Goal: Transaction & Acquisition: Purchase product/service

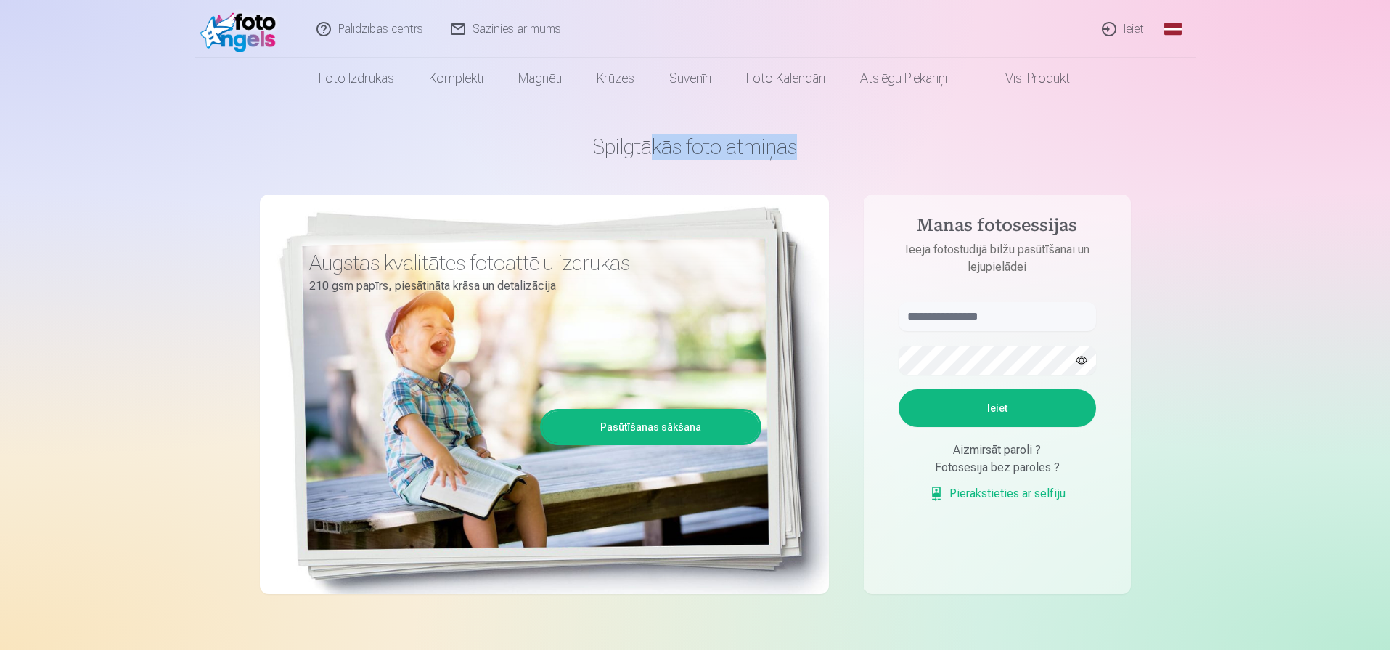
drag, startPoint x: 648, startPoint y: 147, endPoint x: 924, endPoint y: 158, distance: 276.1
click at [873, 157] on h1 "Spilgtākās foto atmiņas" at bounding box center [695, 147] width 871 height 26
click at [924, 158] on h1 "Spilgtākās foto atmiņas" at bounding box center [695, 147] width 871 height 26
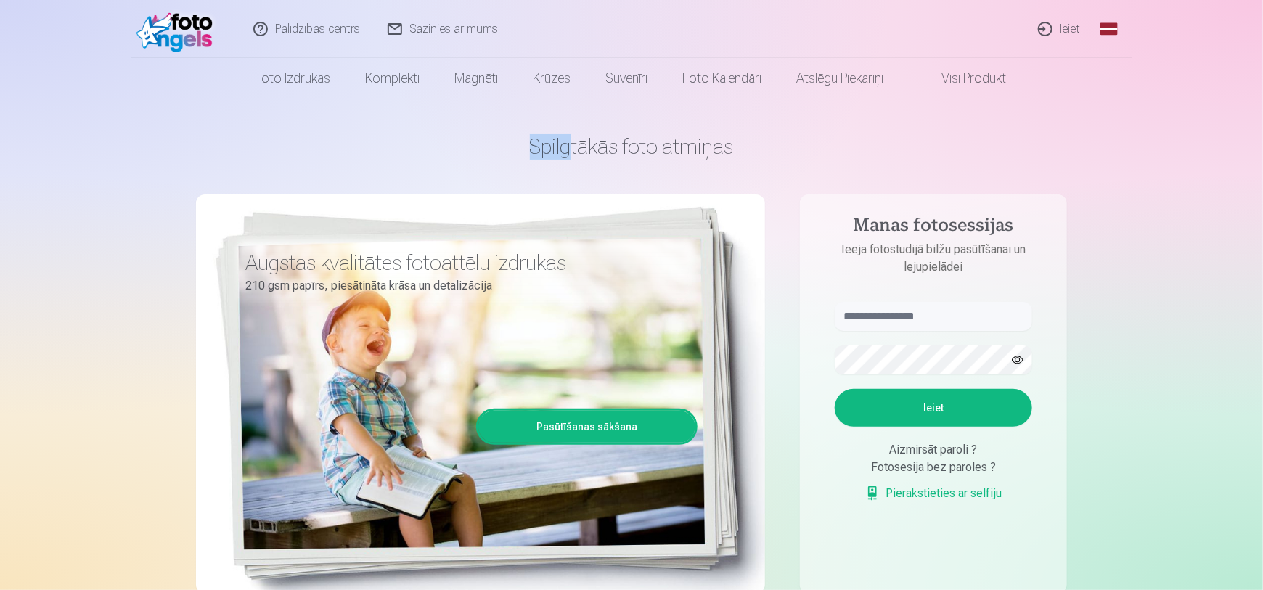
drag, startPoint x: 630, startPoint y: 134, endPoint x: 907, endPoint y: 133, distance: 276.6
click at [907, 133] on div "Spilgtākās foto atmiņas Augstas kvalitātes fotoattēlu izdrukas 210 gsm papīrs, …" at bounding box center [631, 364] width 871 height 530
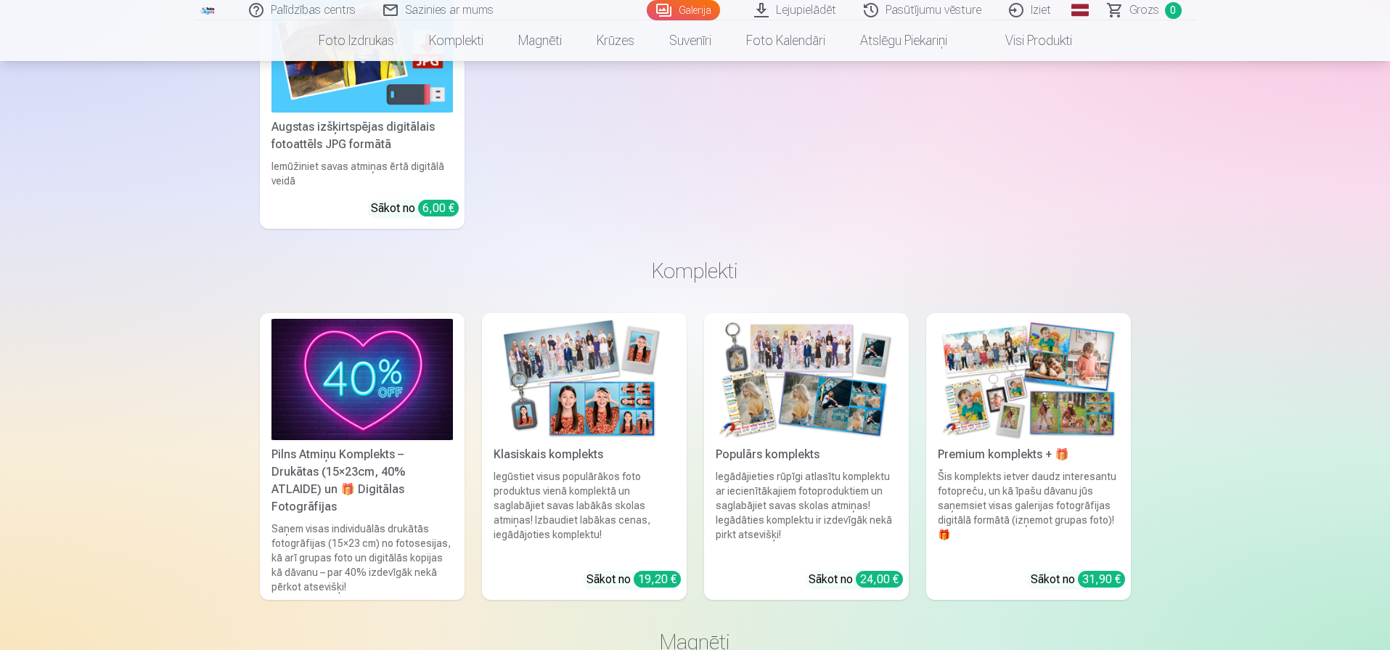
scroll to position [4143, 0]
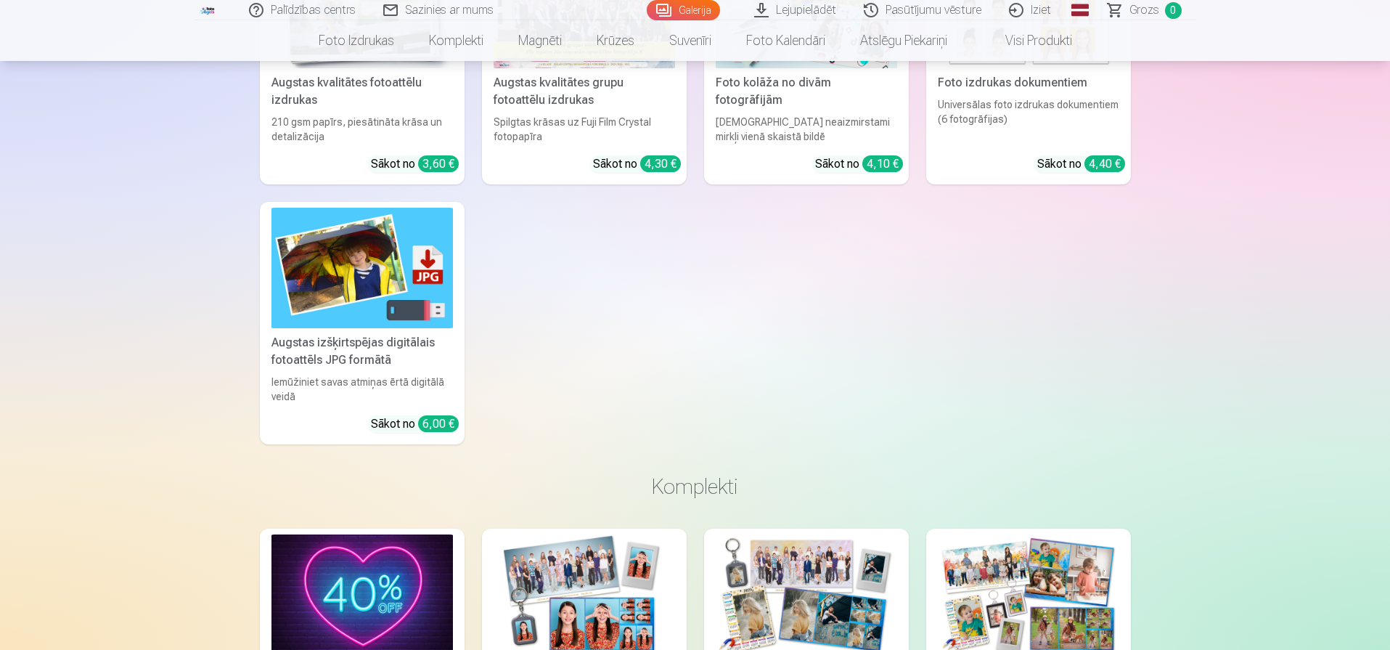
click at [321, 319] on img at bounding box center [361, 268] width 181 height 121
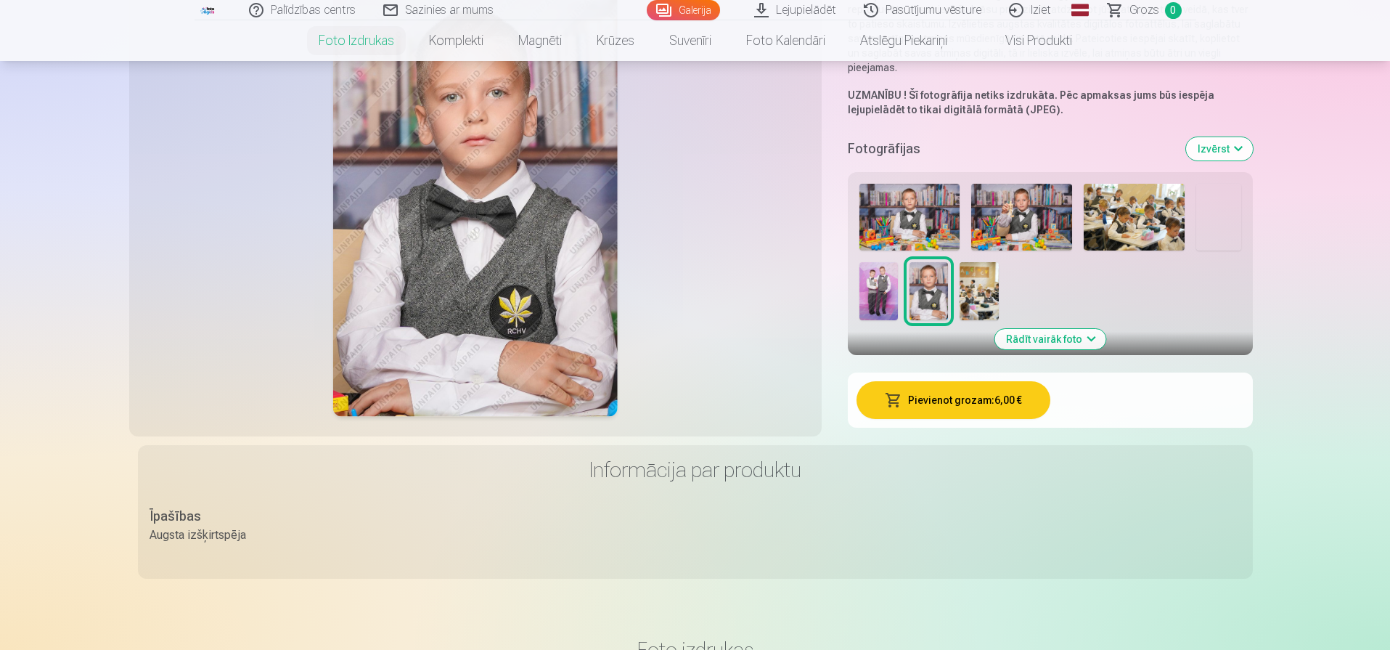
scroll to position [206, 0]
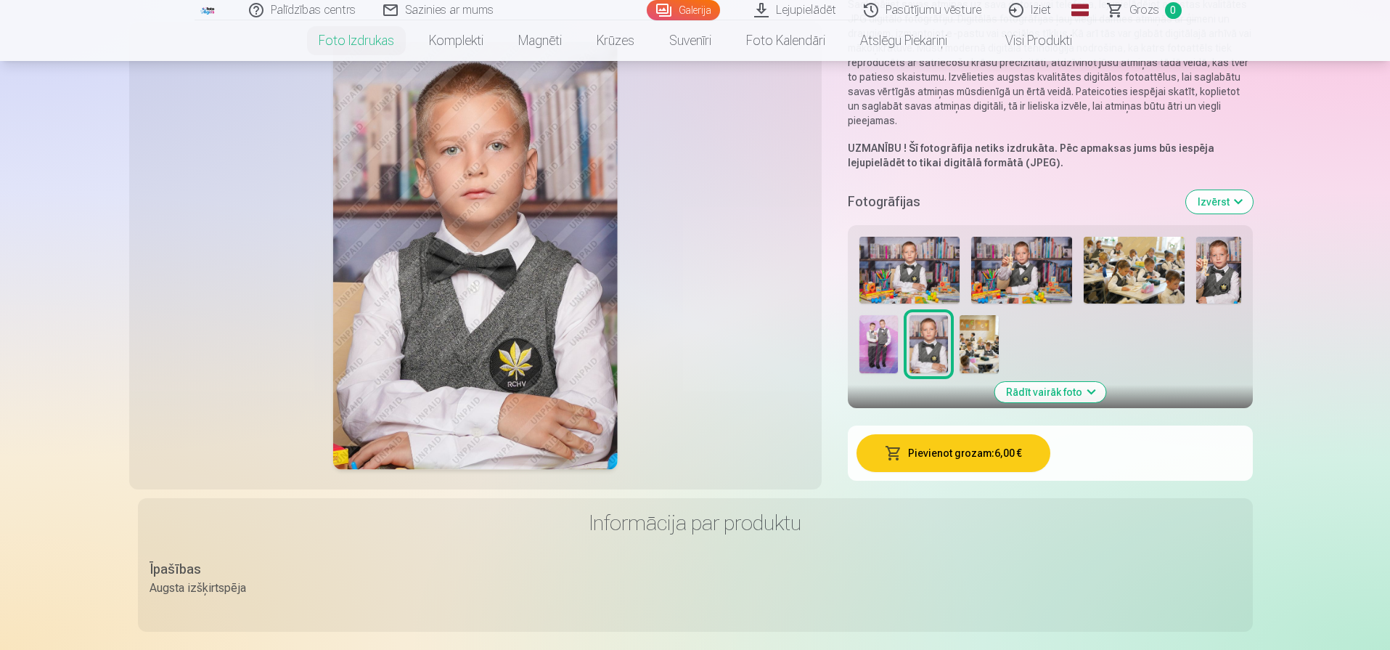
click at [906, 255] on img at bounding box center [910, 270] width 101 height 67
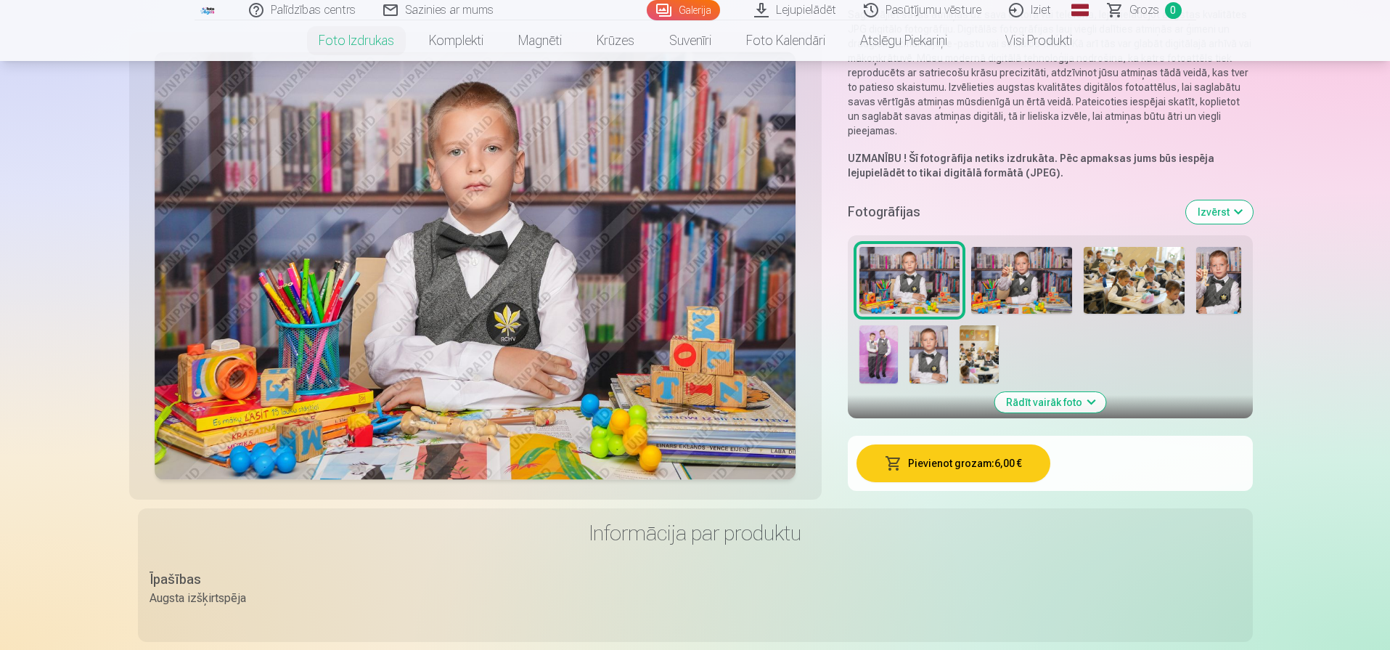
scroll to position [181, 0]
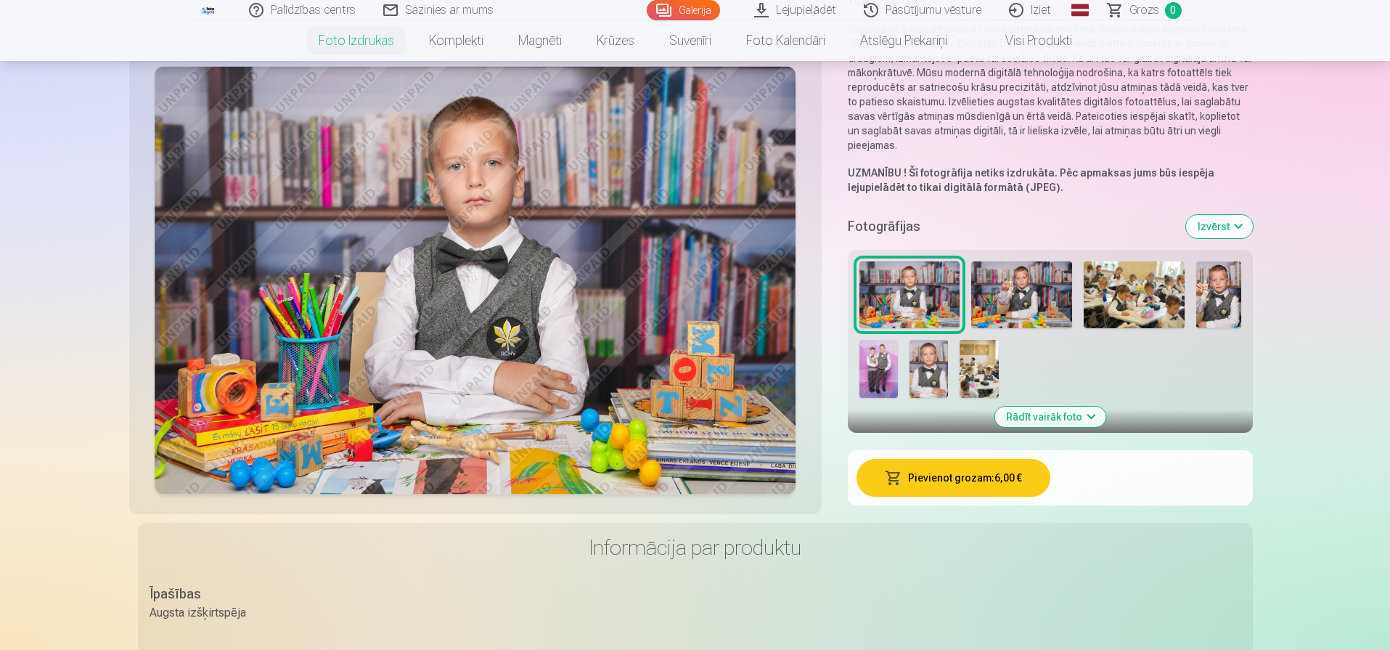
click at [1015, 292] on img at bounding box center [1021, 294] width 101 height 67
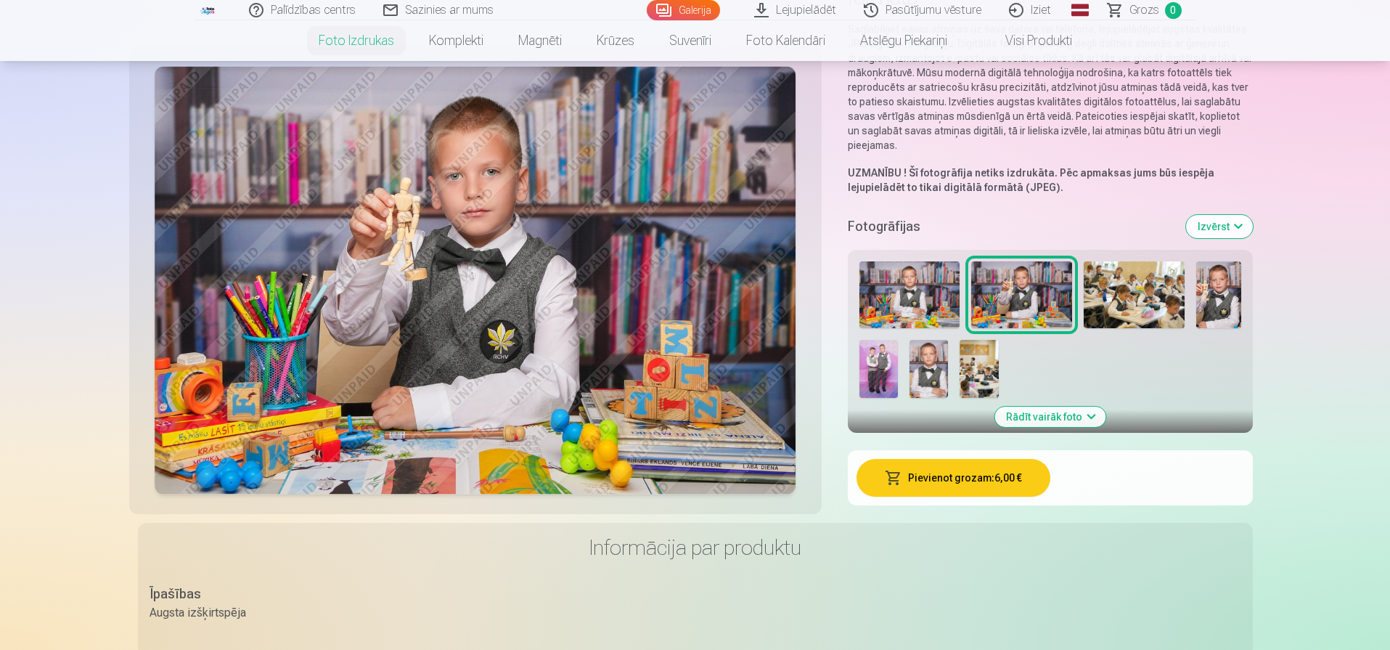
click at [481, 181] on img at bounding box center [476, 281] width 642 height 428
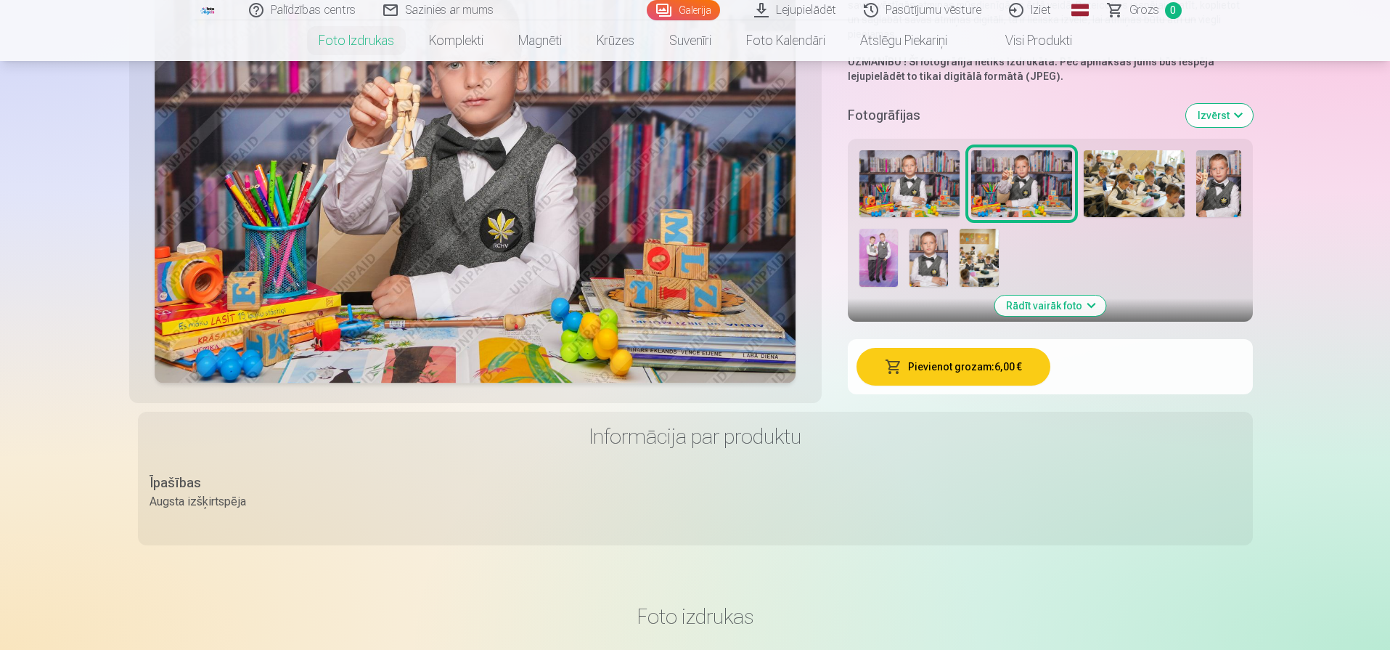
scroll to position [123, 0]
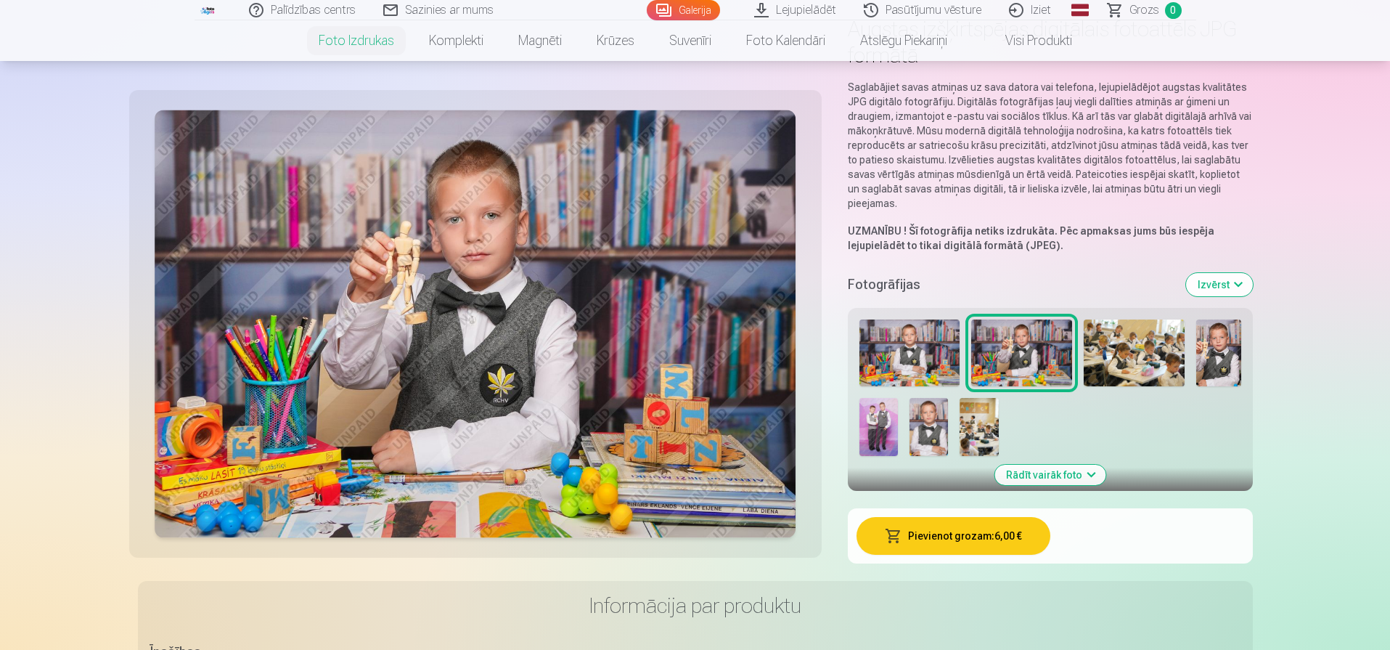
click at [1089, 346] on img at bounding box center [1134, 352] width 101 height 67
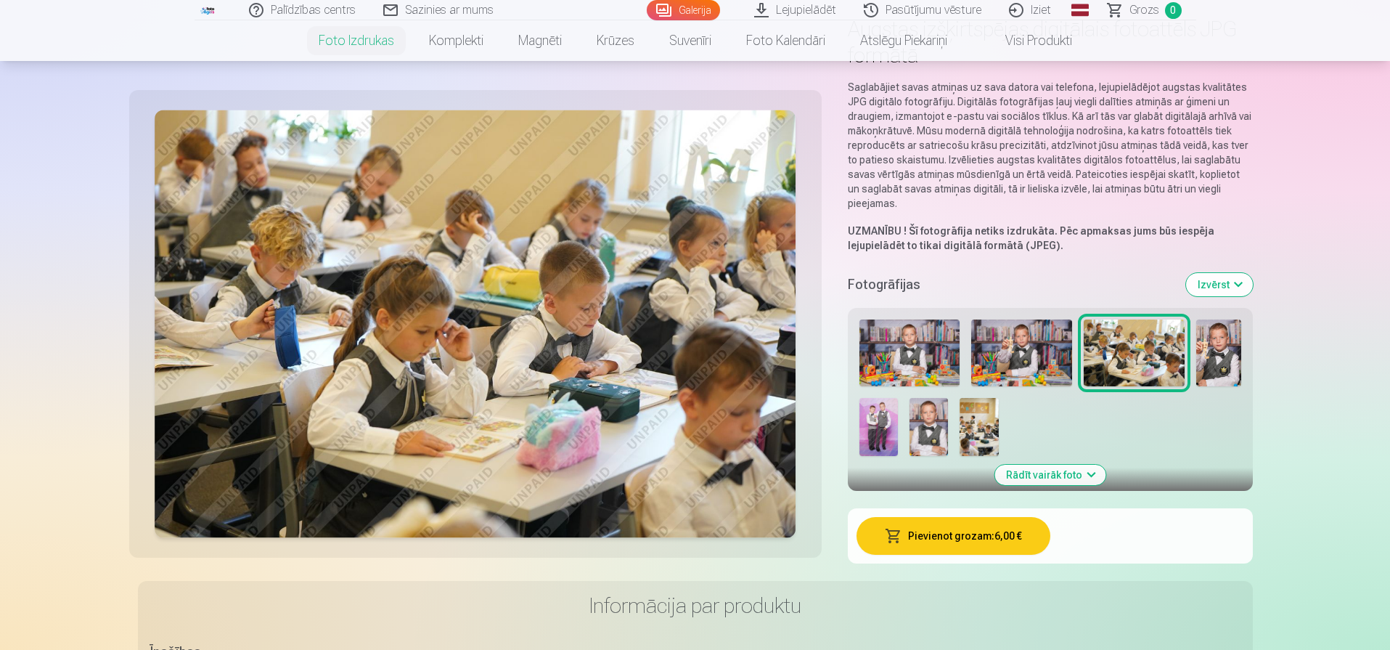
click at [1215, 352] on img at bounding box center [1218, 352] width 45 height 67
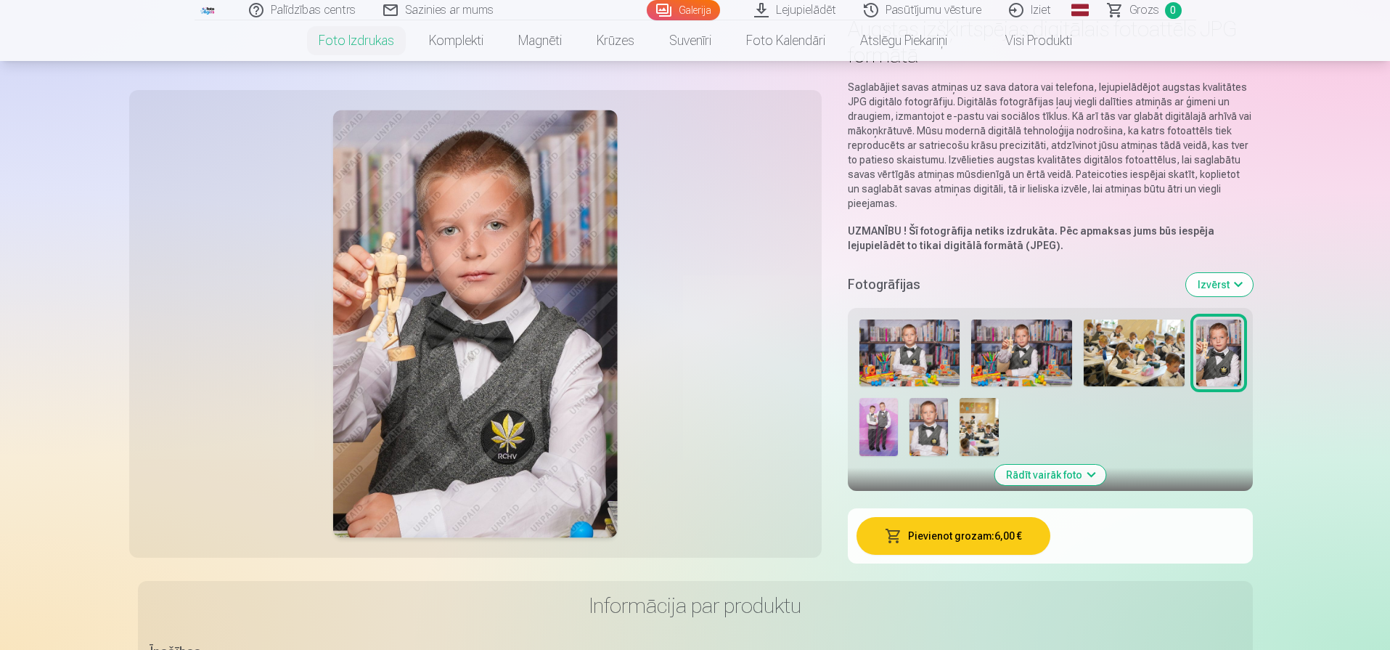
click at [1010, 360] on img at bounding box center [1021, 352] width 101 height 67
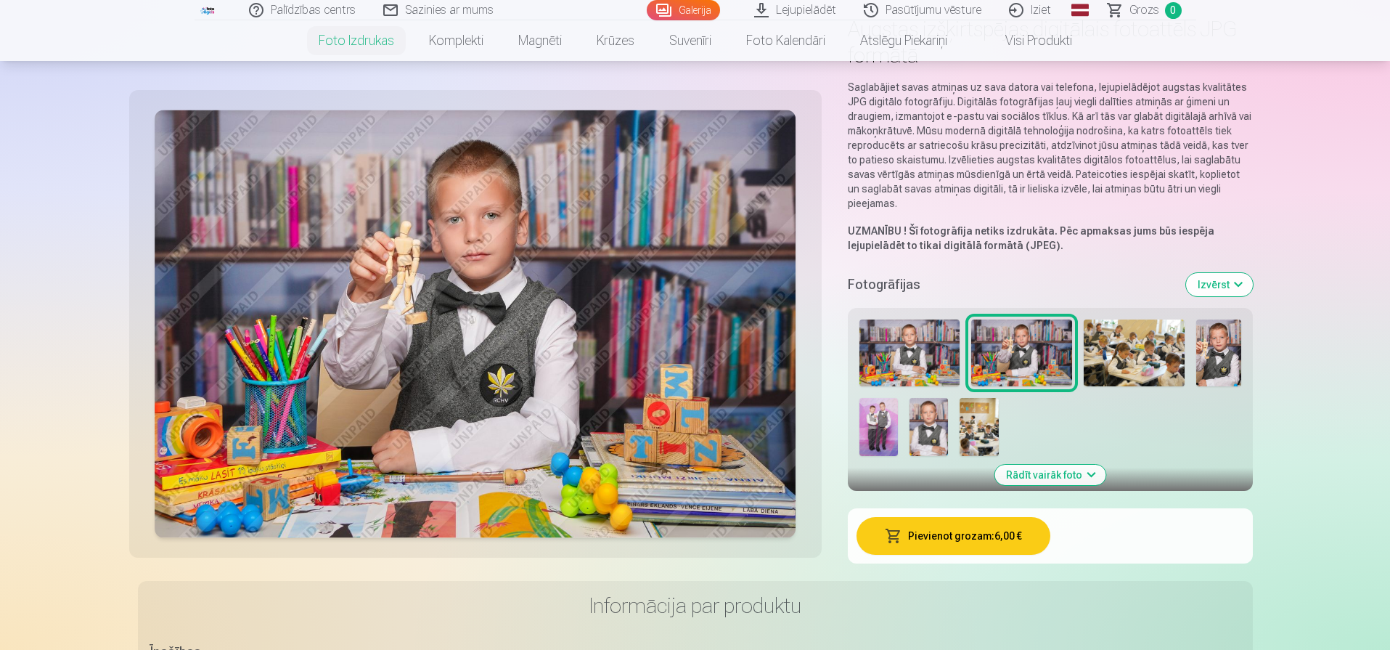
click at [1222, 348] on img at bounding box center [1218, 352] width 45 height 67
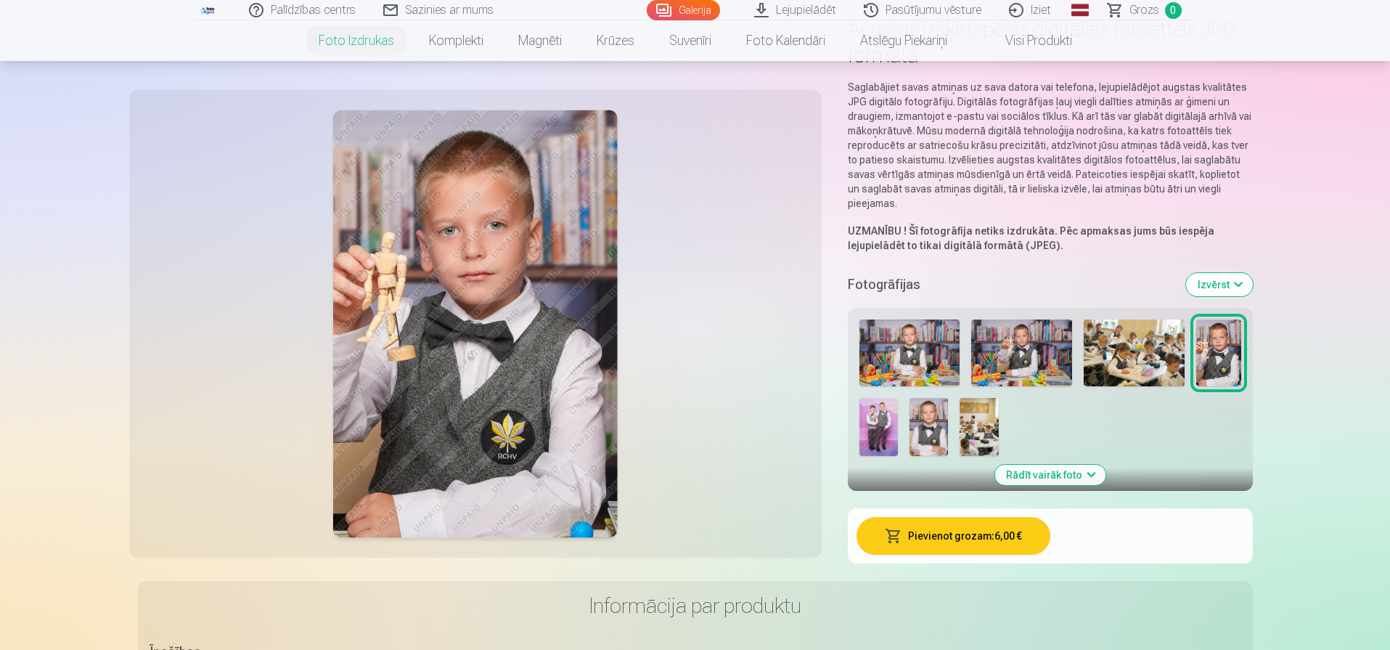
click at [1017, 358] on img at bounding box center [1021, 352] width 101 height 67
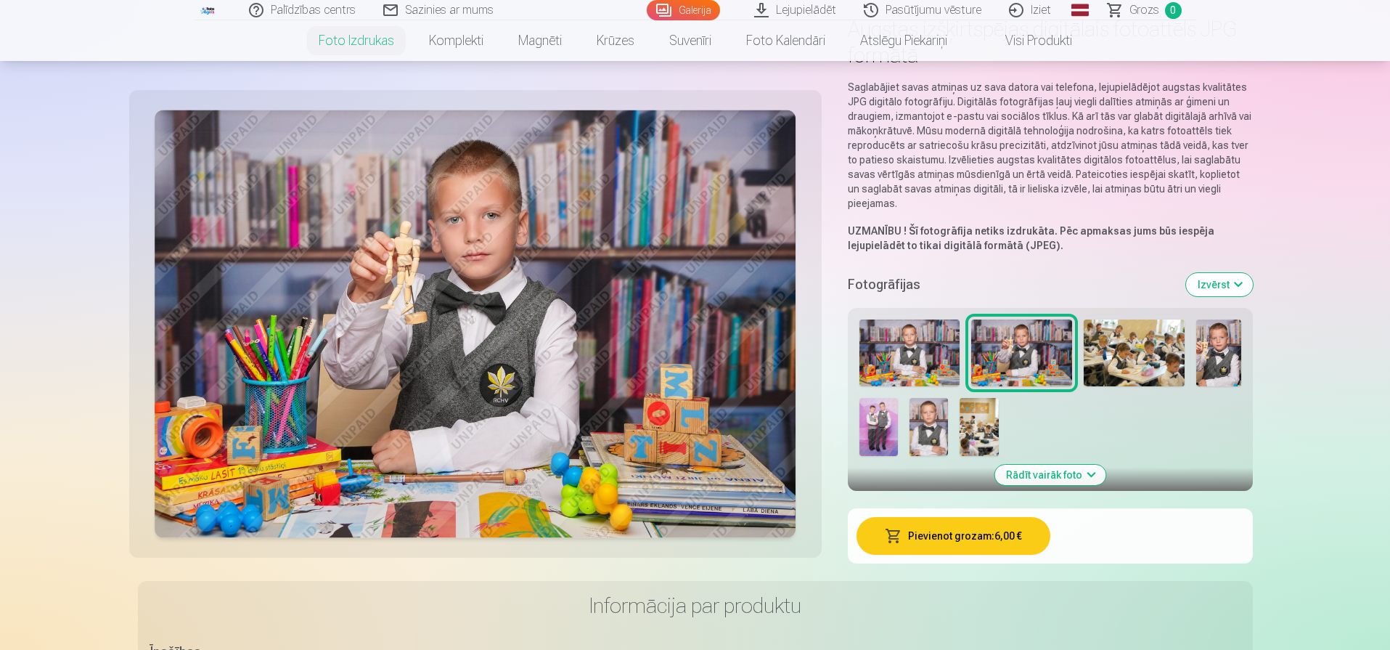
click at [942, 363] on img at bounding box center [910, 352] width 101 height 67
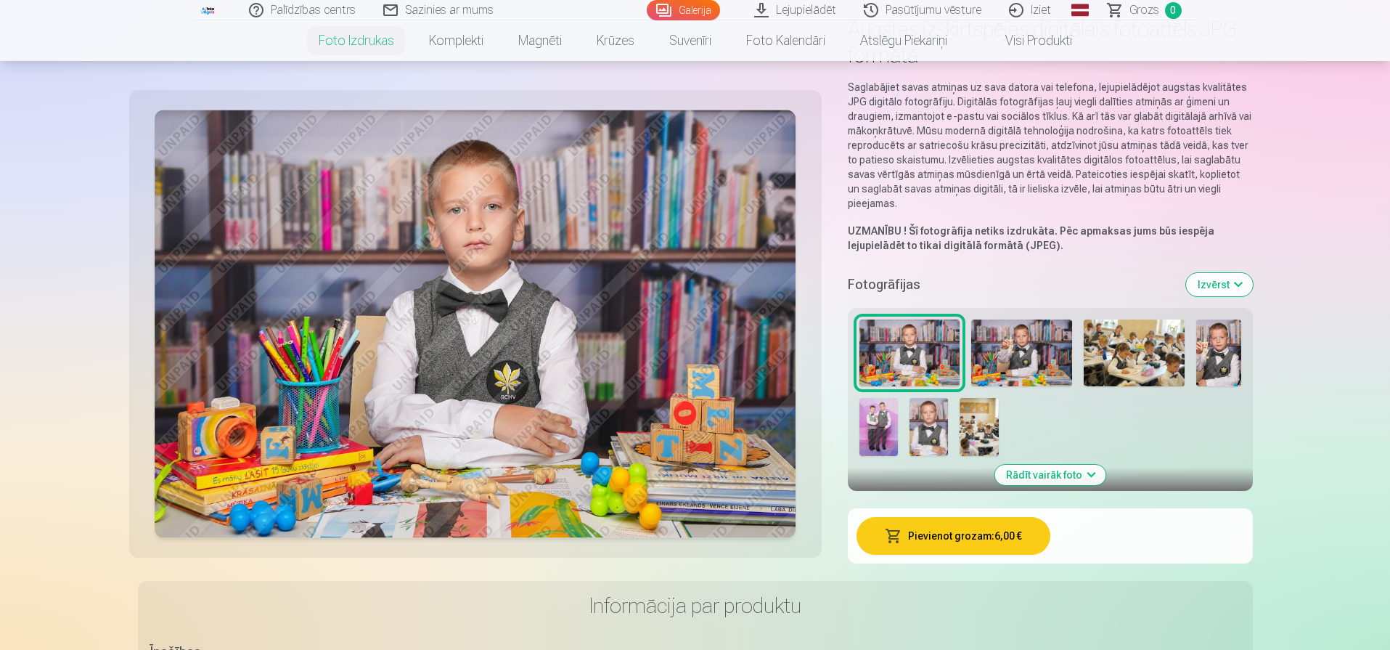
click at [1026, 362] on img at bounding box center [1021, 352] width 101 height 67
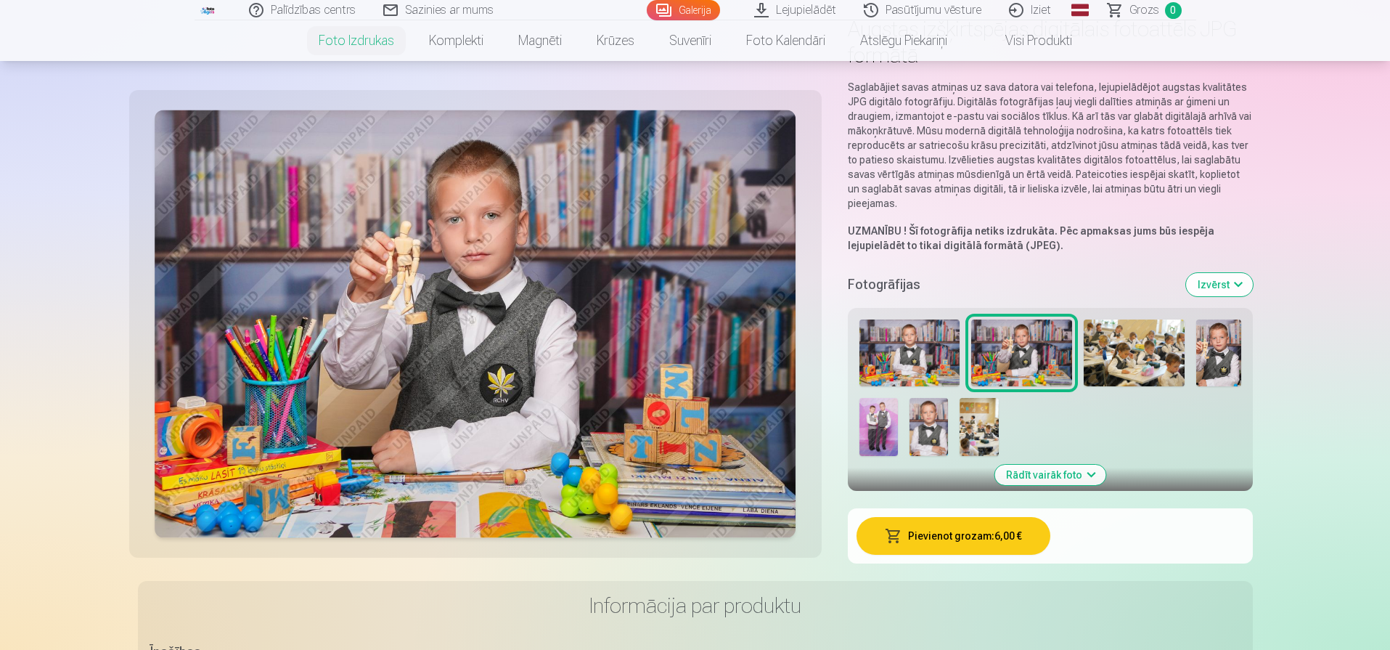
click at [986, 421] on img at bounding box center [979, 427] width 38 height 58
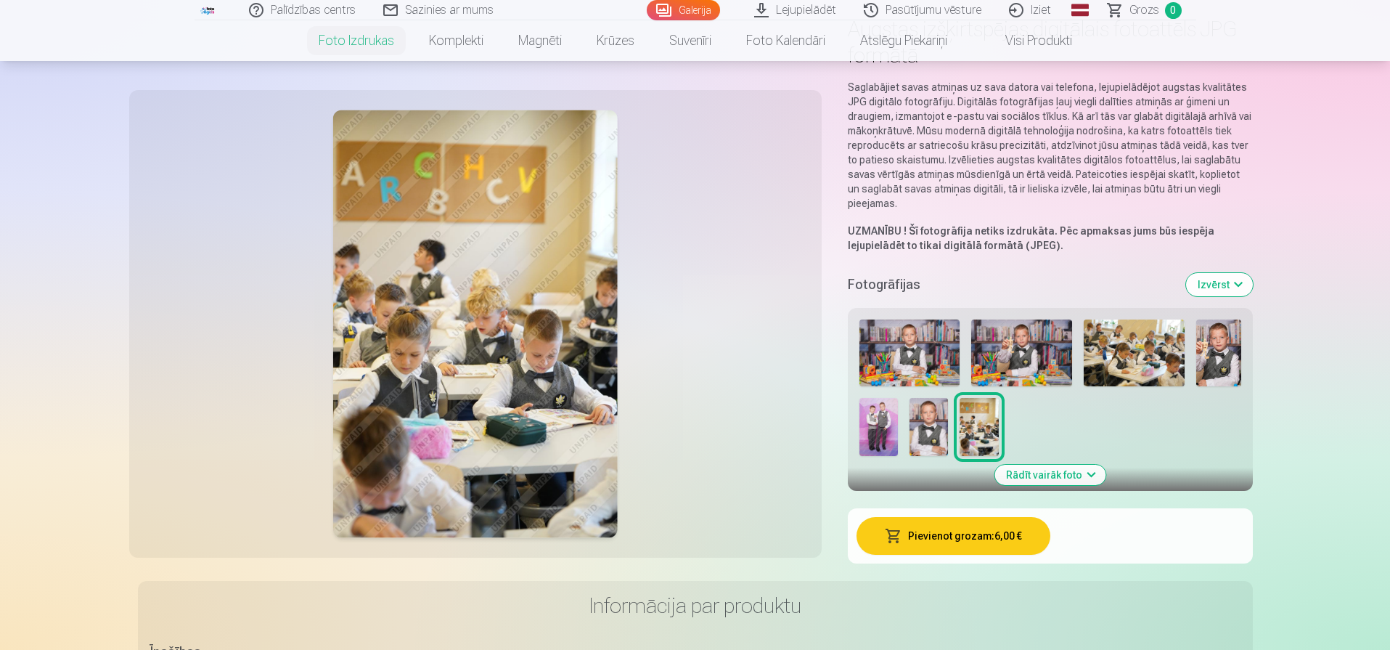
click at [1099, 365] on img at bounding box center [1134, 352] width 101 height 67
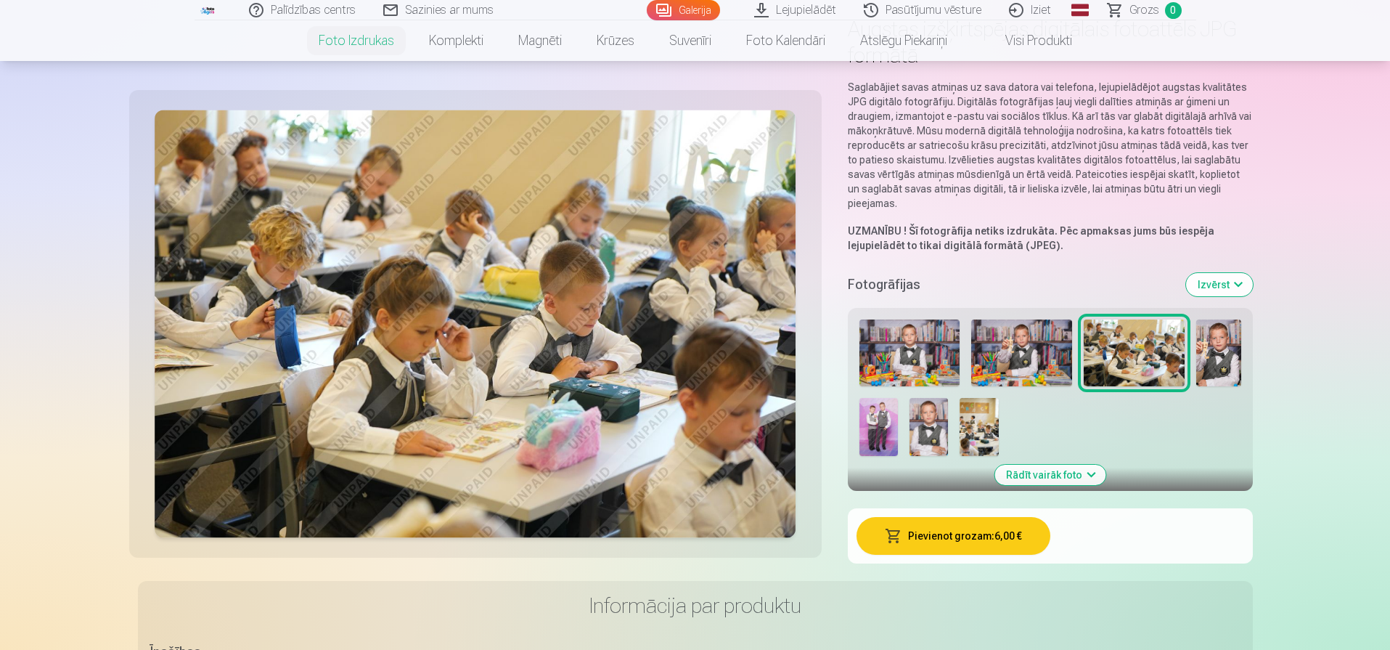
click at [932, 365] on img at bounding box center [910, 352] width 101 height 67
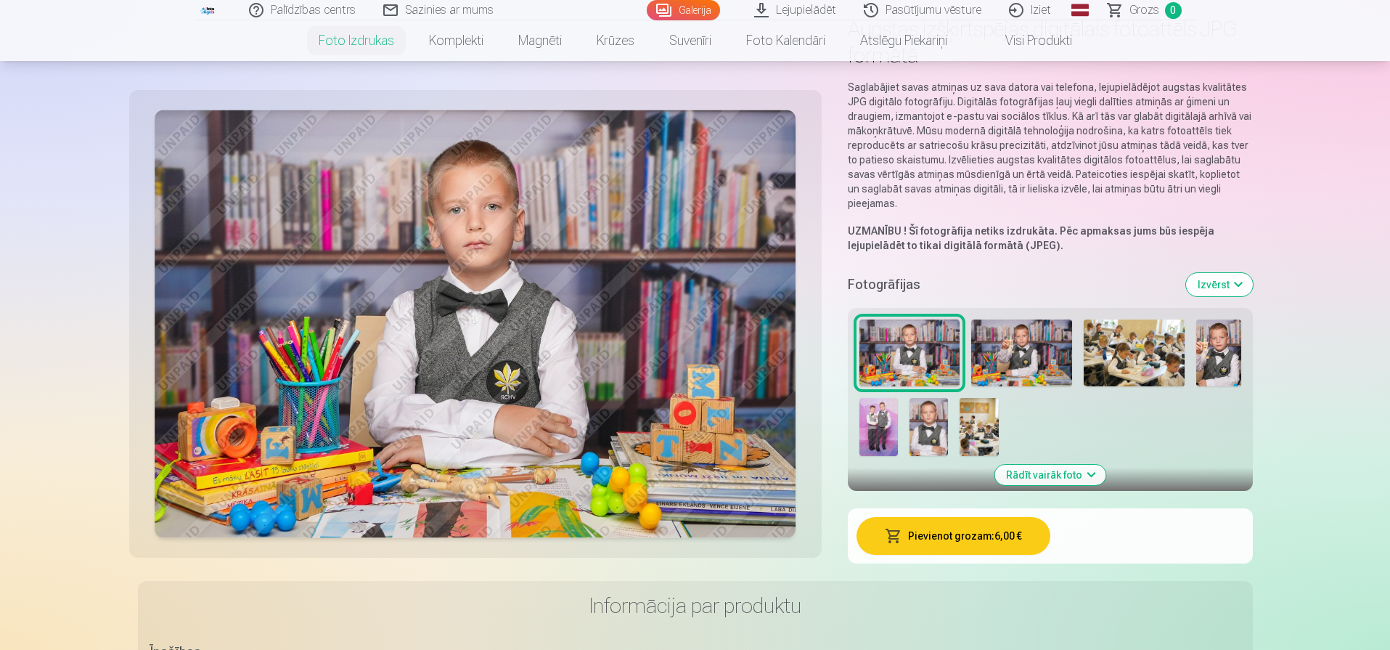
click at [1037, 338] on img at bounding box center [1021, 352] width 101 height 67
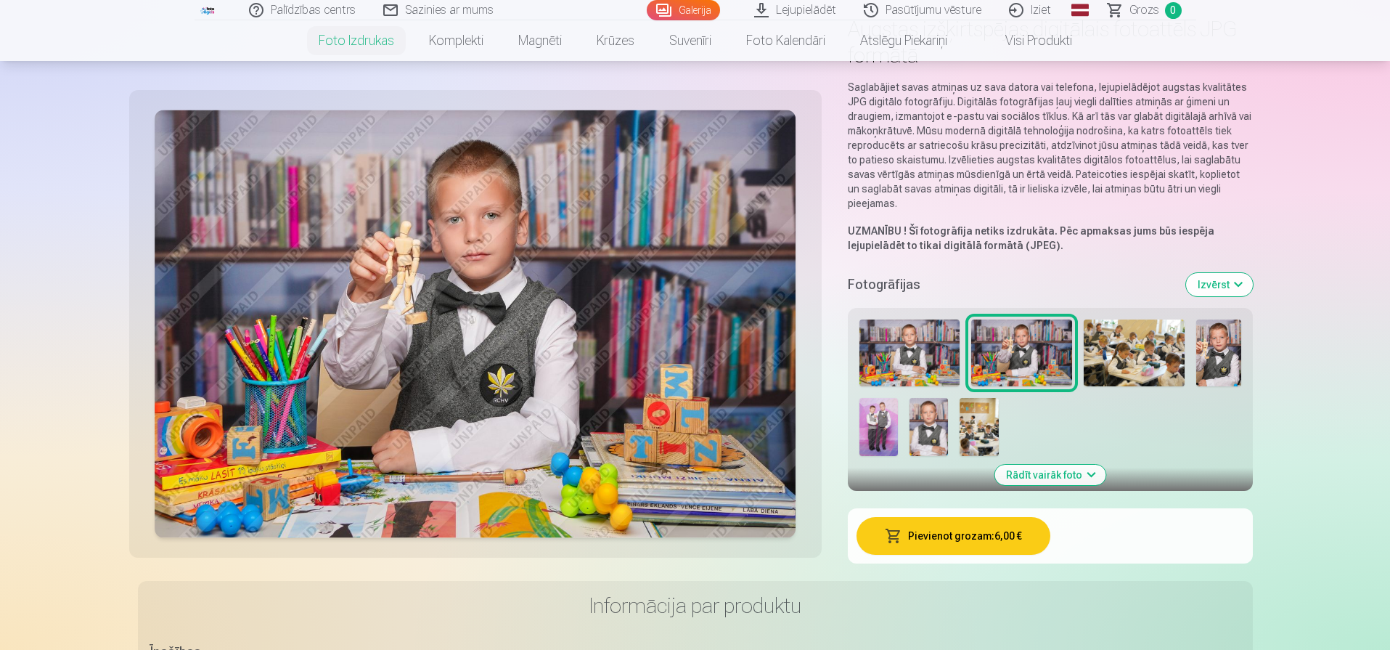
click at [905, 359] on img at bounding box center [910, 352] width 101 height 67
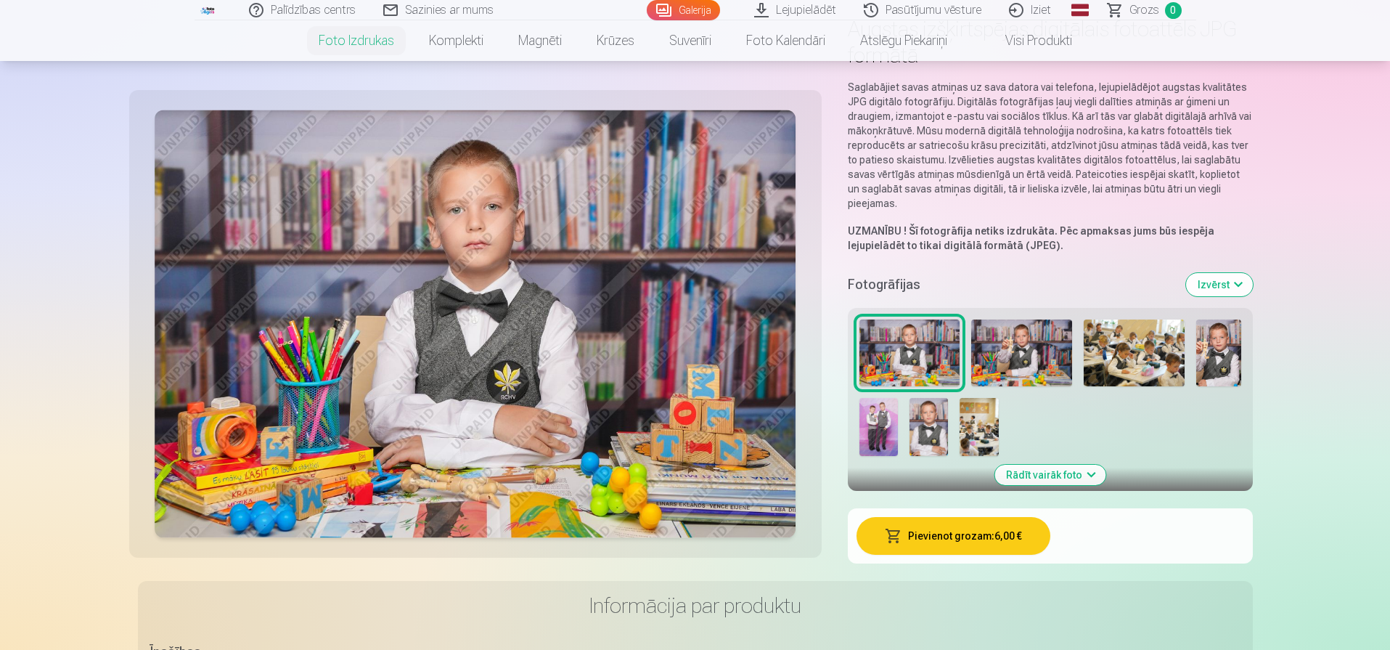
click at [1023, 342] on img at bounding box center [1021, 352] width 101 height 67
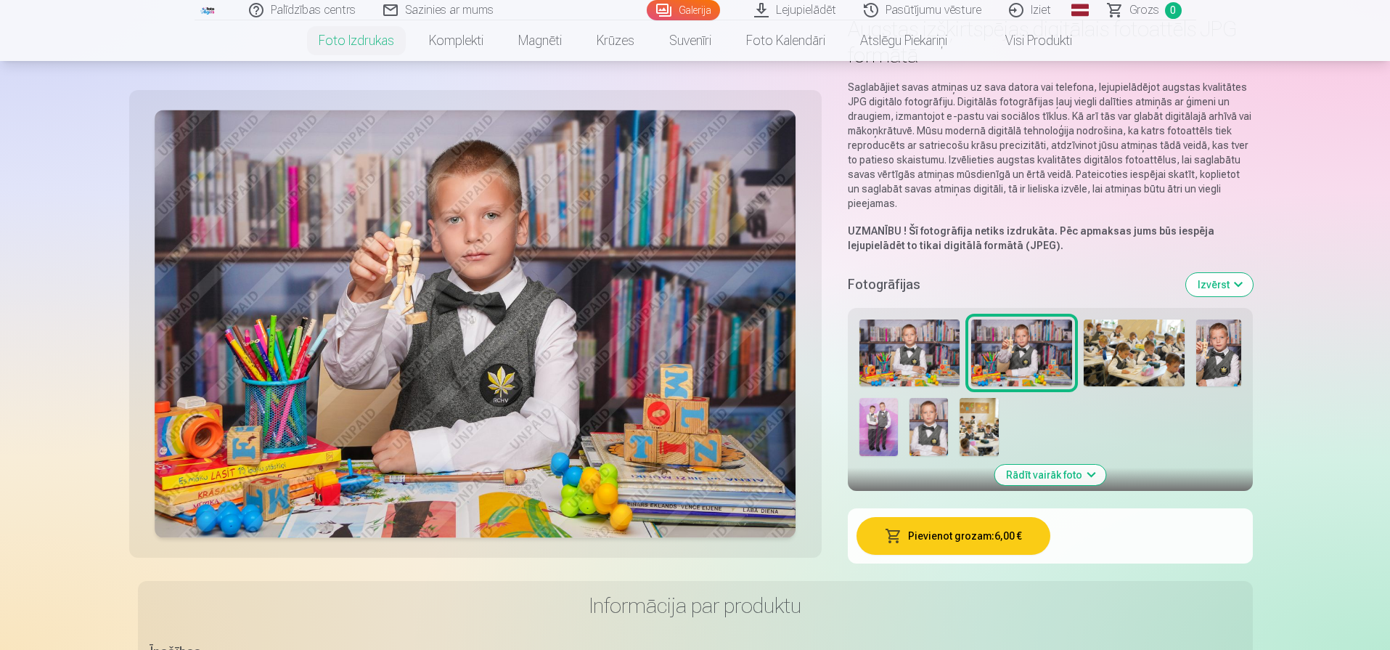
click at [886, 433] on img at bounding box center [879, 427] width 38 height 58
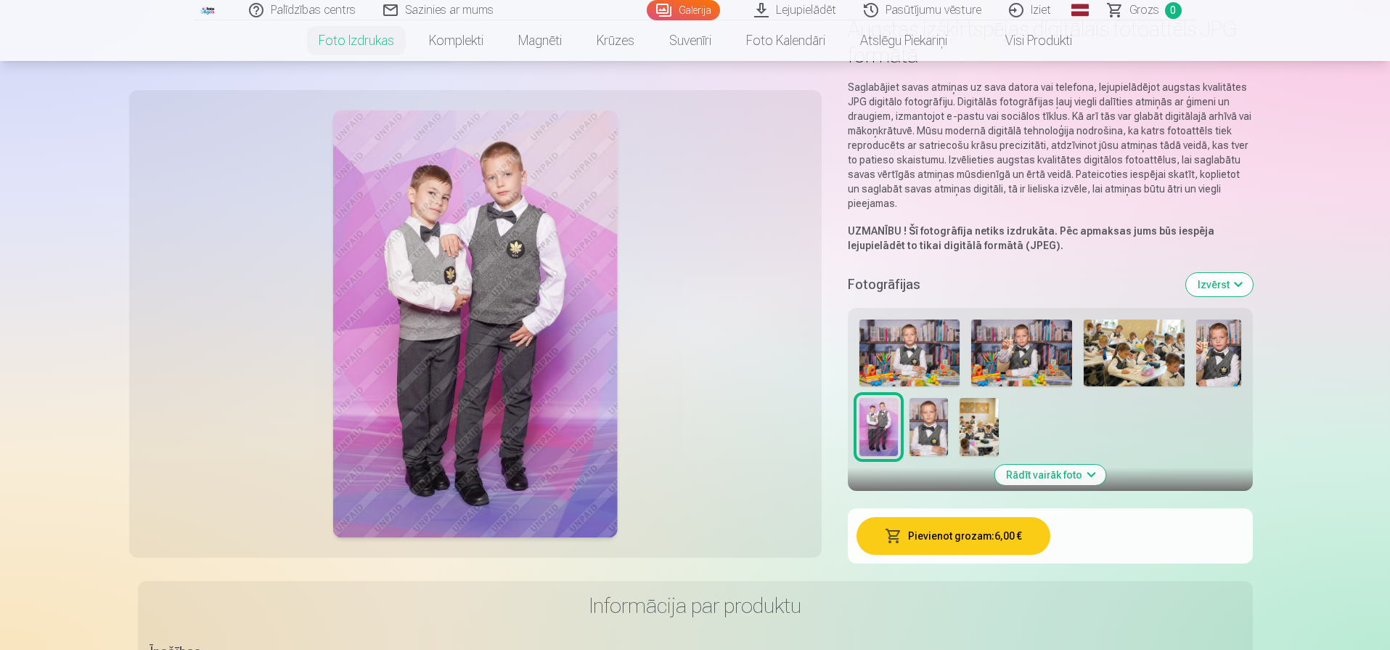
click at [1034, 364] on img at bounding box center [1021, 352] width 101 height 67
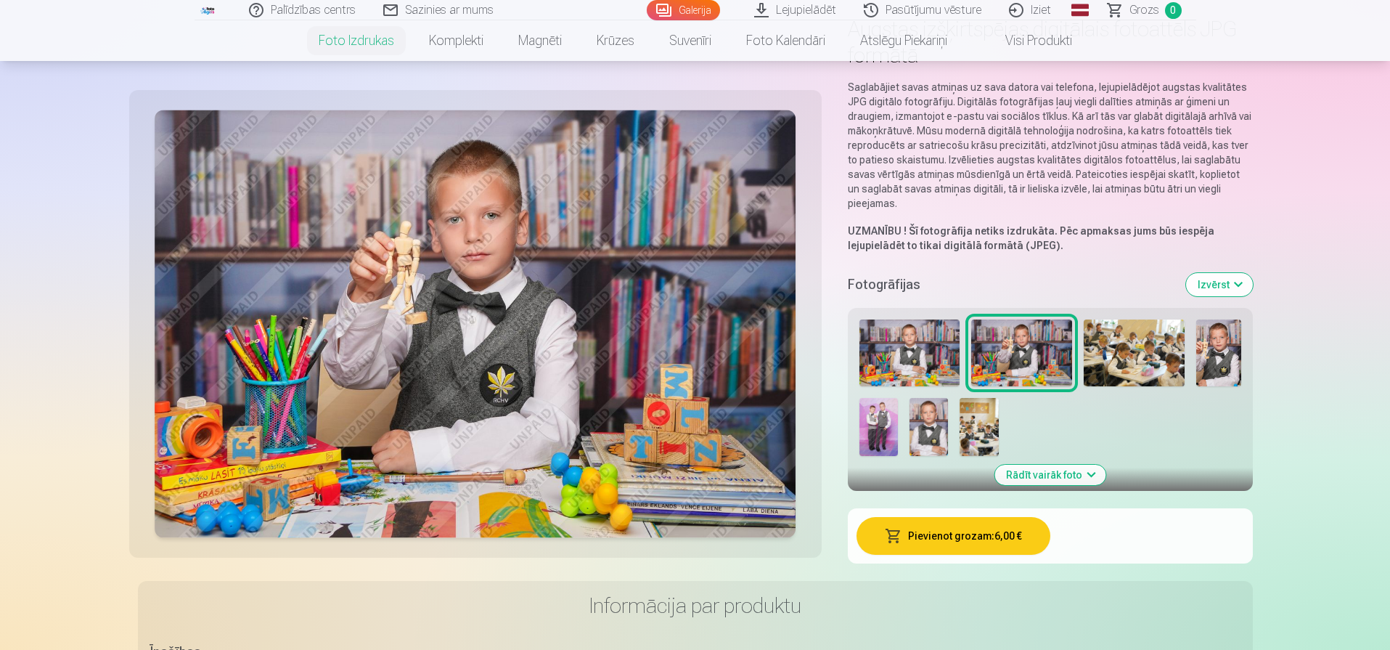
click at [1141, 355] on img at bounding box center [1134, 352] width 101 height 67
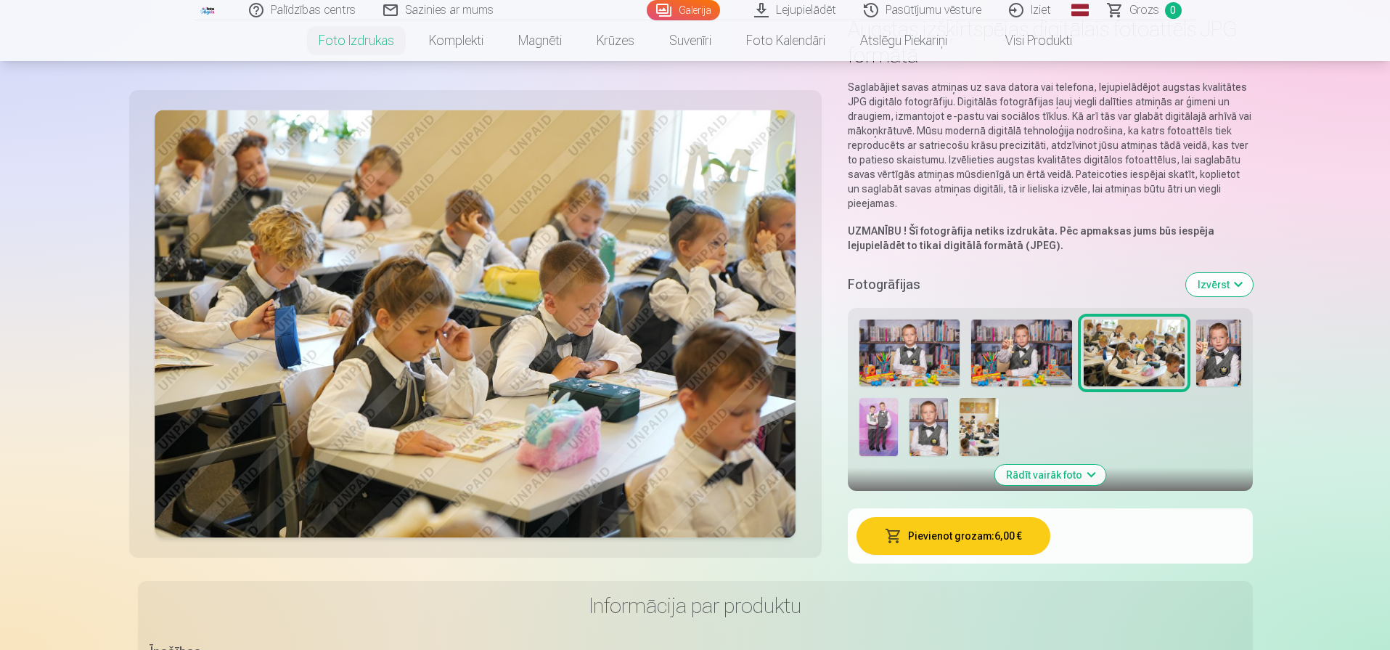
click at [990, 428] on img at bounding box center [979, 427] width 38 height 58
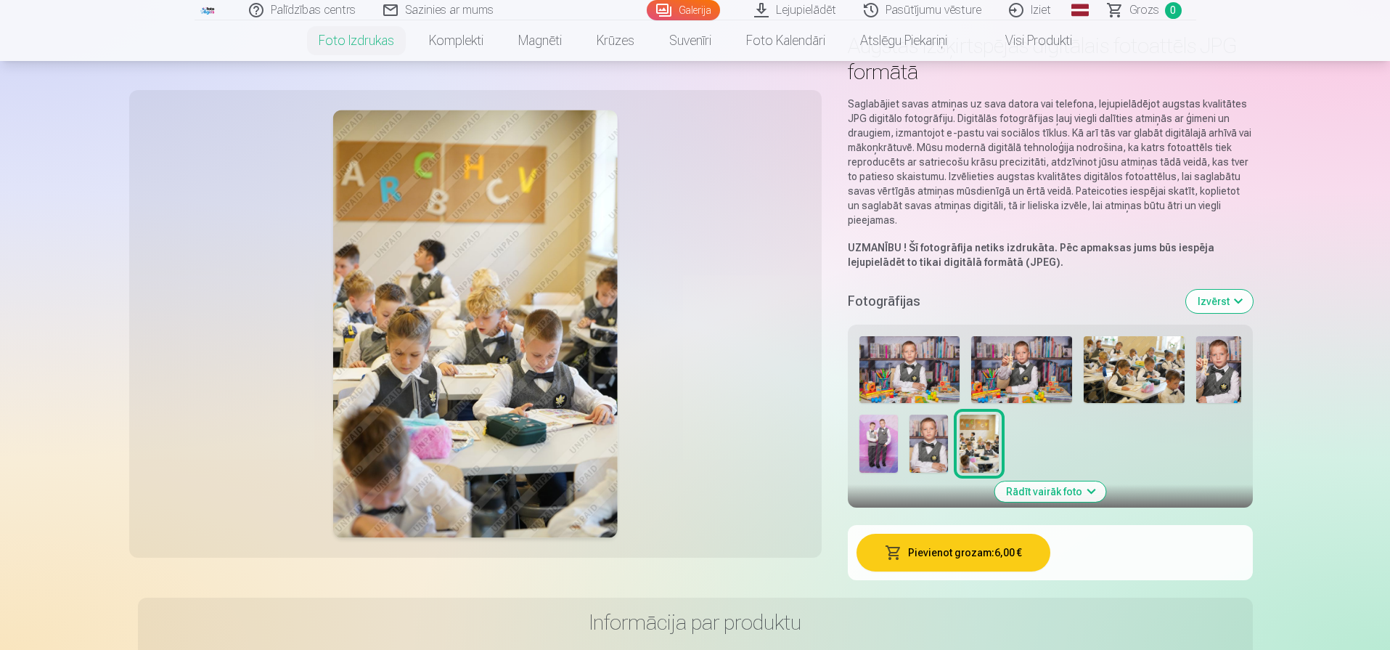
scroll to position [0, 0]
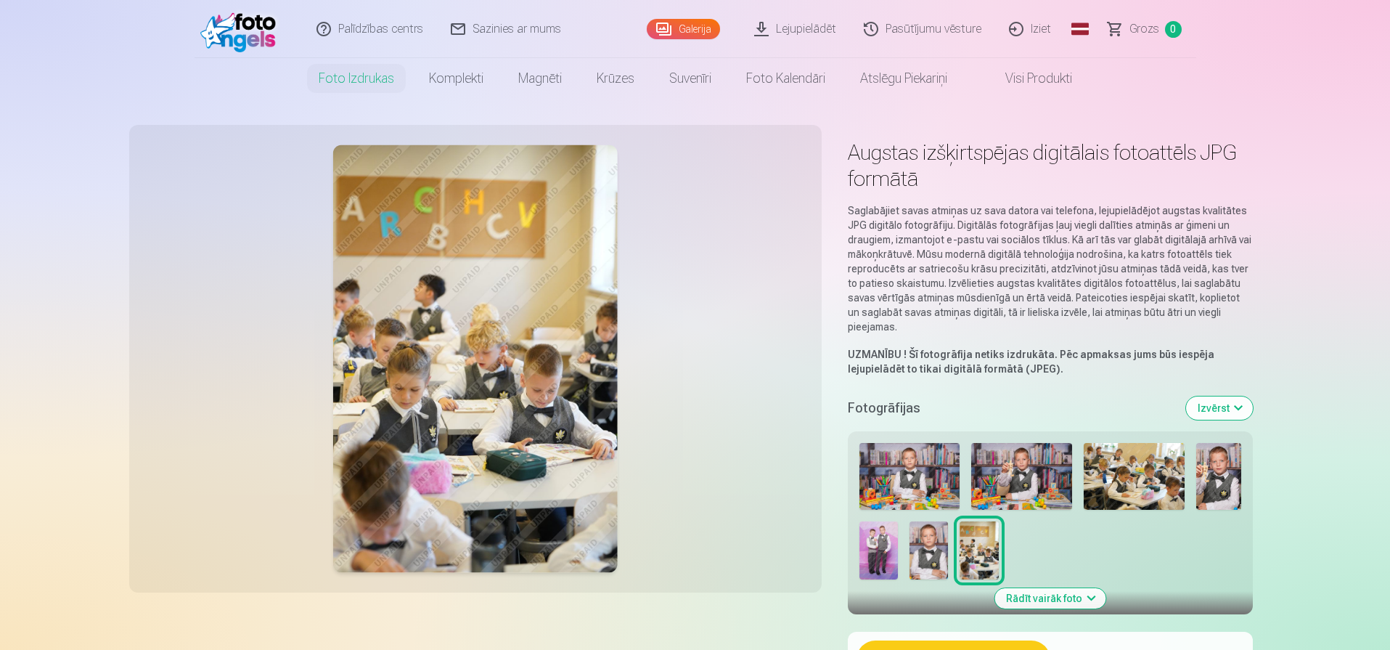
click at [915, 465] on img at bounding box center [910, 476] width 101 height 67
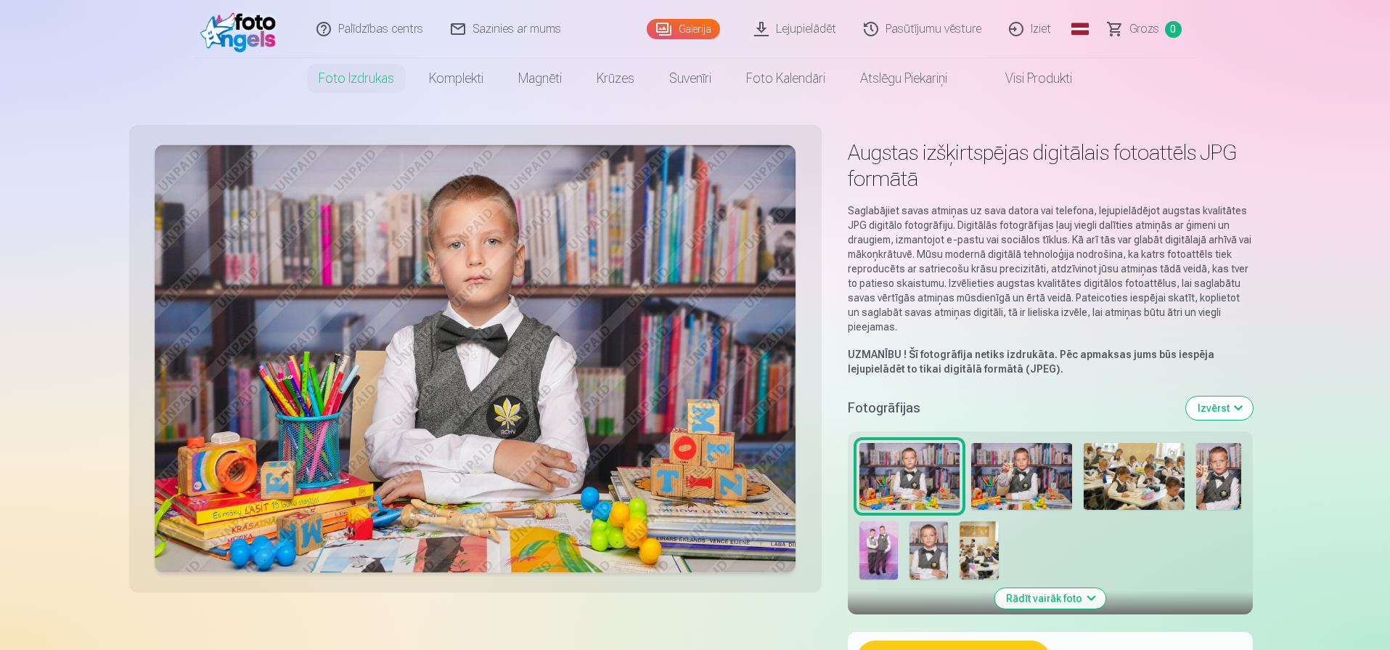
click at [1027, 468] on img at bounding box center [1021, 476] width 101 height 67
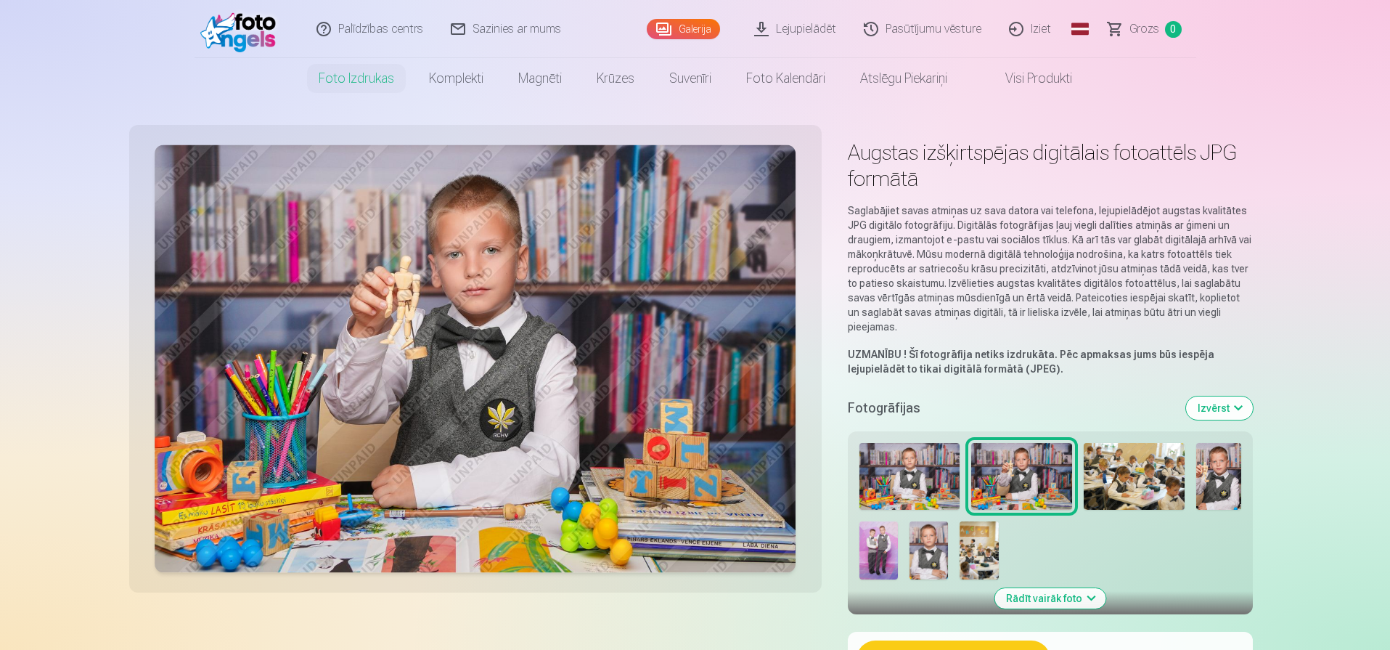
click at [932, 478] on img at bounding box center [910, 476] width 101 height 67
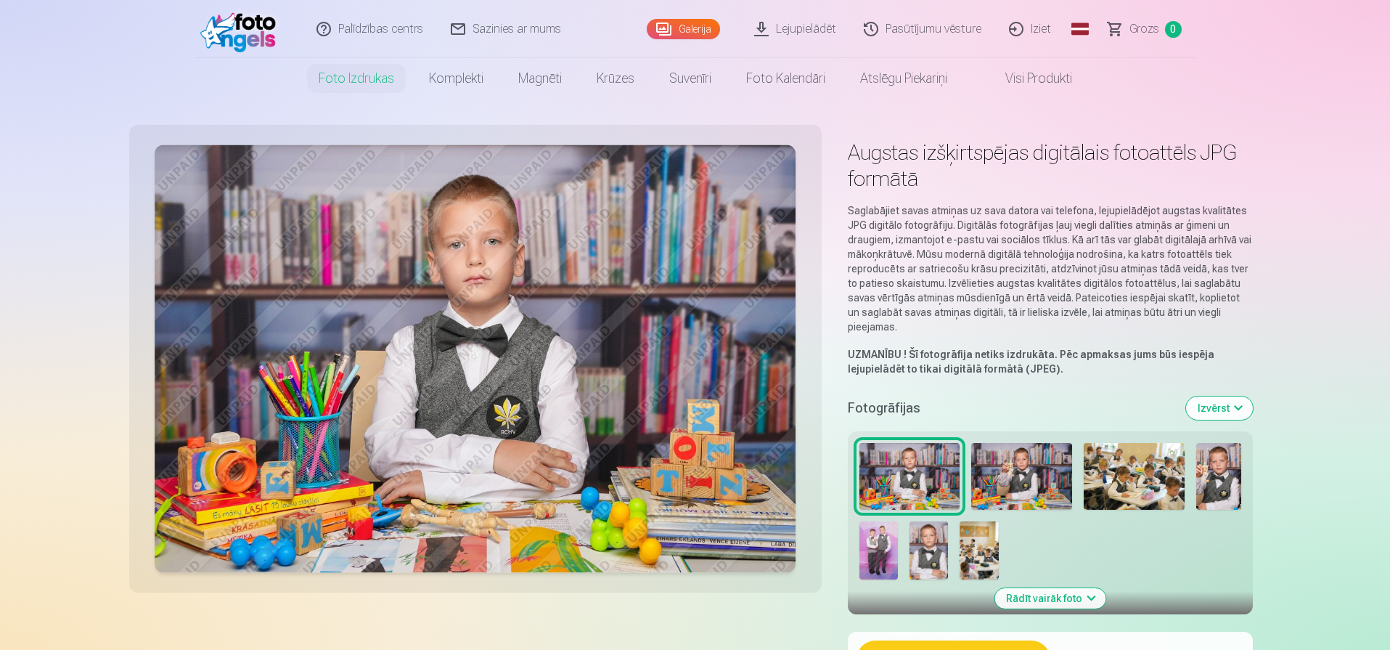
click at [1008, 478] on img at bounding box center [1021, 476] width 101 height 67
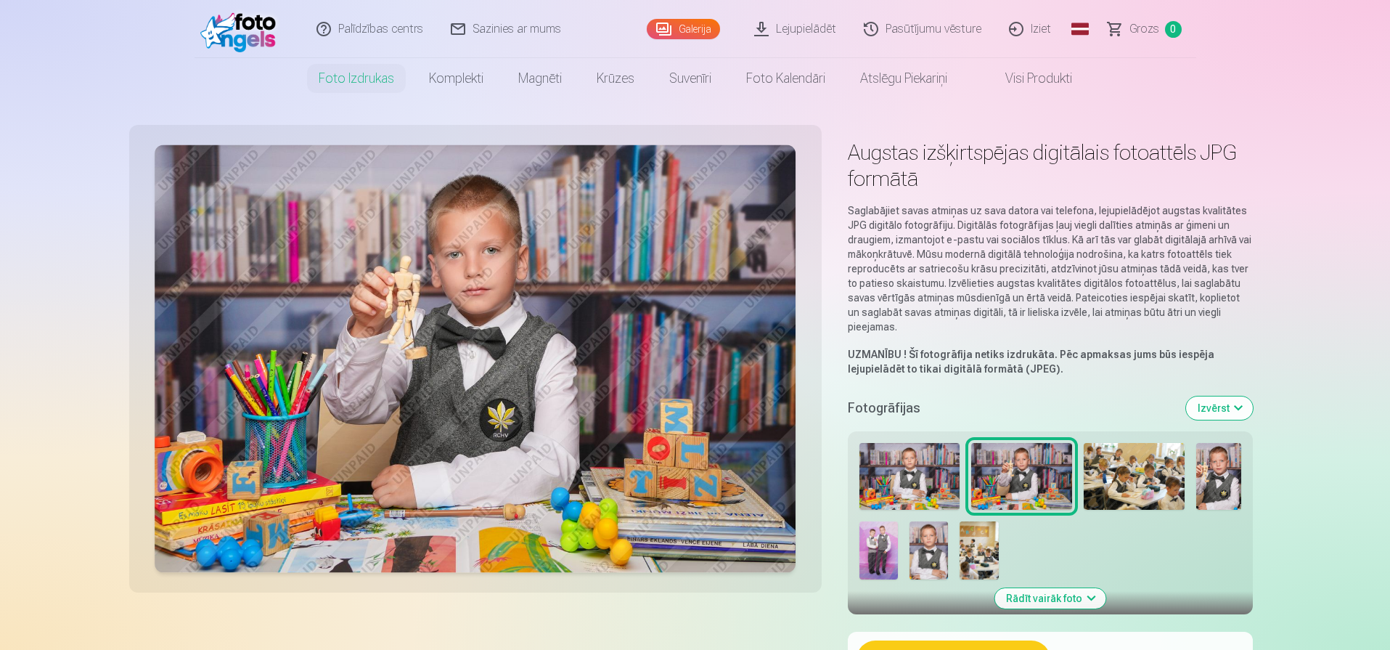
click at [893, 482] on img at bounding box center [910, 476] width 101 height 67
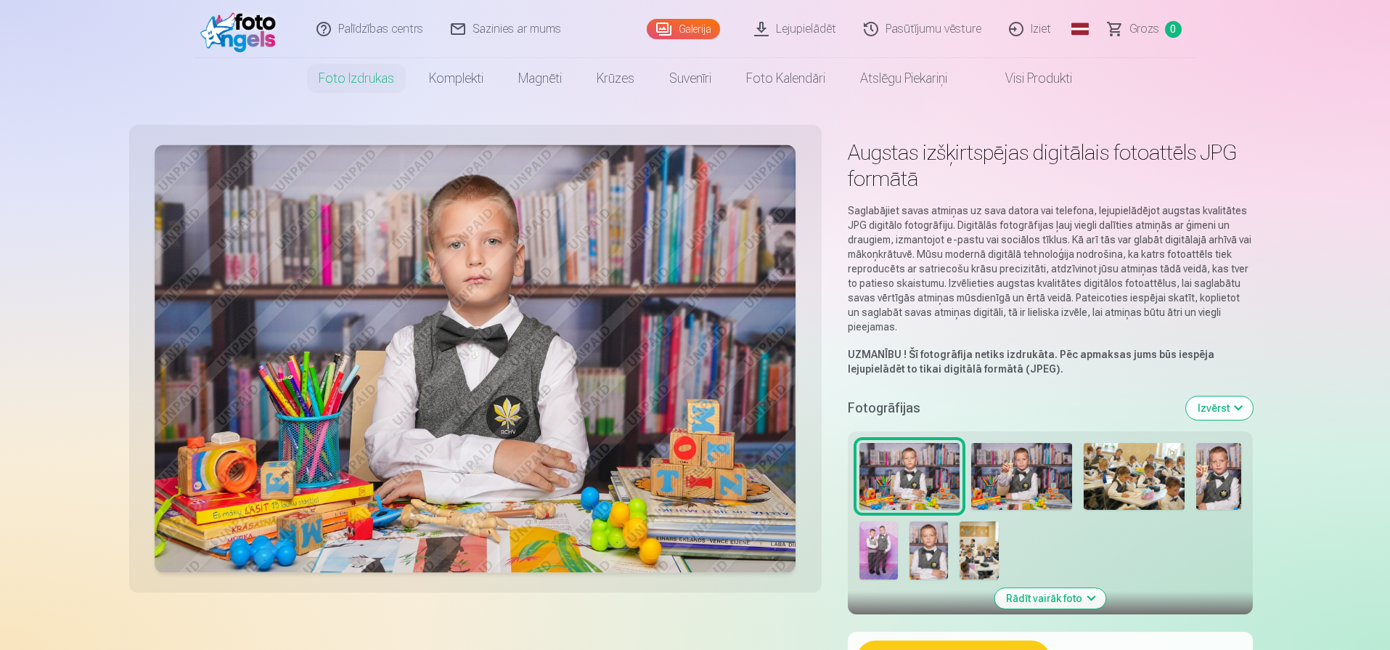
click at [1008, 475] on img at bounding box center [1021, 476] width 101 height 67
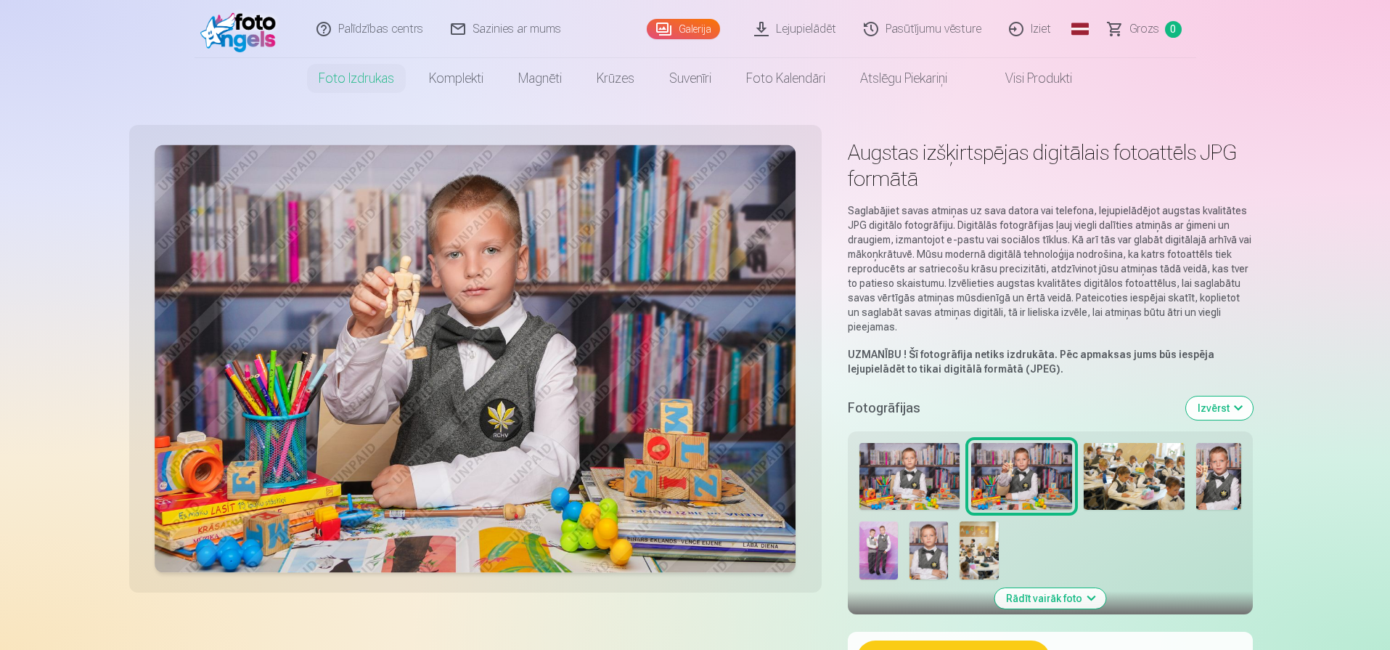
click at [1161, 493] on img at bounding box center [1134, 476] width 101 height 67
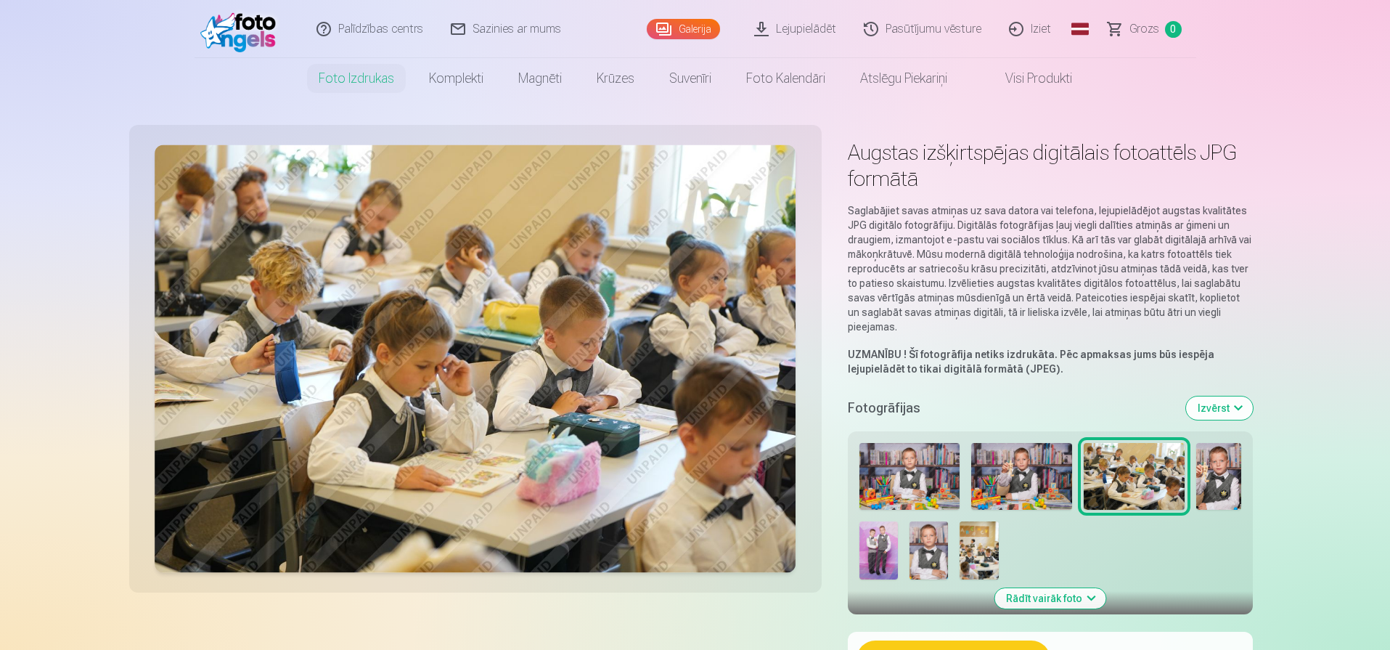
click at [973, 535] on img at bounding box center [979, 550] width 38 height 58
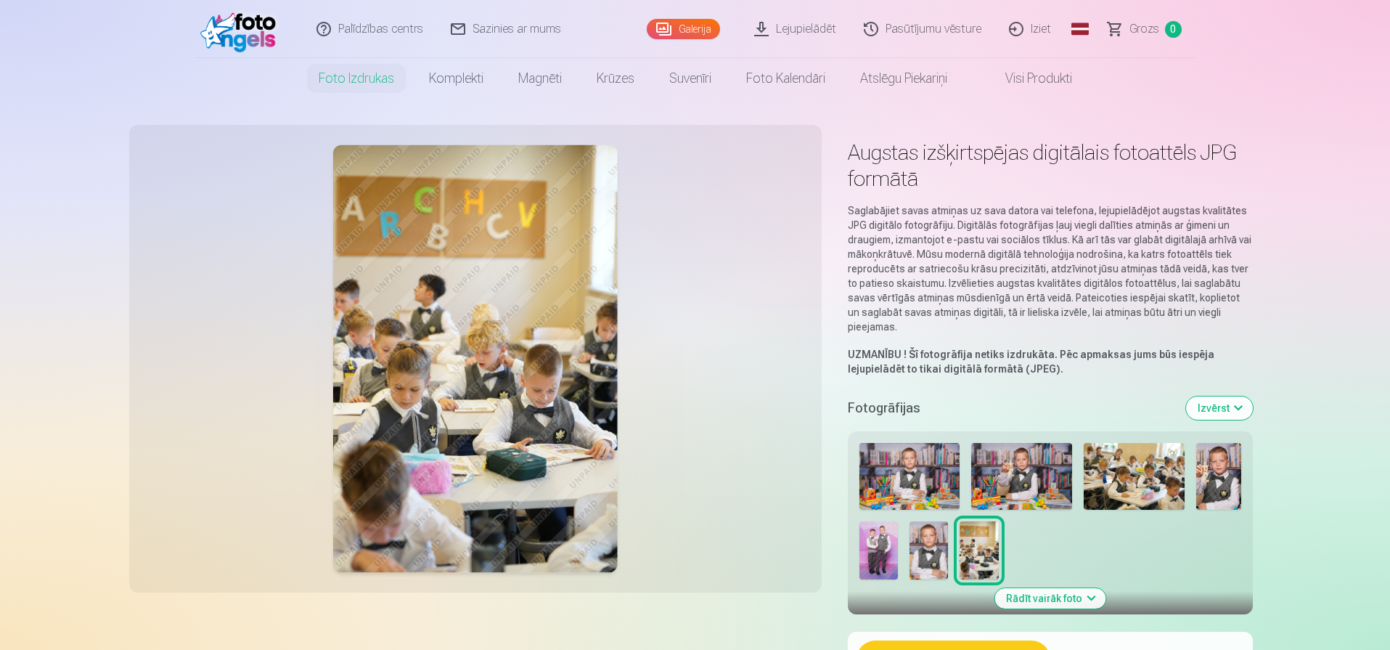
click at [1140, 481] on img at bounding box center [1134, 476] width 101 height 67
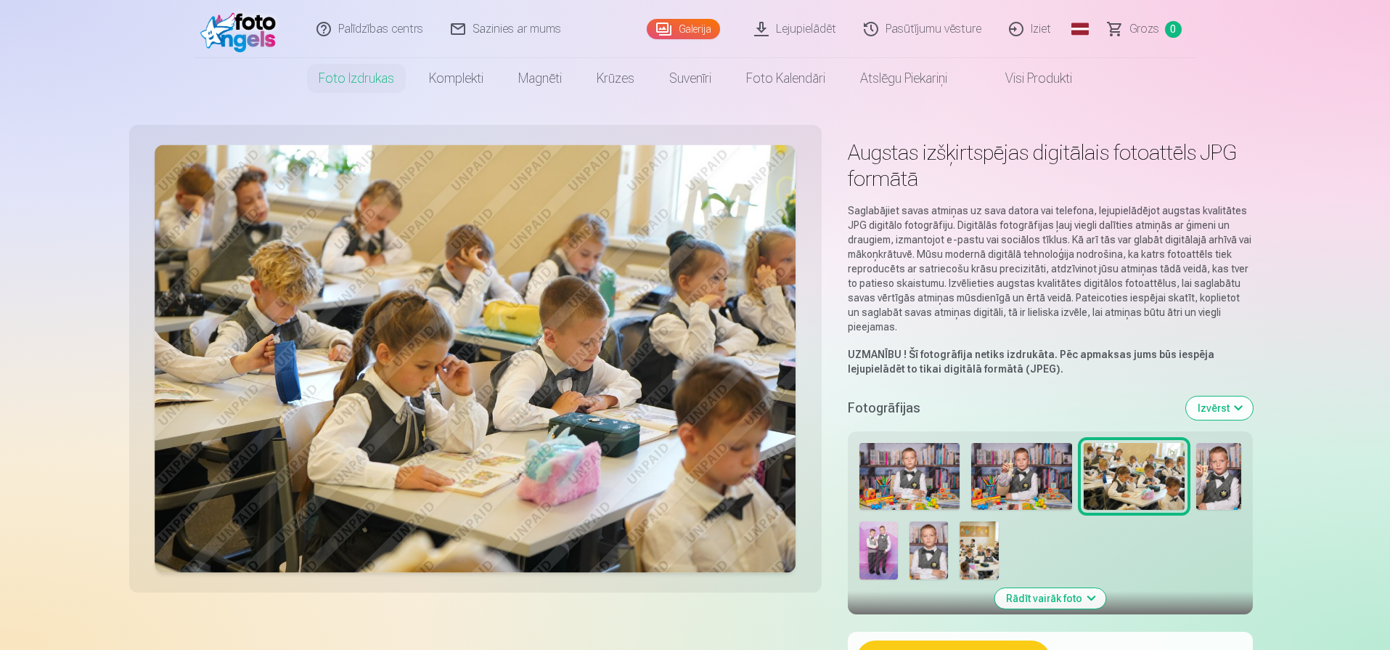
click at [907, 474] on img at bounding box center [910, 476] width 101 height 67
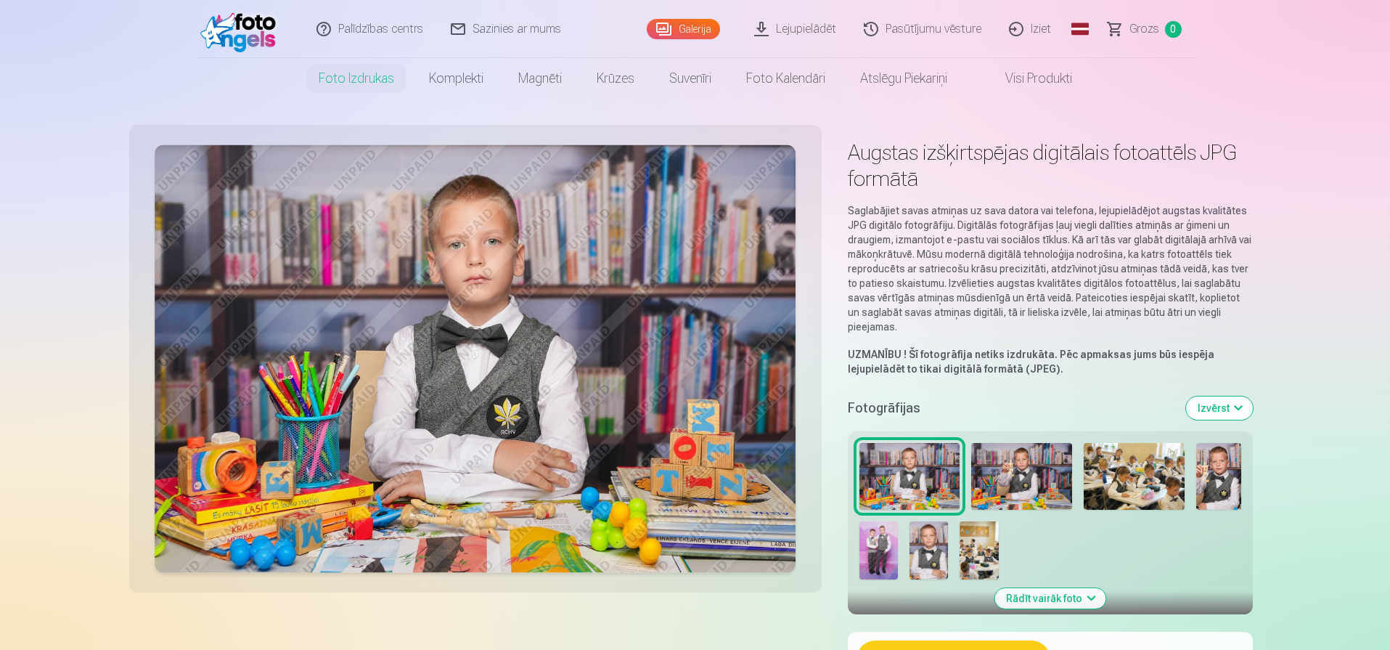
click at [1014, 474] on img at bounding box center [1021, 476] width 101 height 67
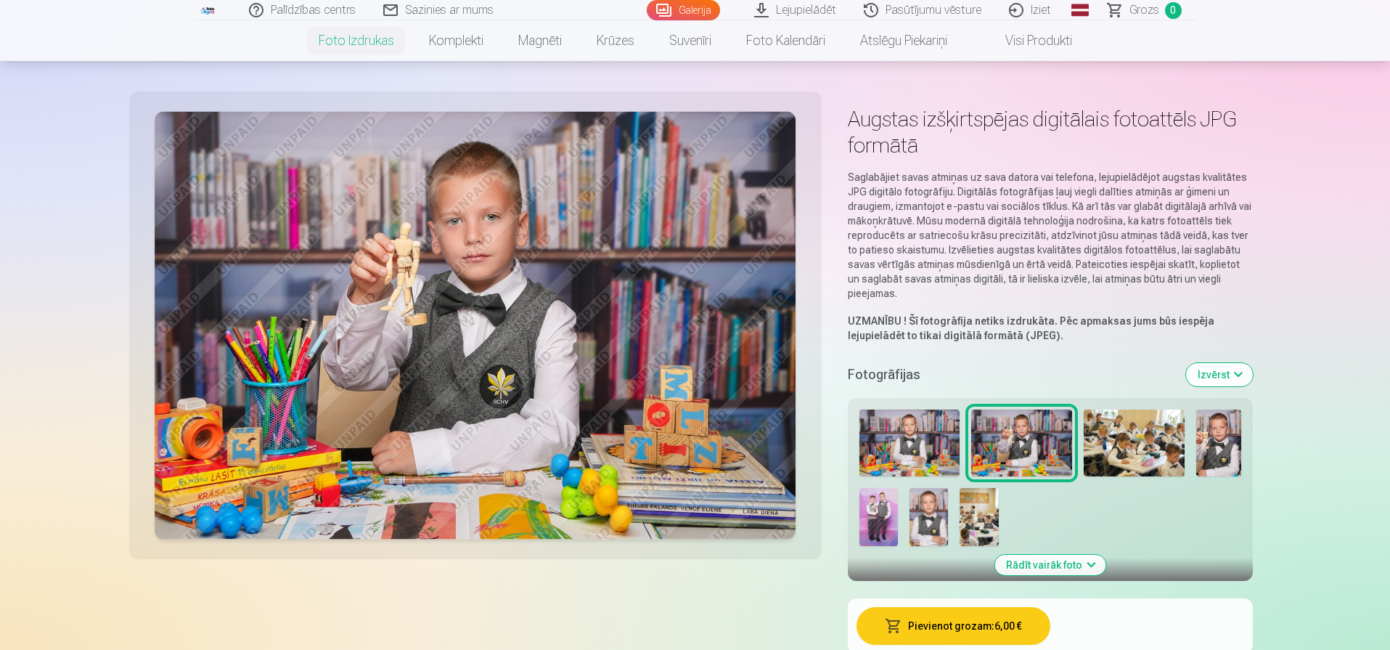
scroll to position [4, 0]
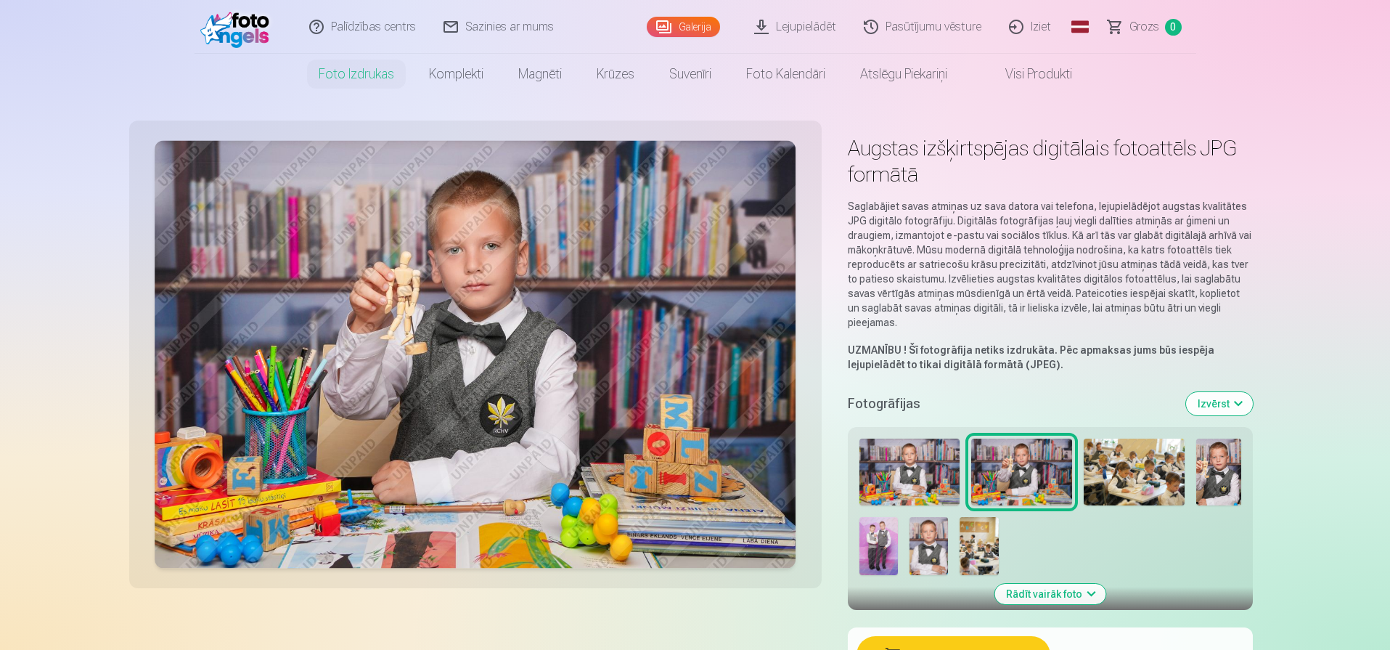
click at [936, 464] on img at bounding box center [910, 471] width 101 height 67
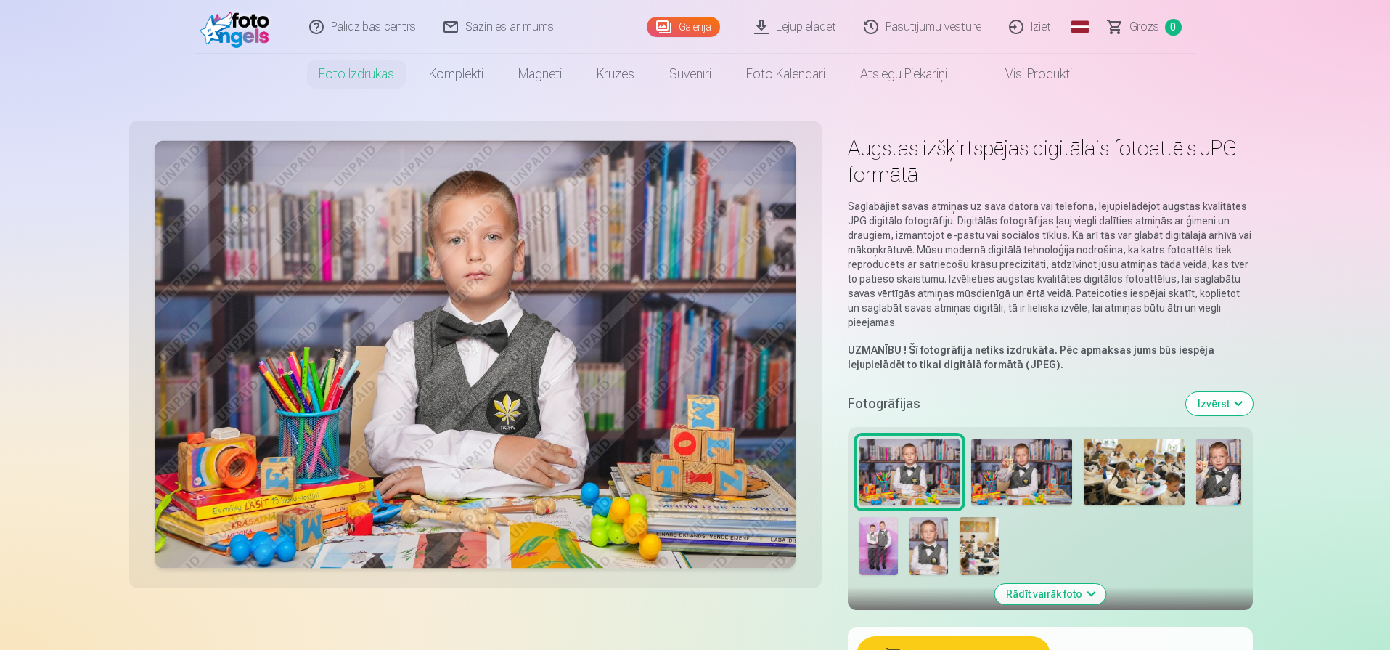
click at [1031, 456] on img at bounding box center [1021, 471] width 101 height 67
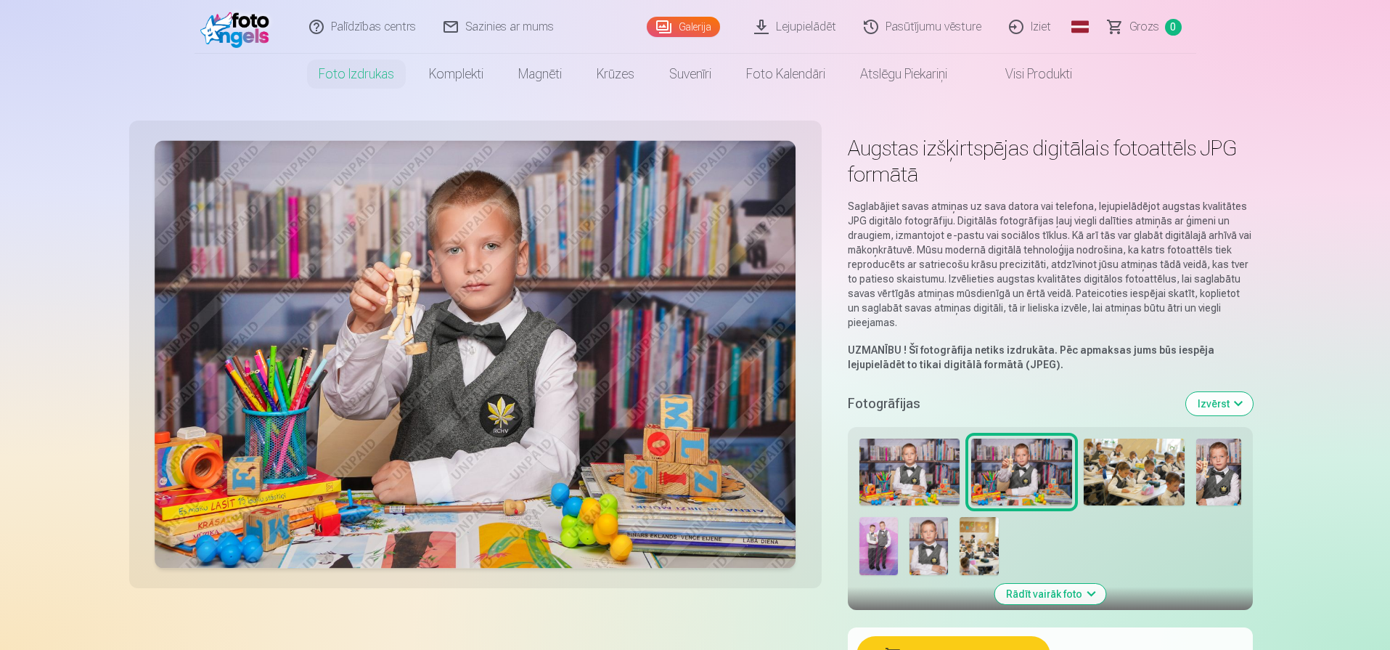
click at [894, 456] on img at bounding box center [910, 471] width 101 height 67
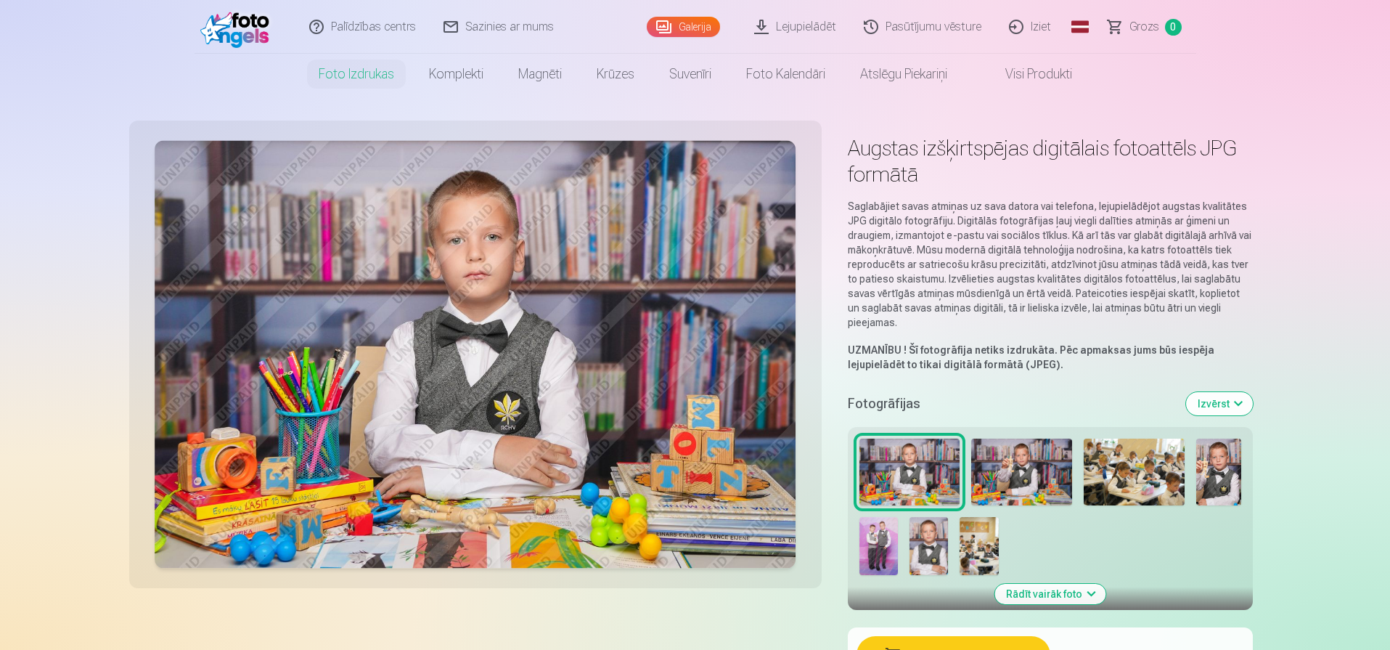
click at [1000, 455] on img at bounding box center [1021, 471] width 101 height 67
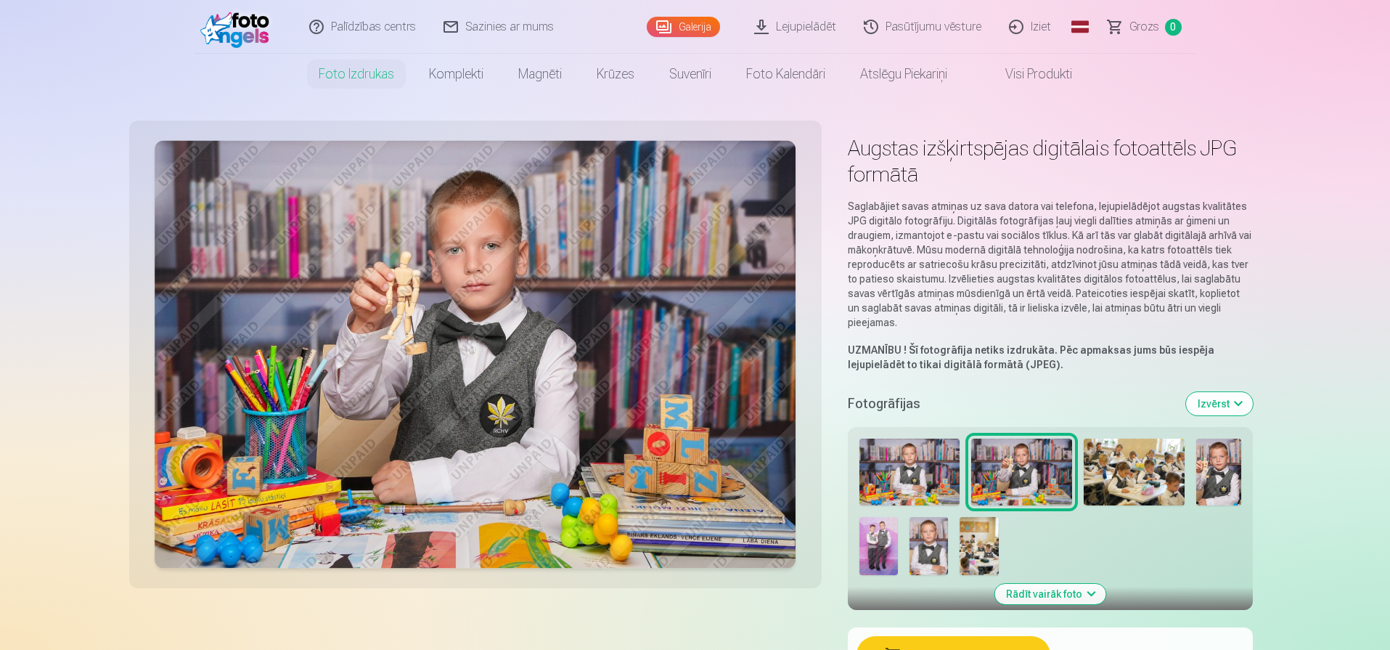
click at [1132, 456] on img at bounding box center [1134, 471] width 101 height 67
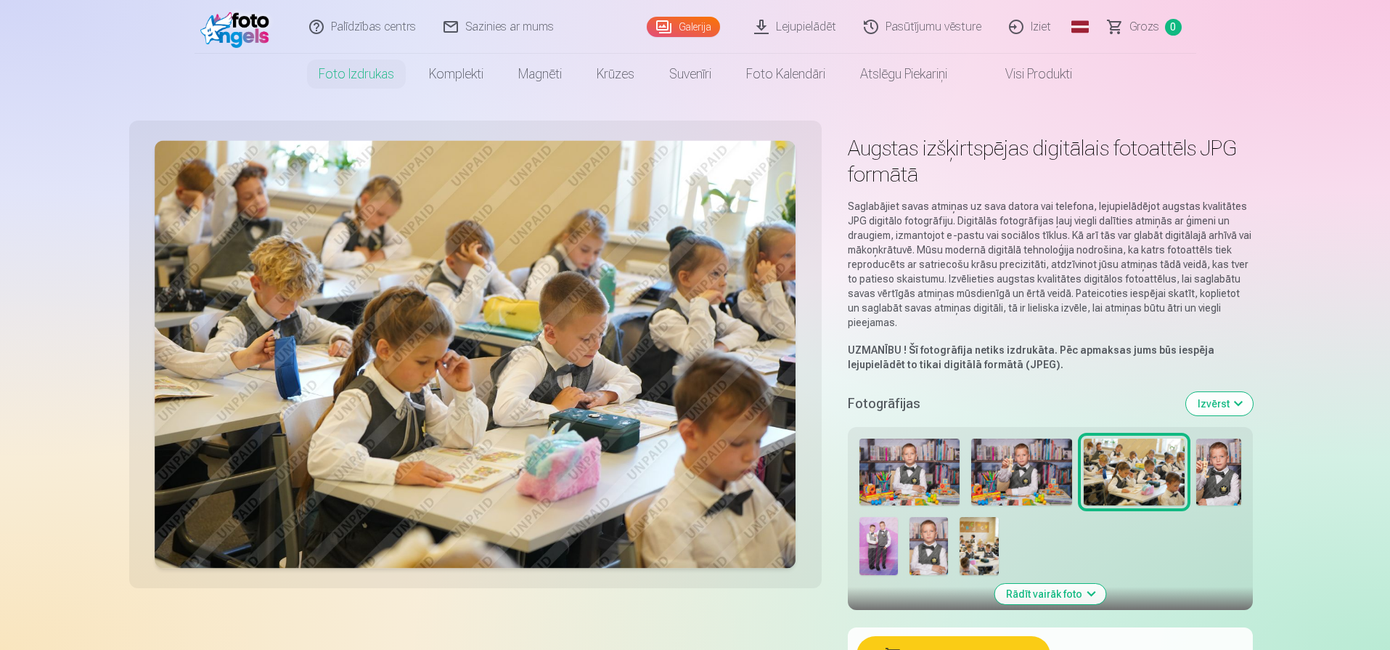
click at [1206, 470] on img at bounding box center [1218, 471] width 45 height 67
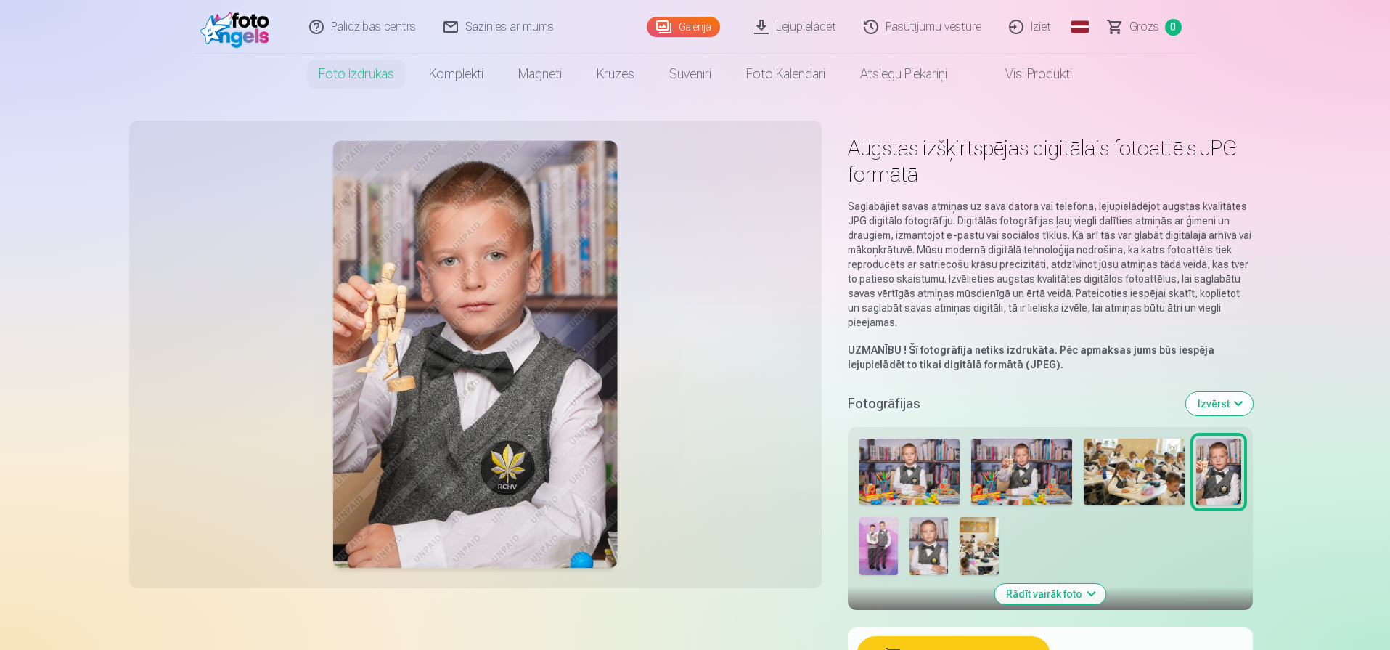
click at [883, 539] on img at bounding box center [879, 546] width 38 height 58
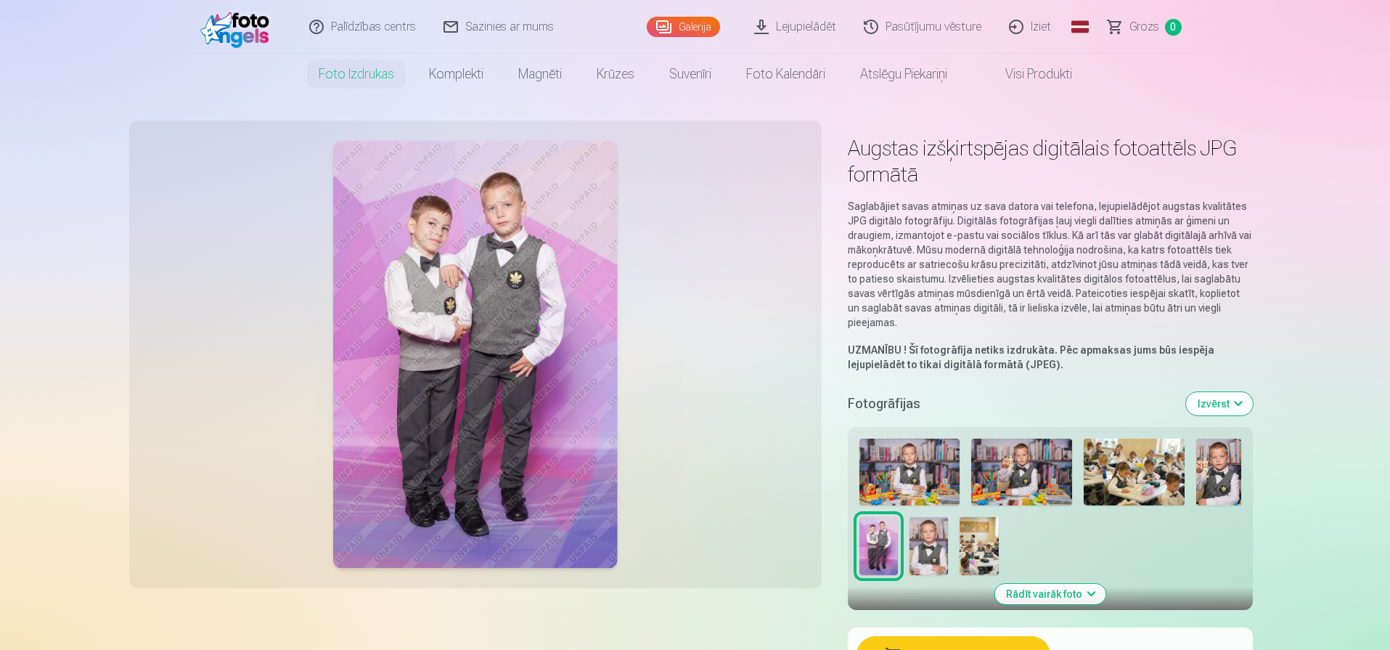
click at [915, 542] on img at bounding box center [929, 546] width 38 height 58
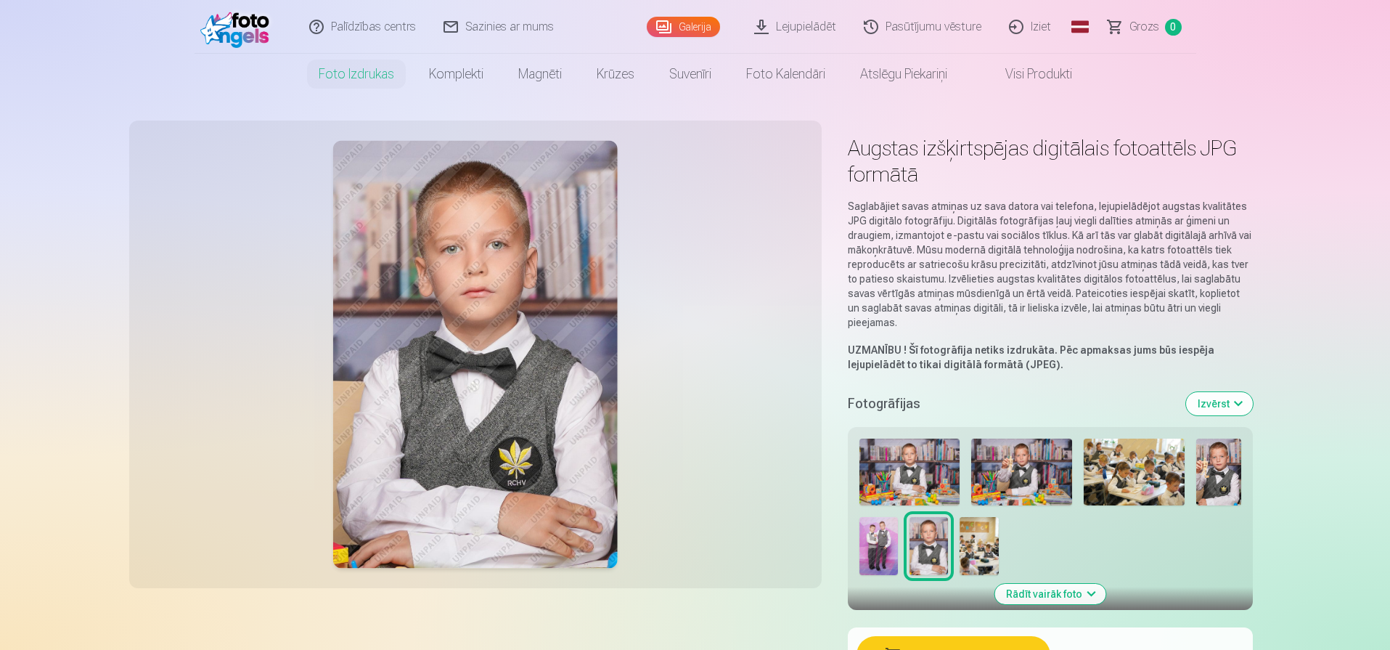
click at [926, 458] on img at bounding box center [910, 471] width 101 height 67
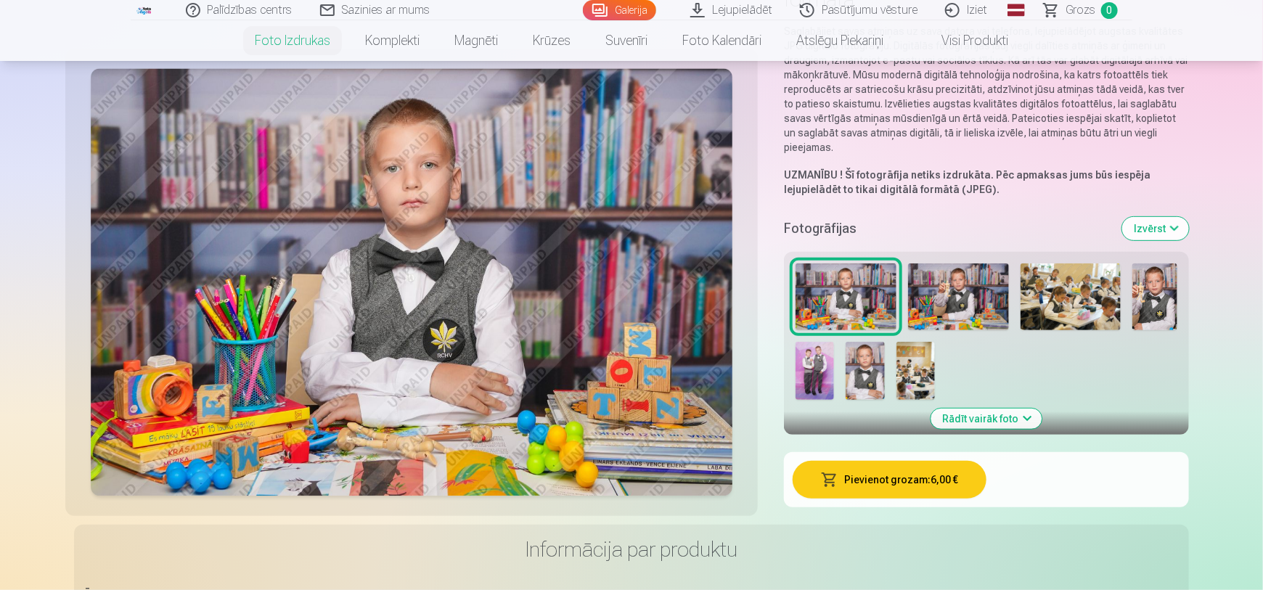
scroll to position [155, 0]
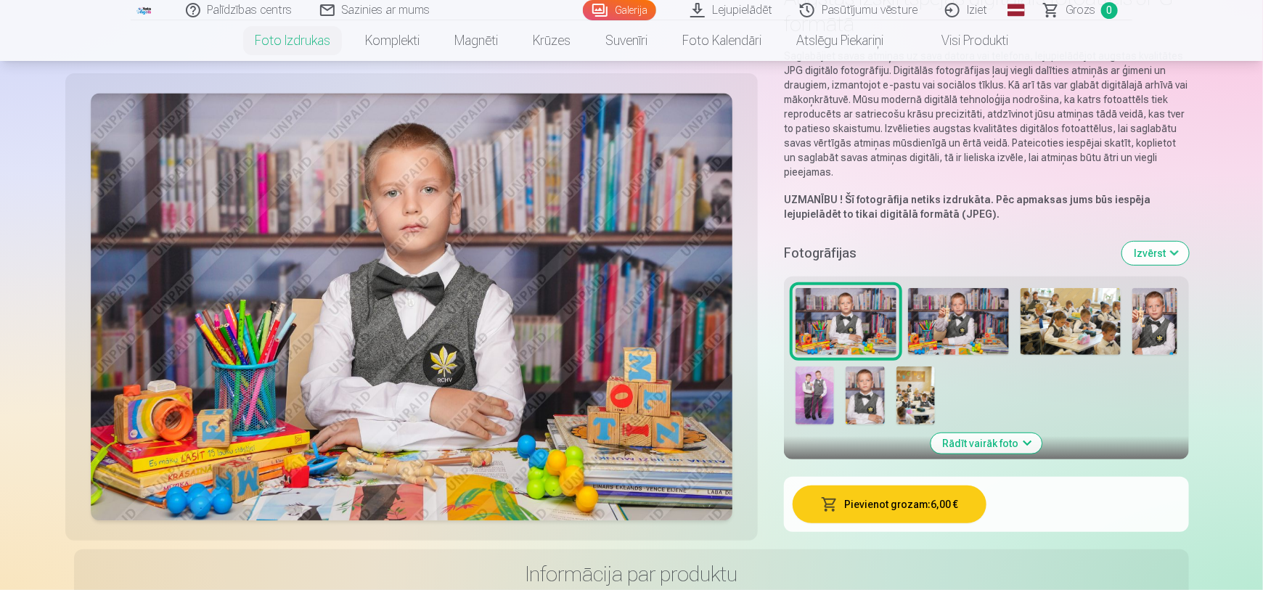
click at [947, 321] on img at bounding box center [958, 321] width 101 height 67
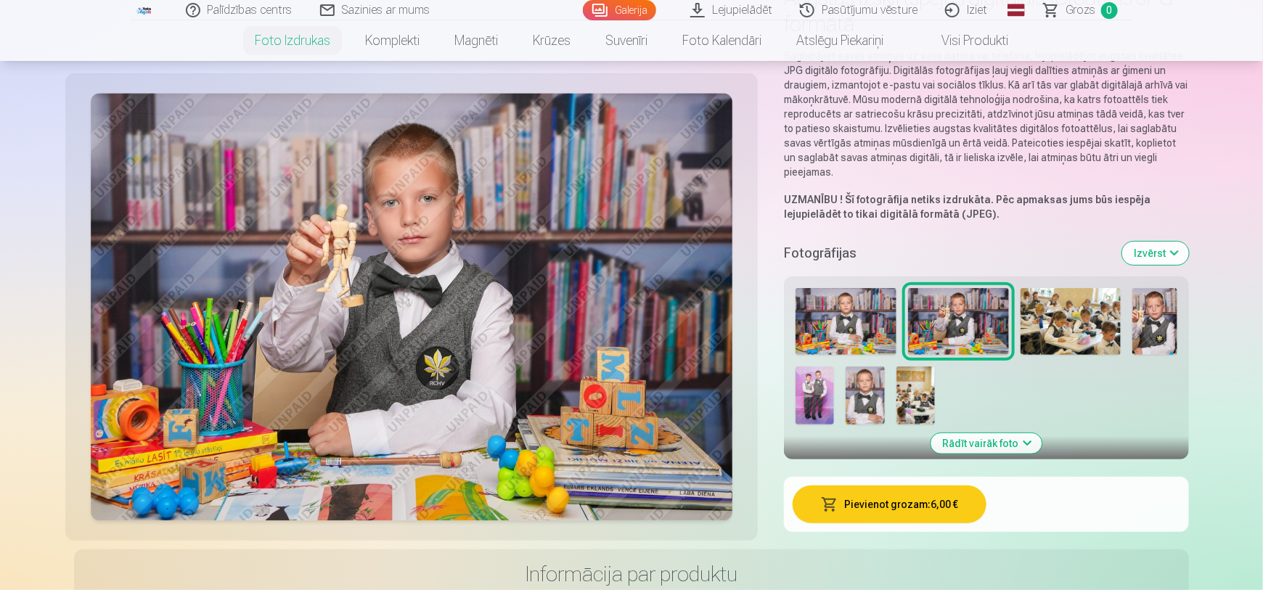
click at [872, 303] on img at bounding box center [846, 321] width 101 height 67
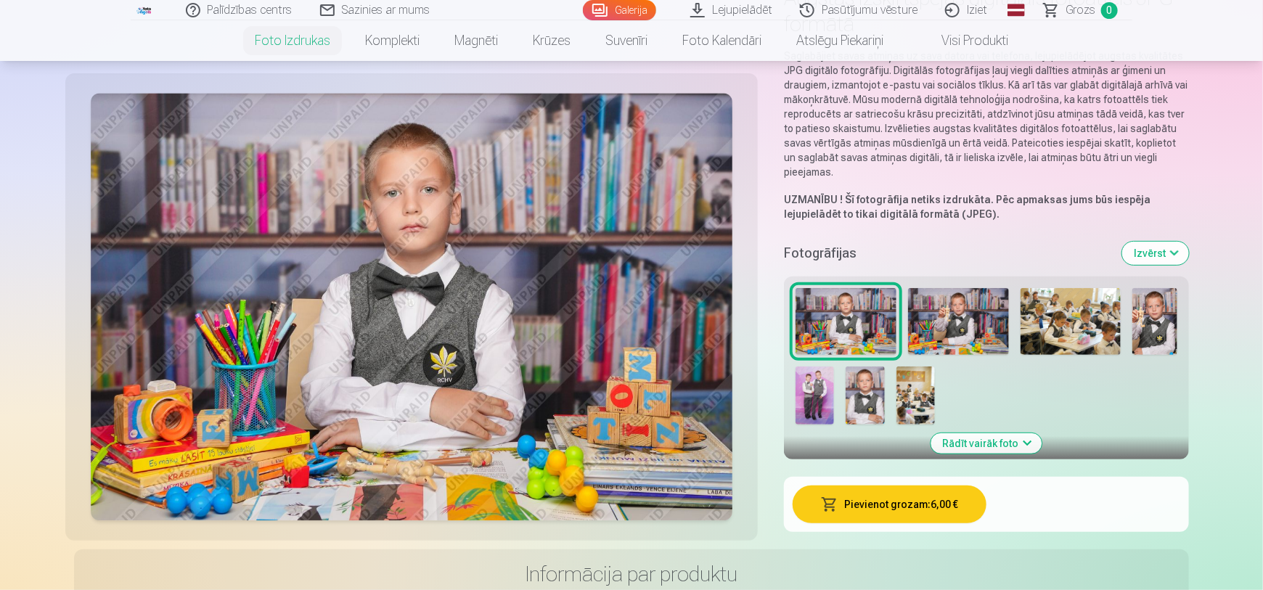
click at [955, 331] on img at bounding box center [958, 321] width 101 height 67
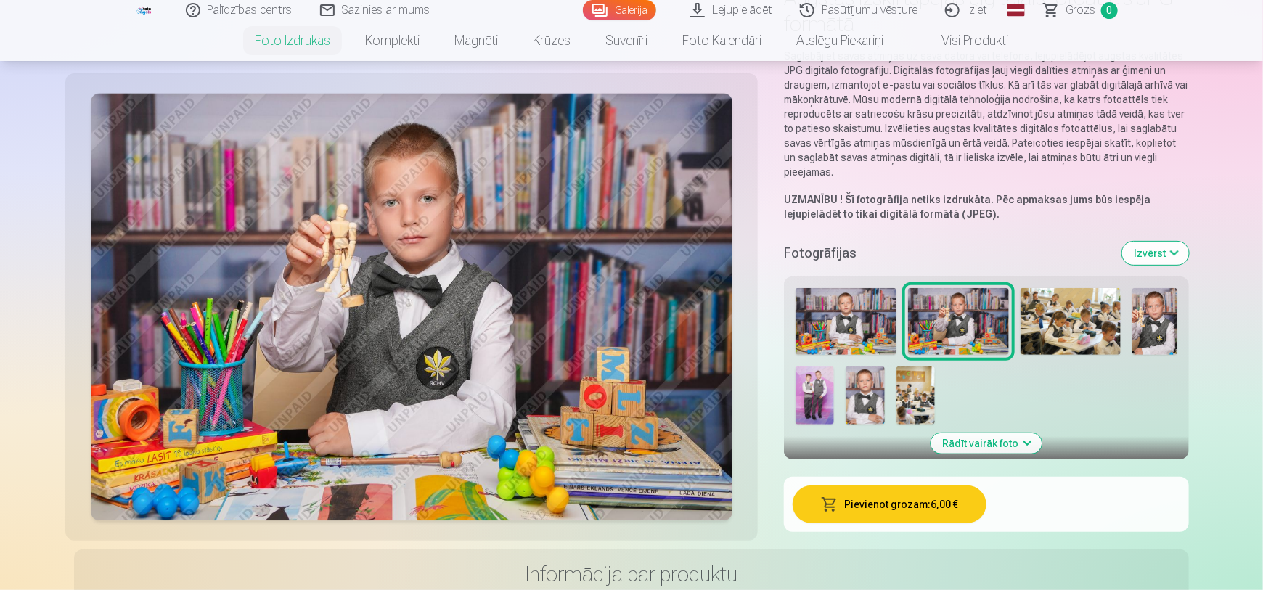
click at [880, 305] on img at bounding box center [846, 321] width 101 height 67
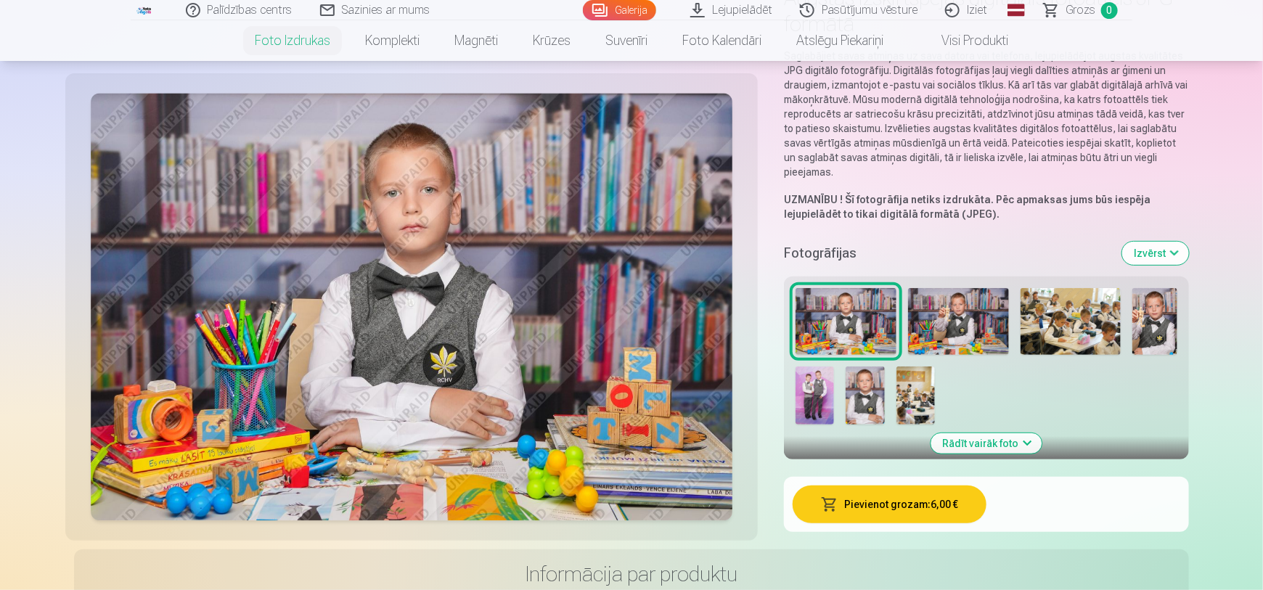
click at [924, 303] on img at bounding box center [958, 321] width 101 height 67
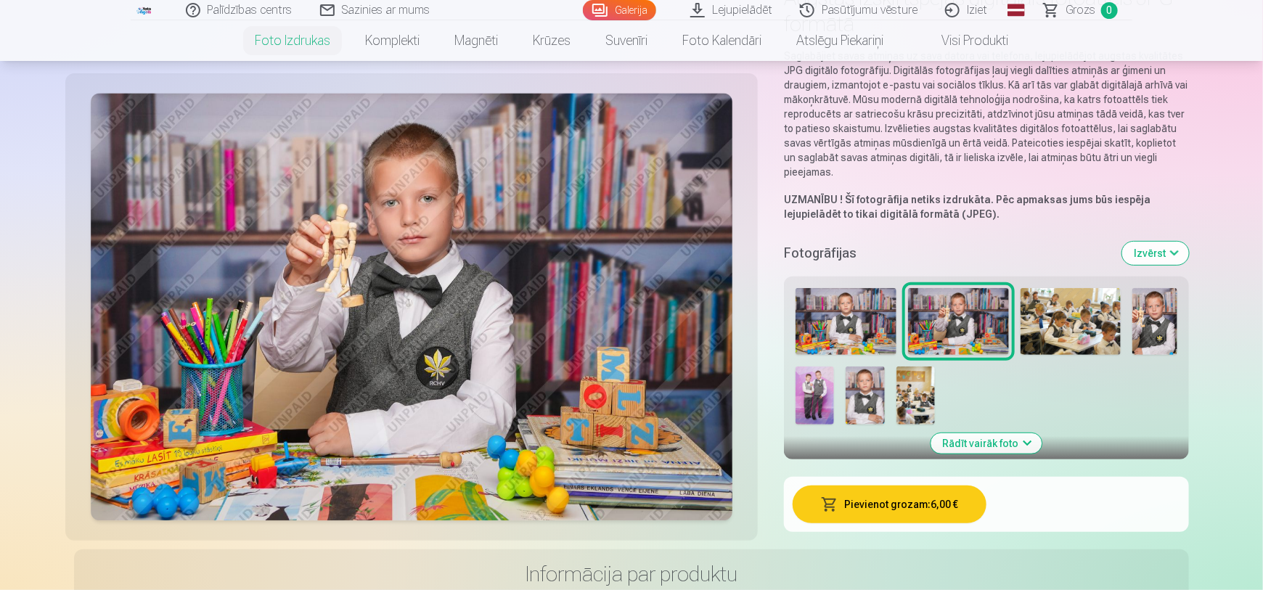
click at [805, 395] on img at bounding box center [815, 396] width 38 height 58
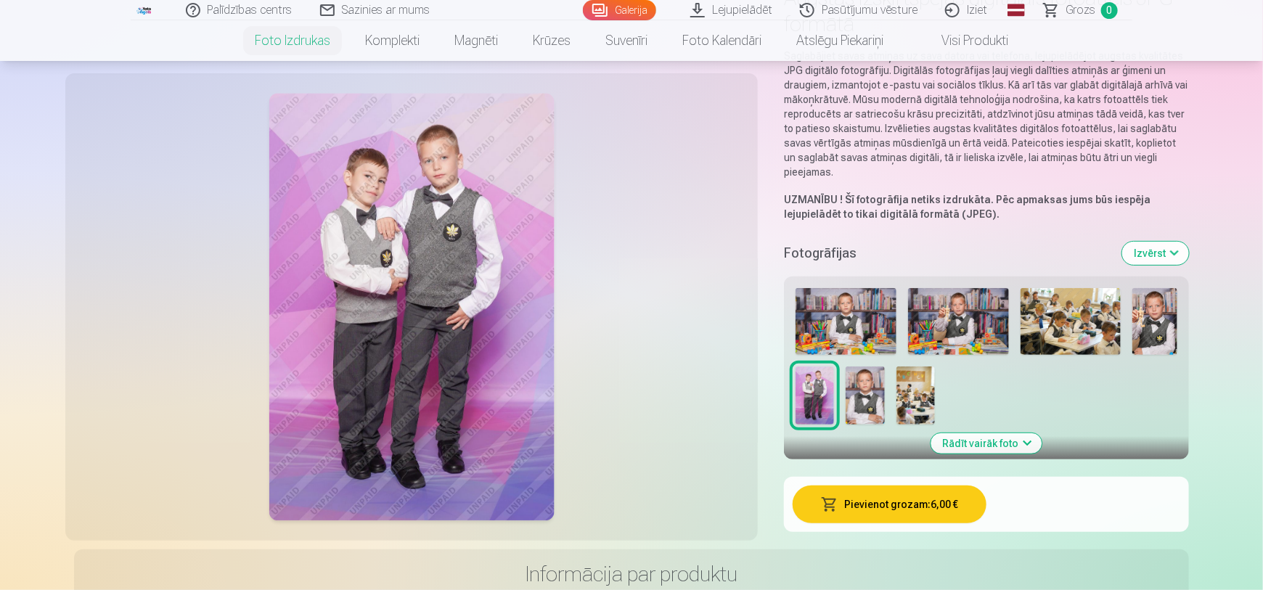
click at [1042, 329] on img at bounding box center [1071, 321] width 101 height 67
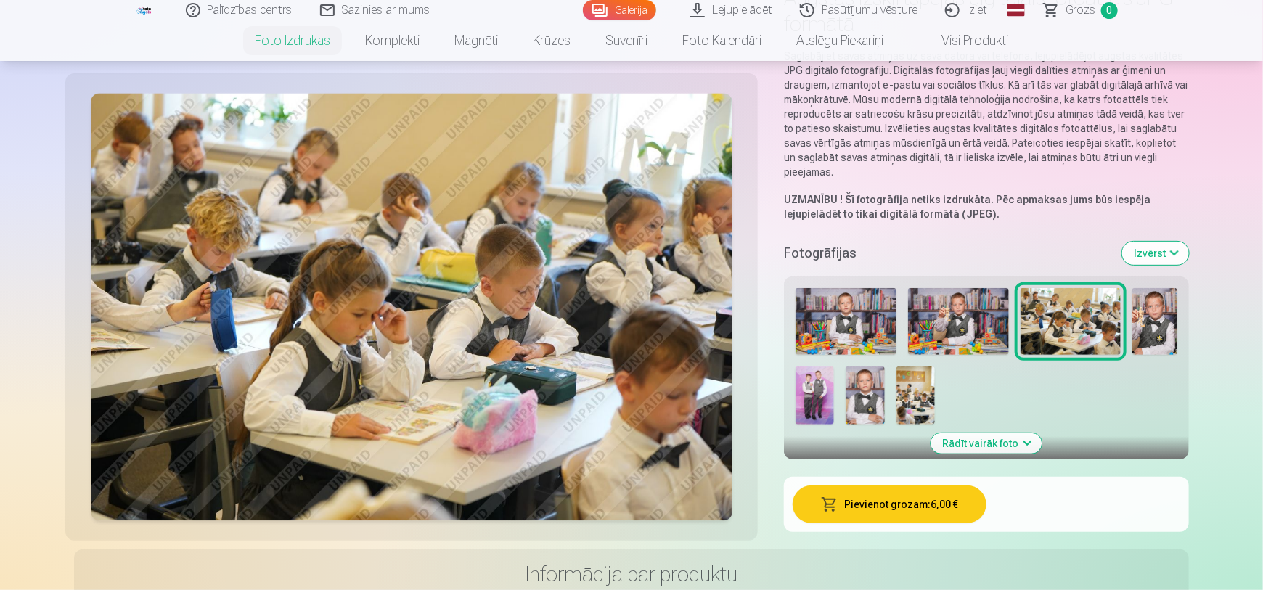
click at [1158, 328] on img at bounding box center [1154, 321] width 45 height 67
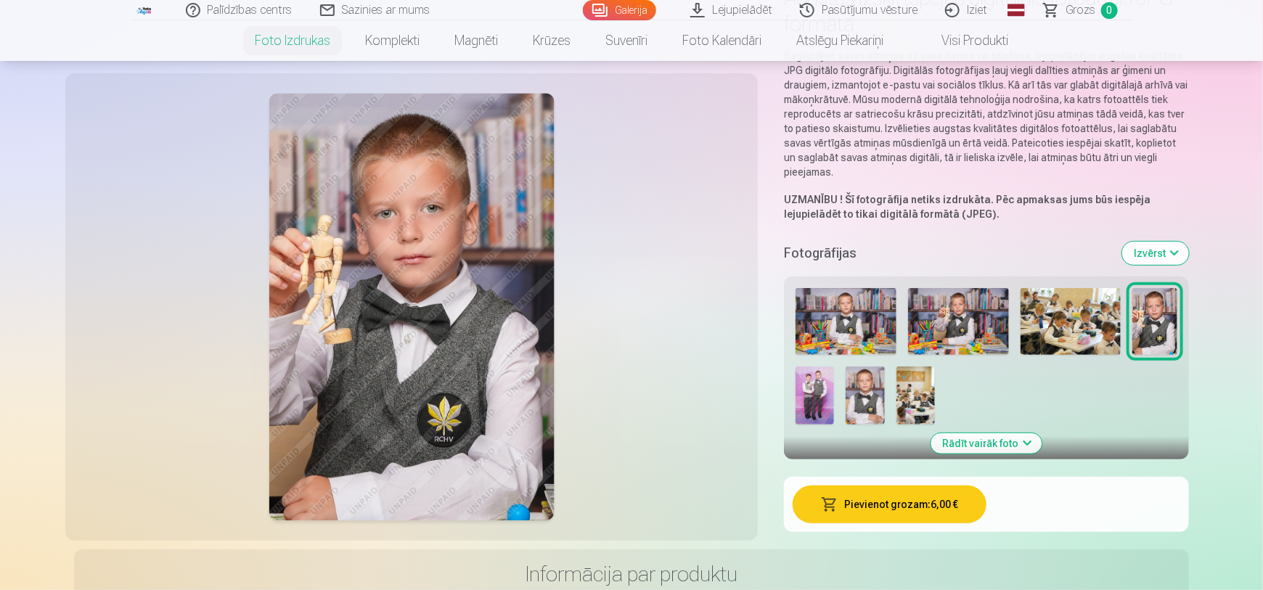
click at [869, 396] on img at bounding box center [865, 396] width 38 height 58
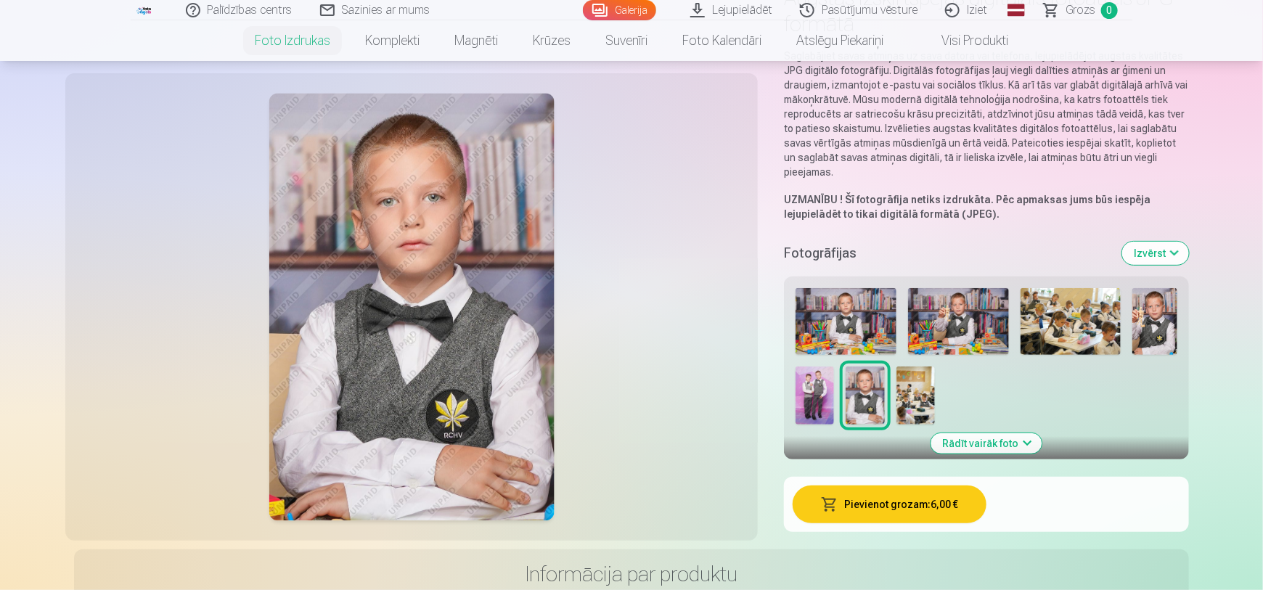
click at [1169, 327] on img at bounding box center [1154, 321] width 45 height 67
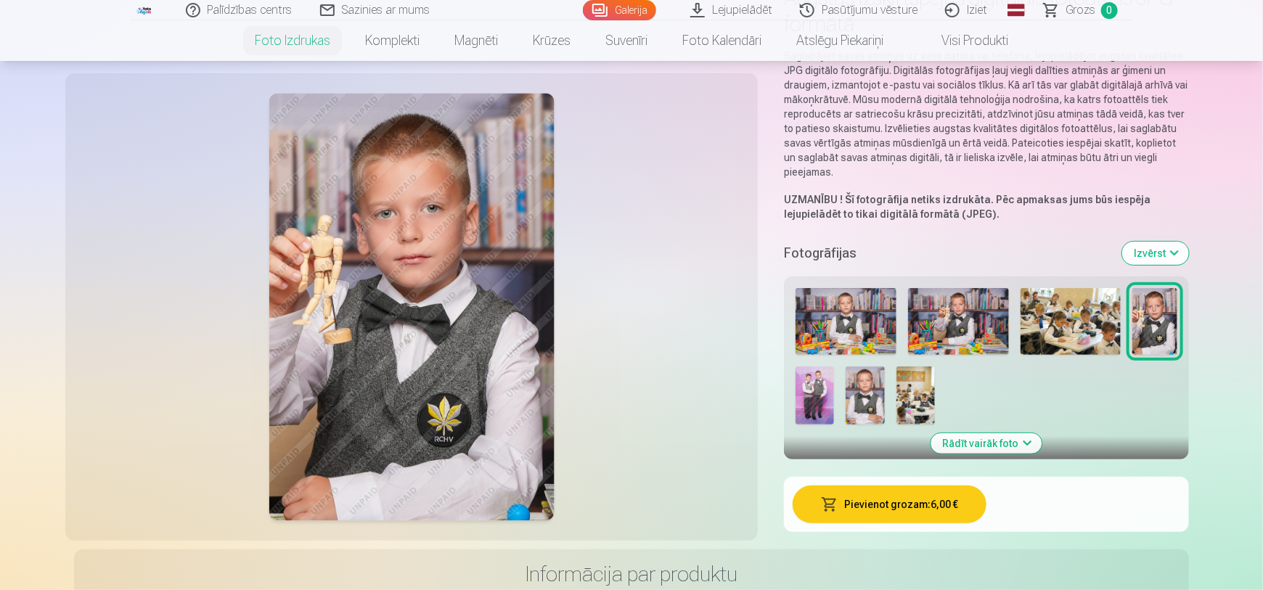
click at [981, 324] on img at bounding box center [958, 321] width 101 height 67
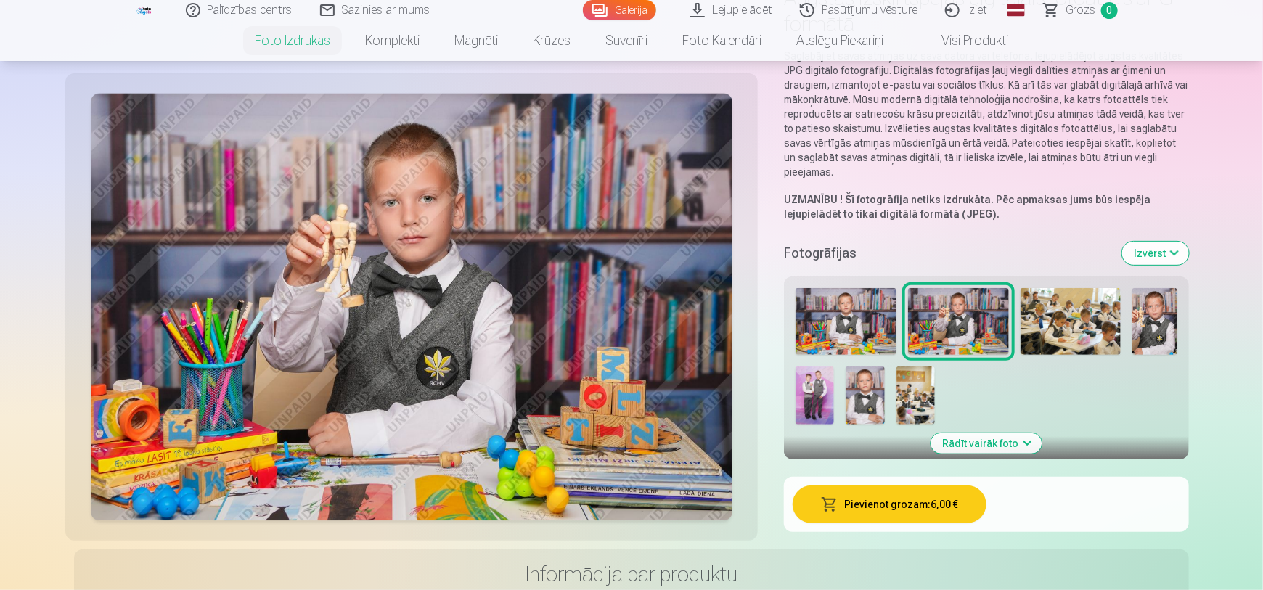
click at [876, 377] on img at bounding box center [865, 396] width 38 height 58
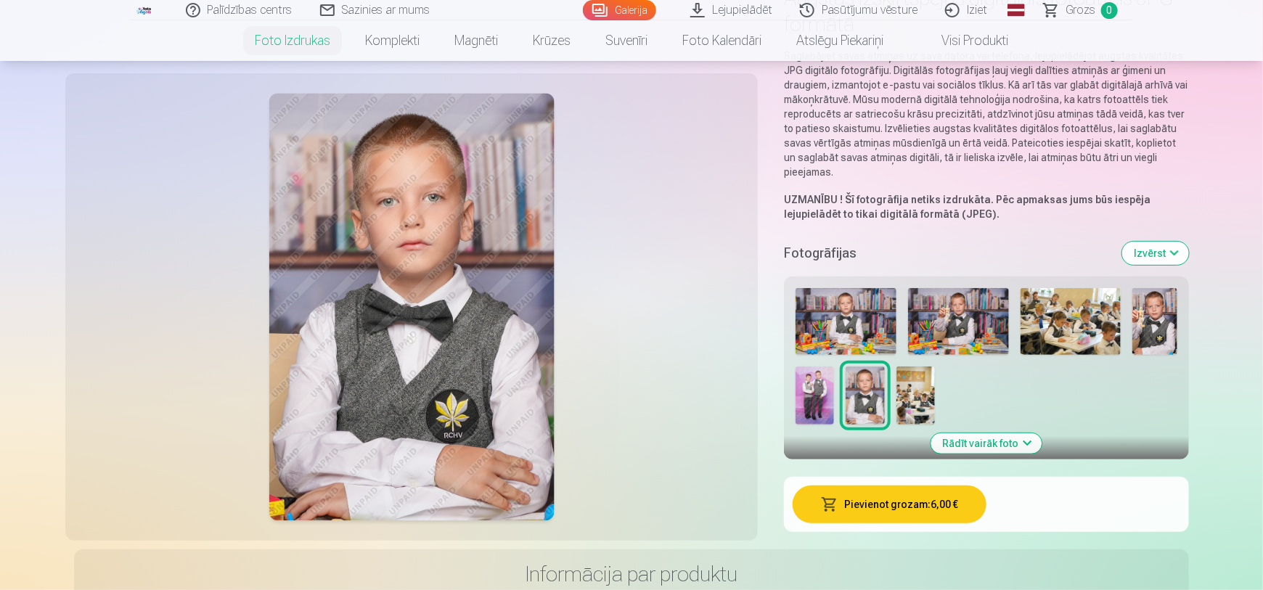
click at [857, 322] on img at bounding box center [846, 321] width 101 height 67
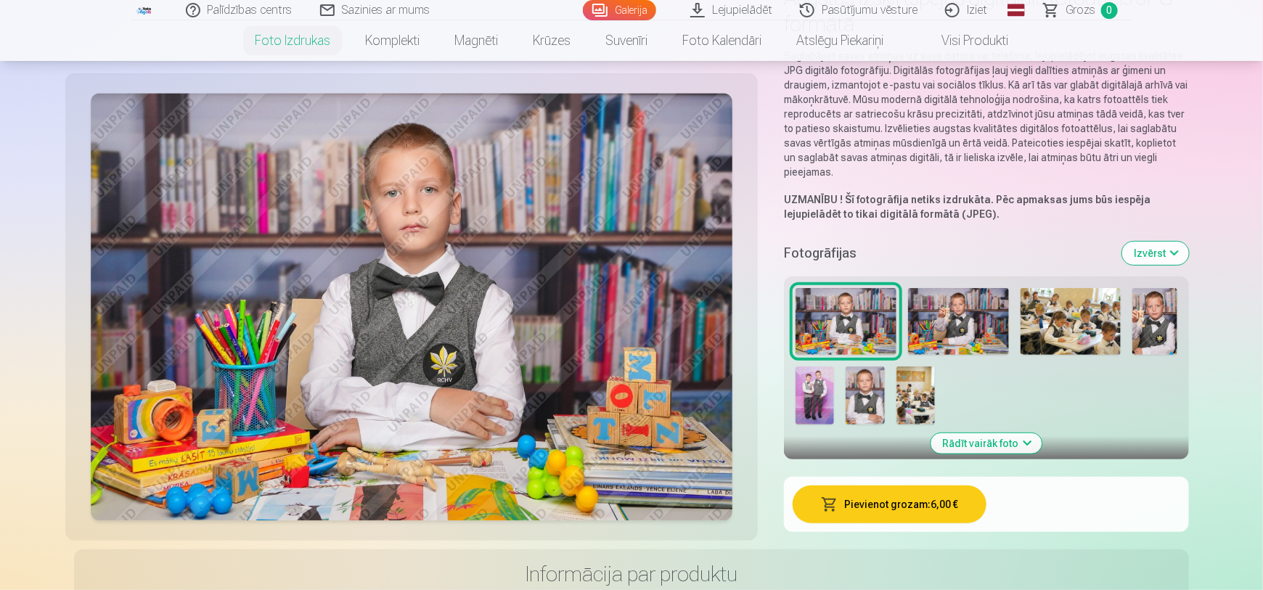
click at [865, 402] on img at bounding box center [865, 396] width 38 height 58
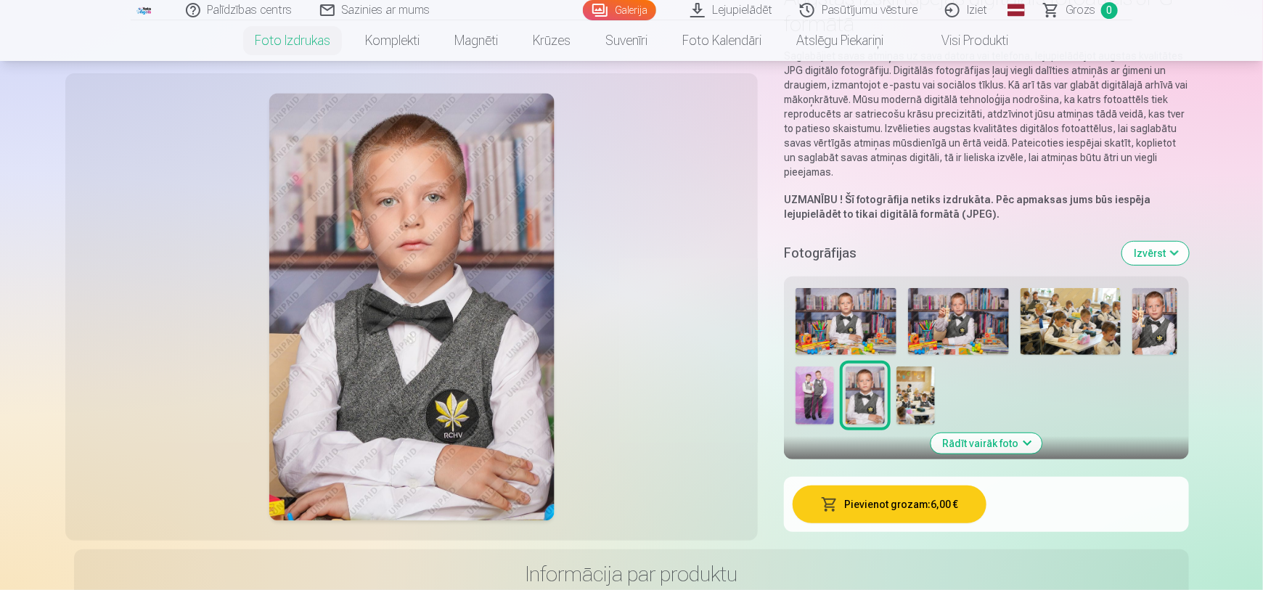
click at [865, 319] on img at bounding box center [846, 321] width 101 height 67
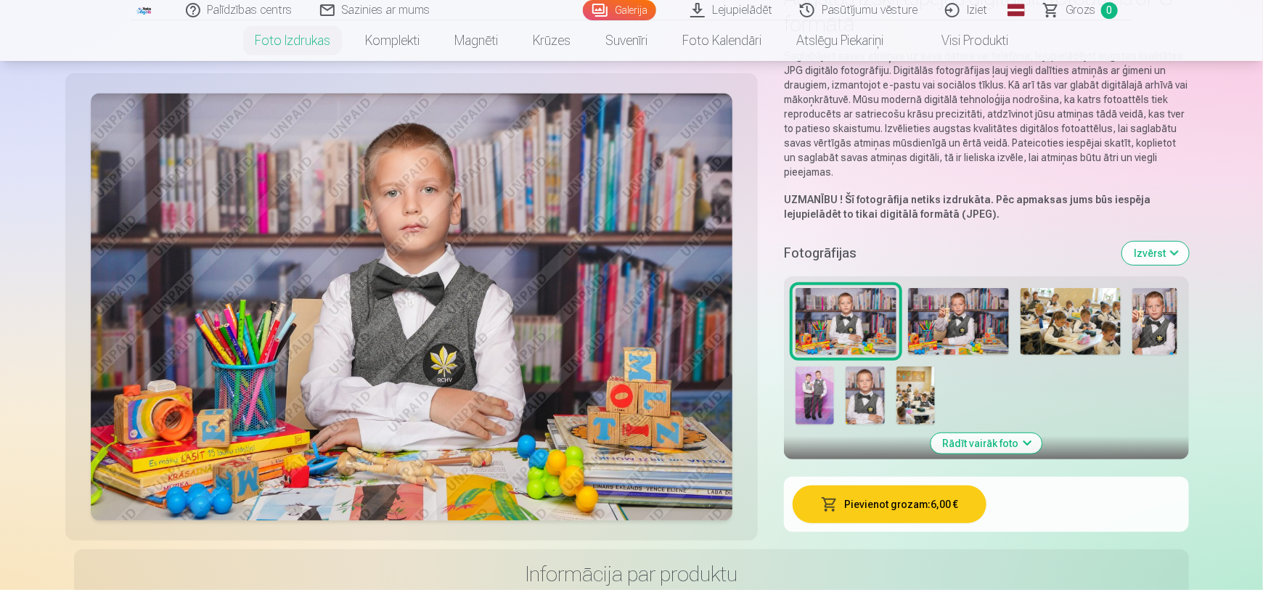
click at [863, 390] on img at bounding box center [865, 396] width 38 height 58
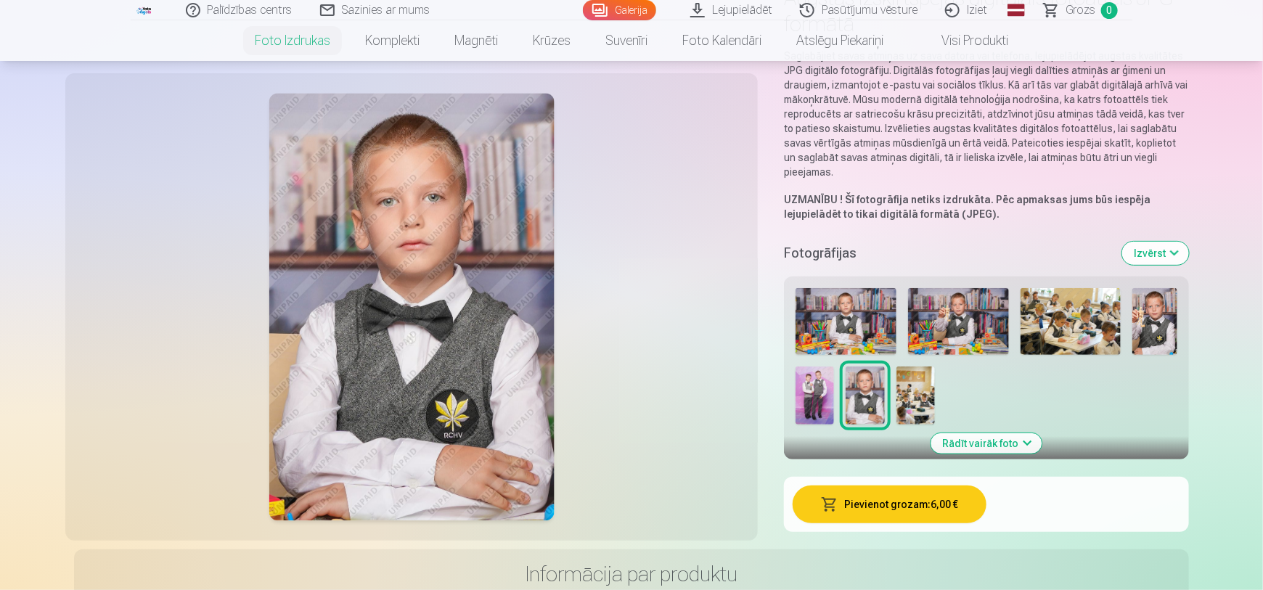
click at [1161, 342] on img at bounding box center [1154, 321] width 45 height 67
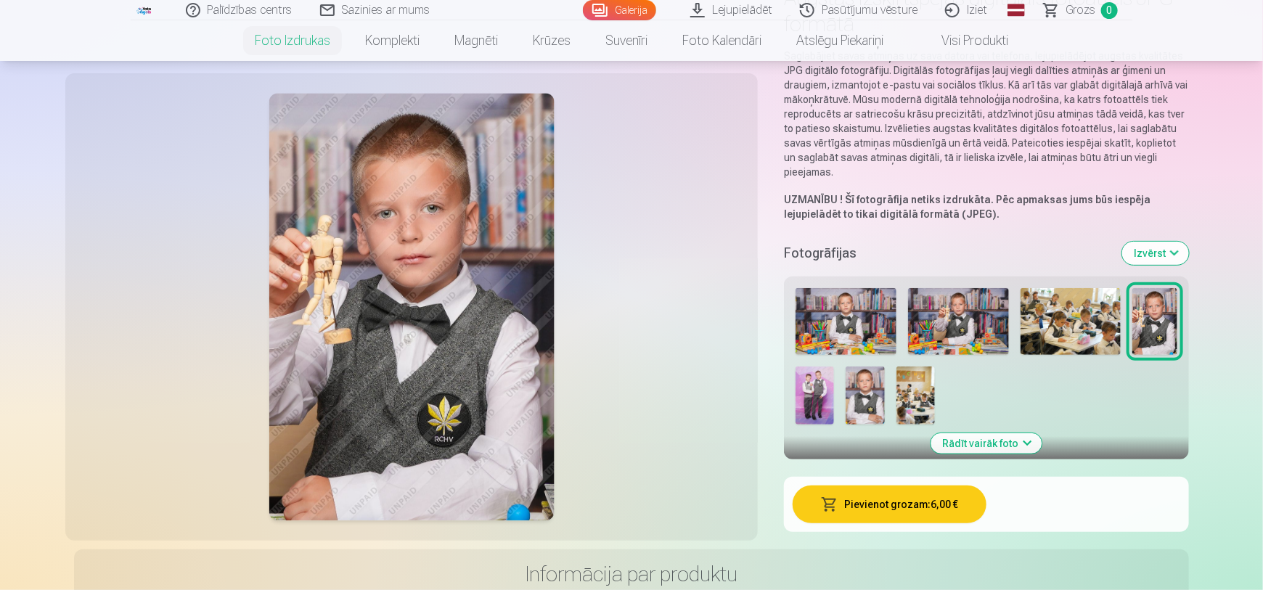
click at [848, 395] on img at bounding box center [865, 396] width 38 height 58
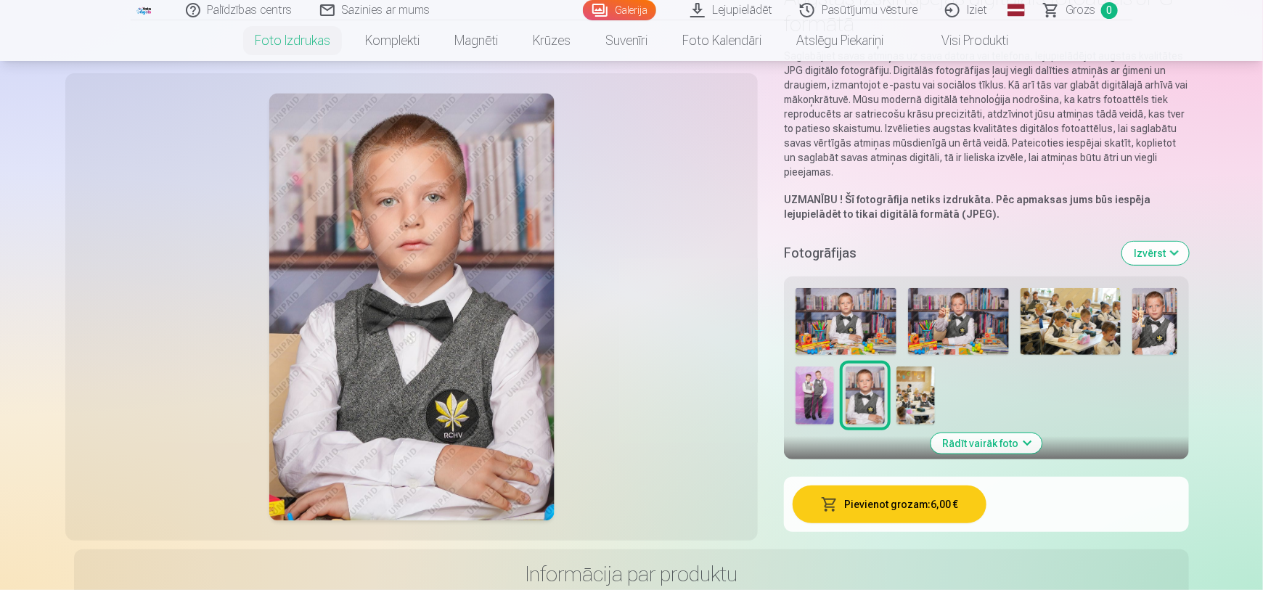
click at [968, 327] on img at bounding box center [958, 321] width 101 height 67
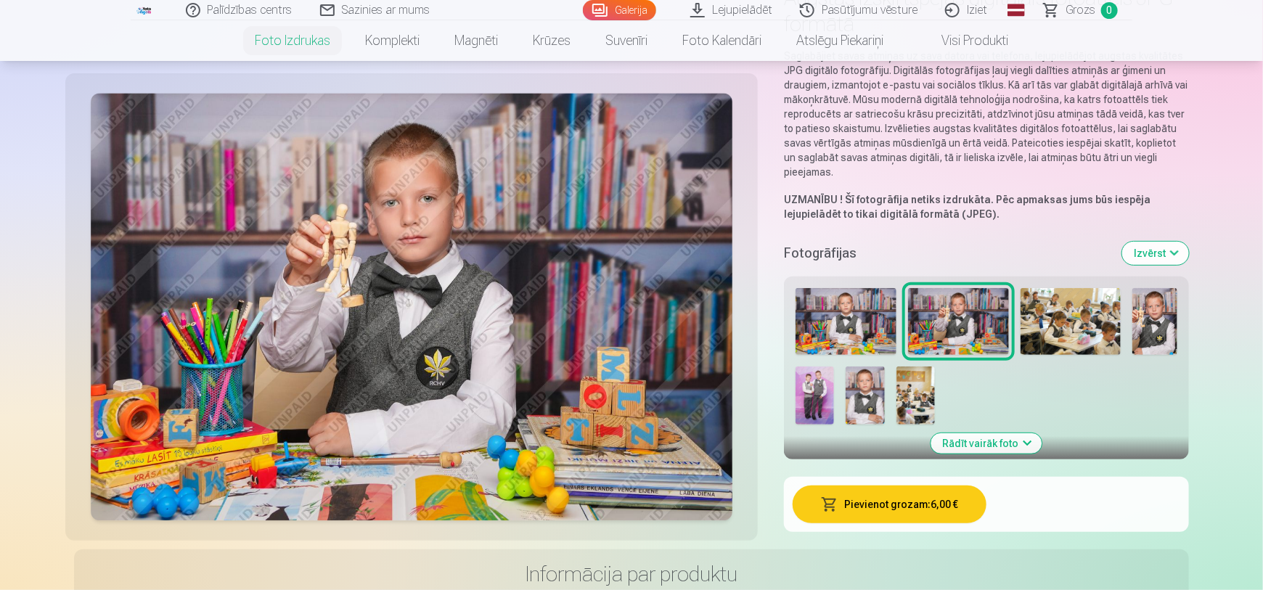
click at [880, 330] on img at bounding box center [846, 321] width 101 height 67
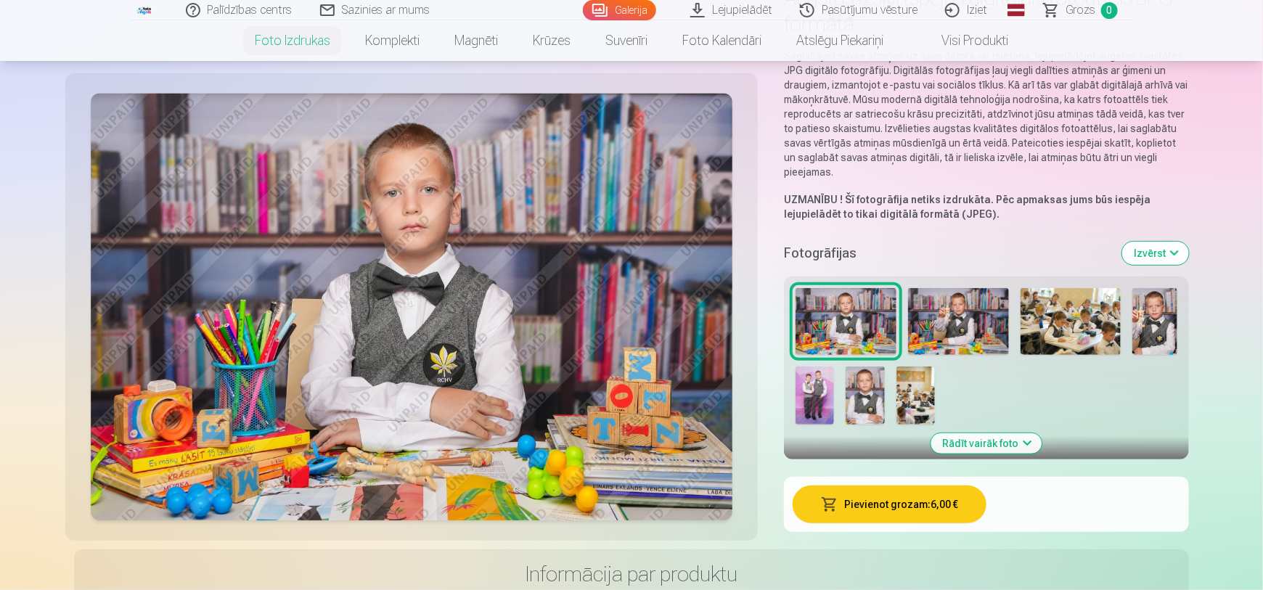
click at [941, 322] on img at bounding box center [958, 321] width 101 height 67
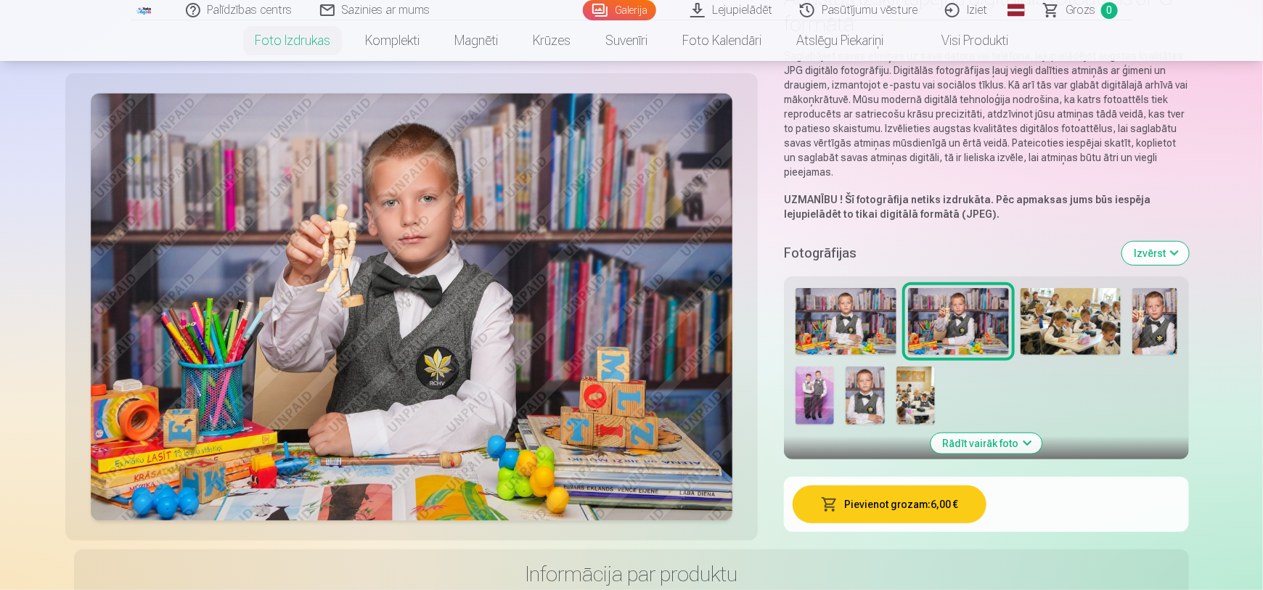
click at [809, 391] on img at bounding box center [815, 396] width 38 height 58
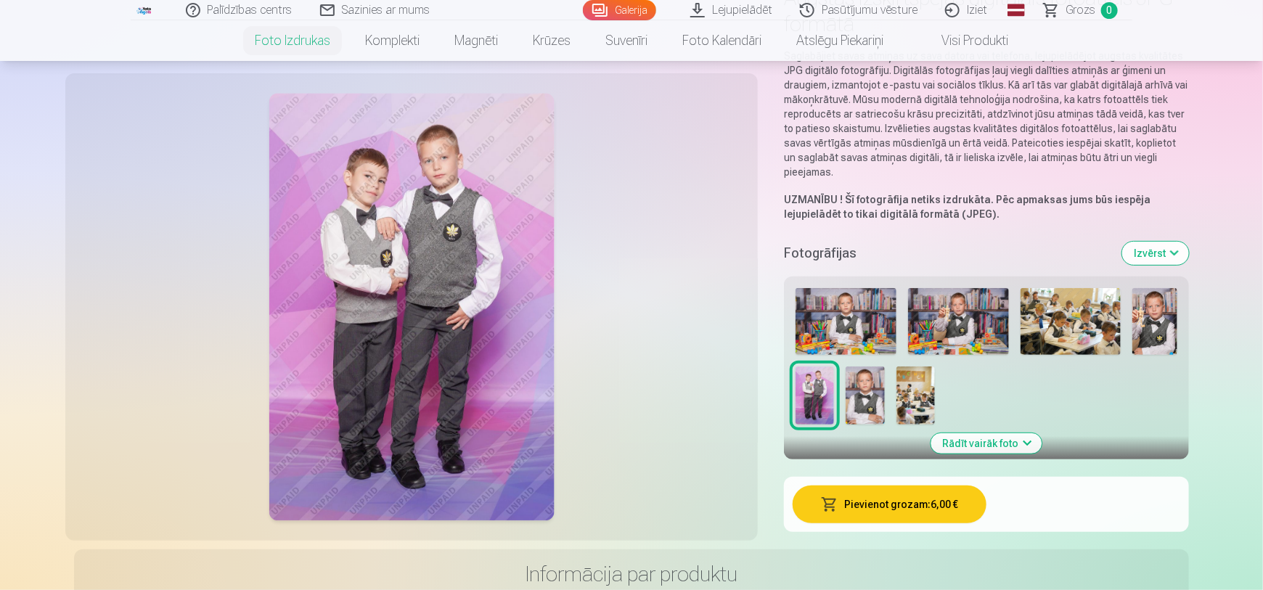
click at [967, 312] on img at bounding box center [958, 321] width 101 height 67
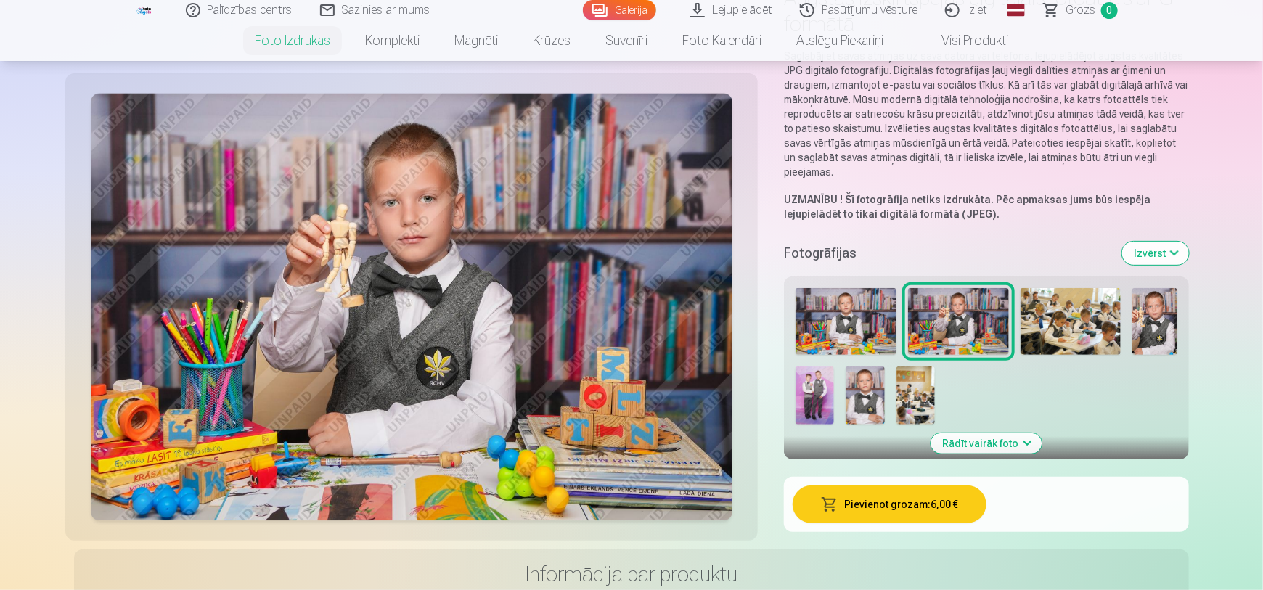
click at [1082, 309] on img at bounding box center [1071, 321] width 101 height 67
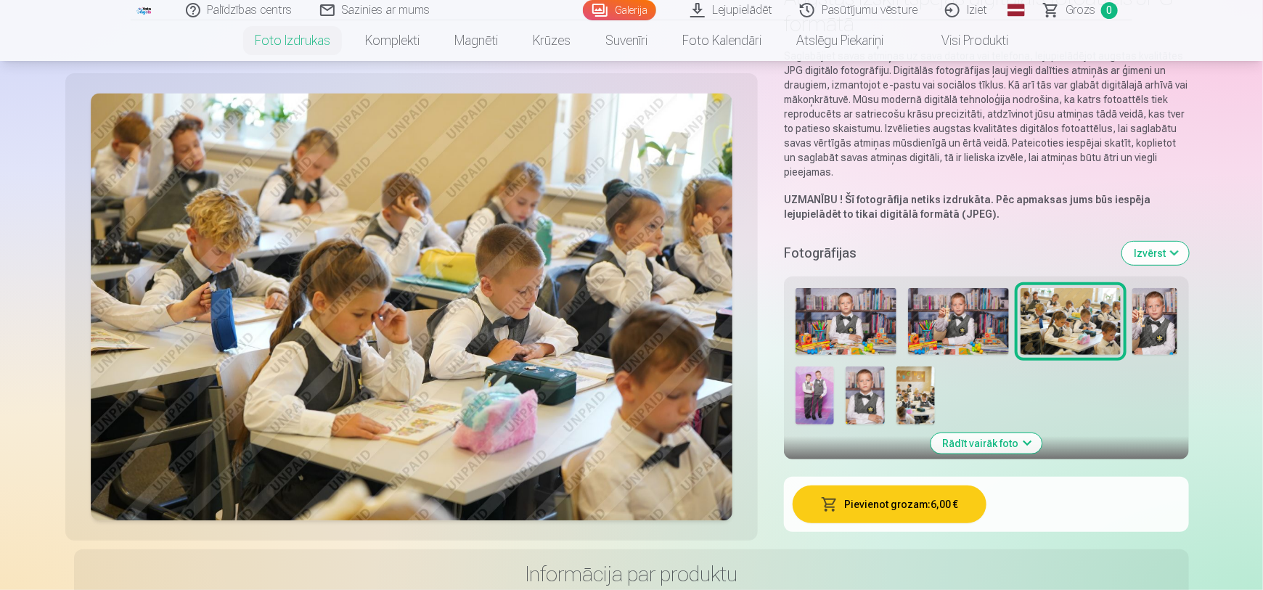
click at [915, 393] on img at bounding box center [916, 396] width 38 height 58
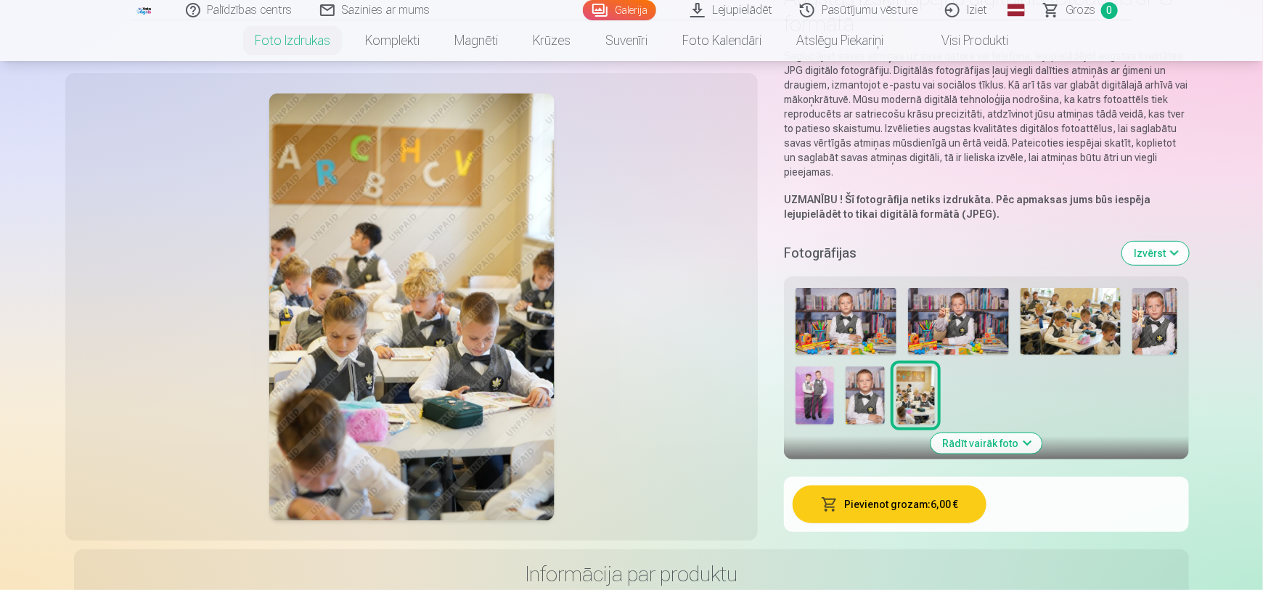
click at [1045, 312] on img at bounding box center [1071, 321] width 101 height 67
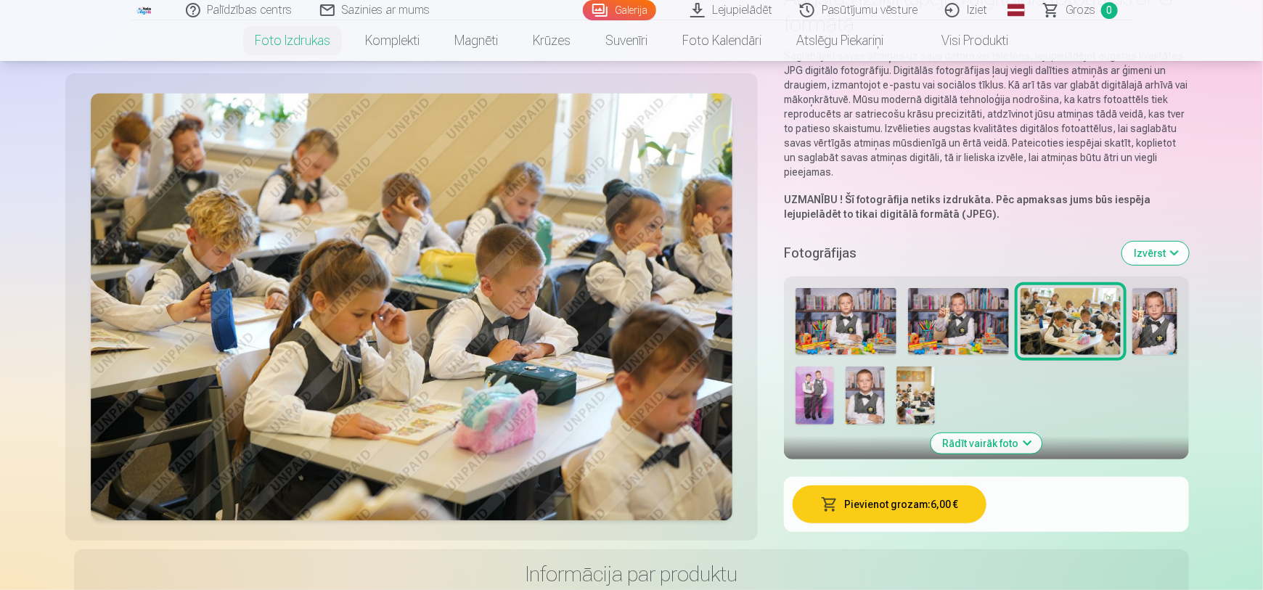
click at [924, 388] on img at bounding box center [916, 396] width 38 height 58
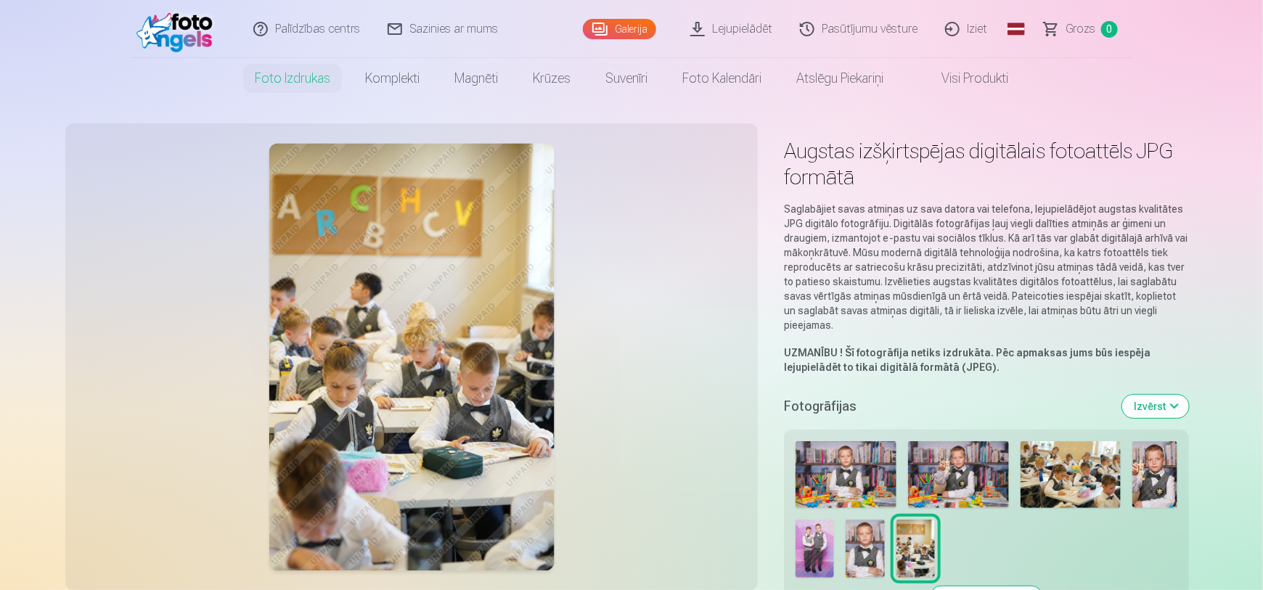
scroll to position [0, 0]
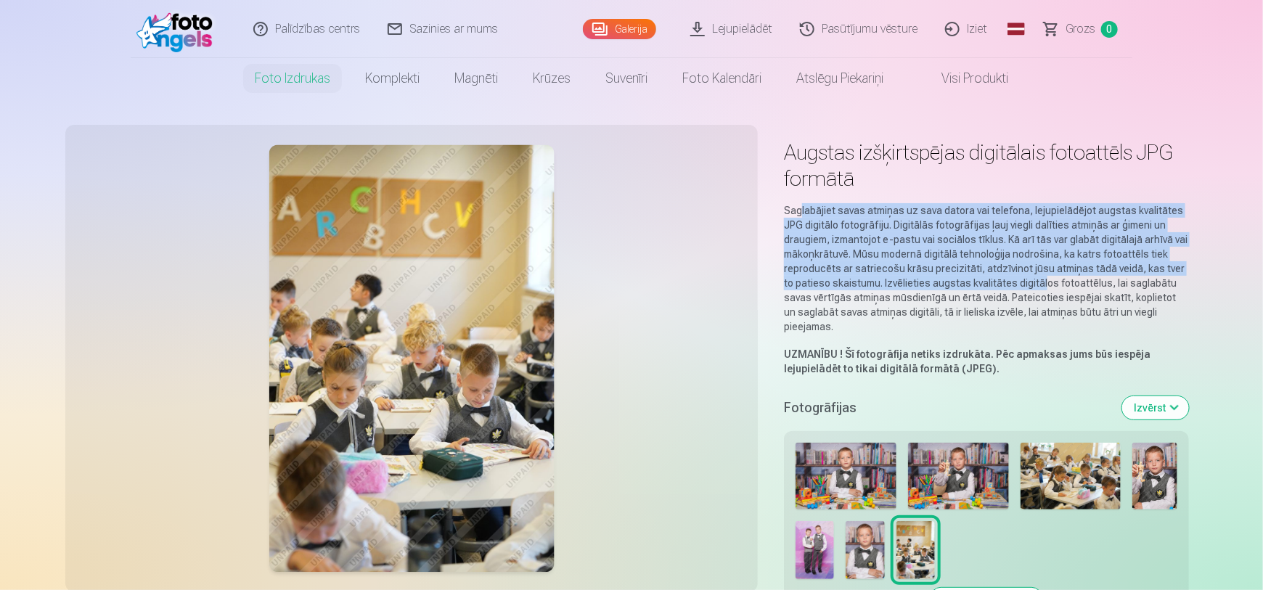
drag, startPoint x: 802, startPoint y: 212, endPoint x: 1029, endPoint y: 287, distance: 239.2
click at [1029, 287] on p "Saglabājiet savas atmiņas uz sava datora vai telefona, lejupielādējot augstas k…" at bounding box center [986, 268] width 405 height 131
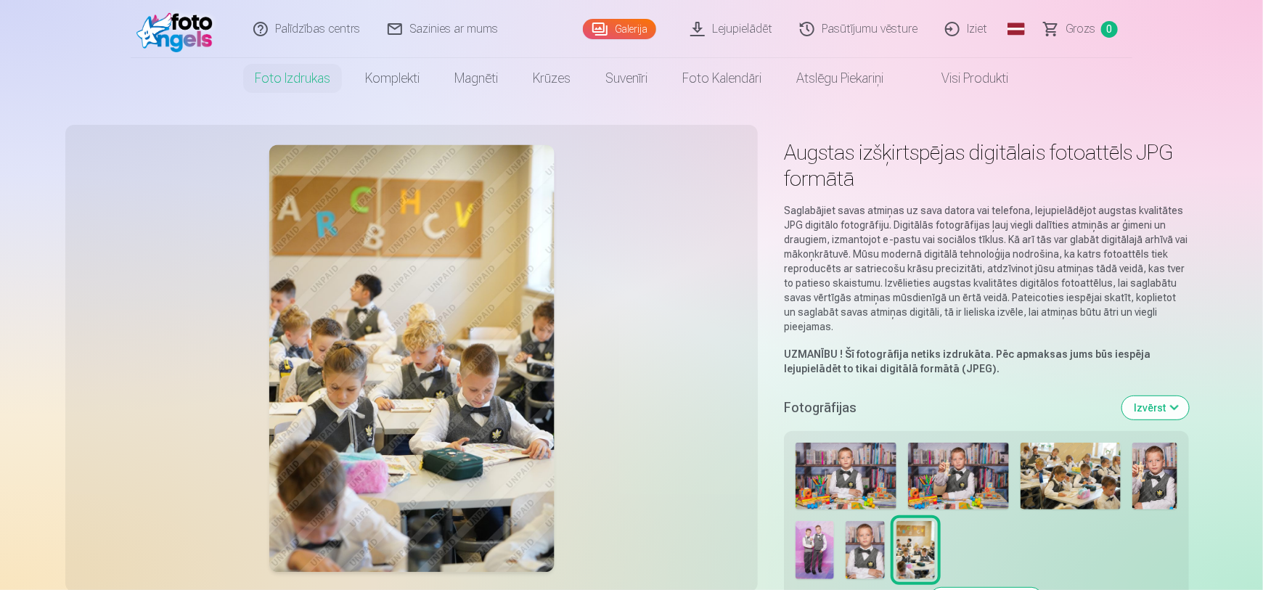
click at [1029, 292] on p "Saglabājiet savas atmiņas uz sava datora vai telefona, lejupielādējot augstas k…" at bounding box center [986, 268] width 405 height 131
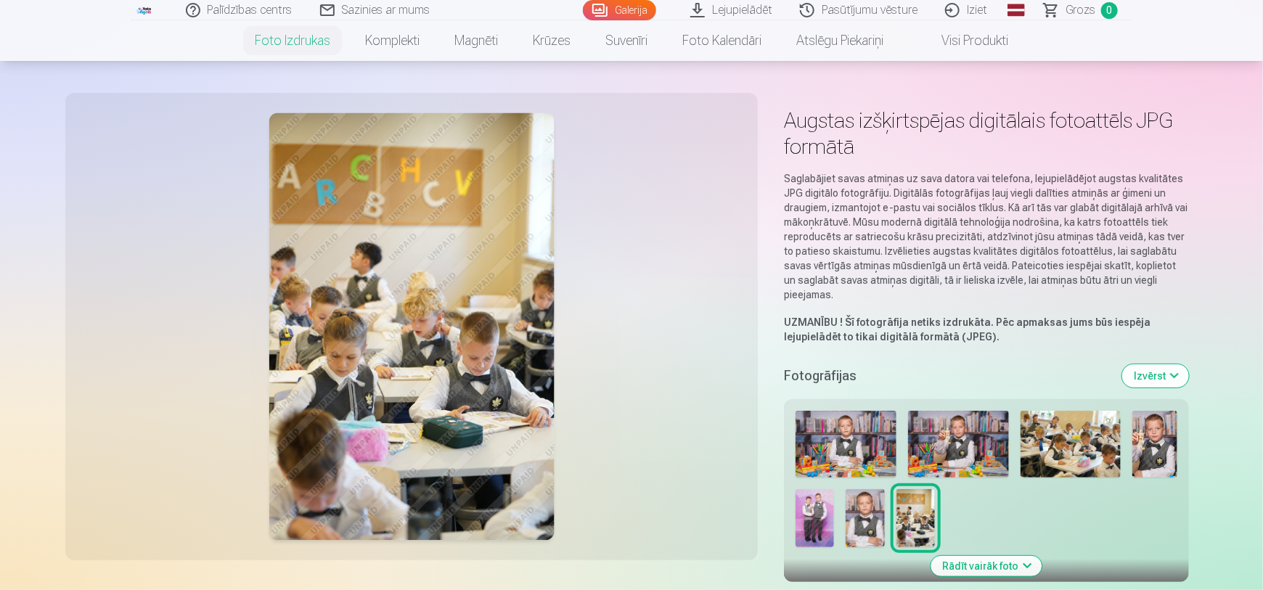
scroll to position [189, 0]
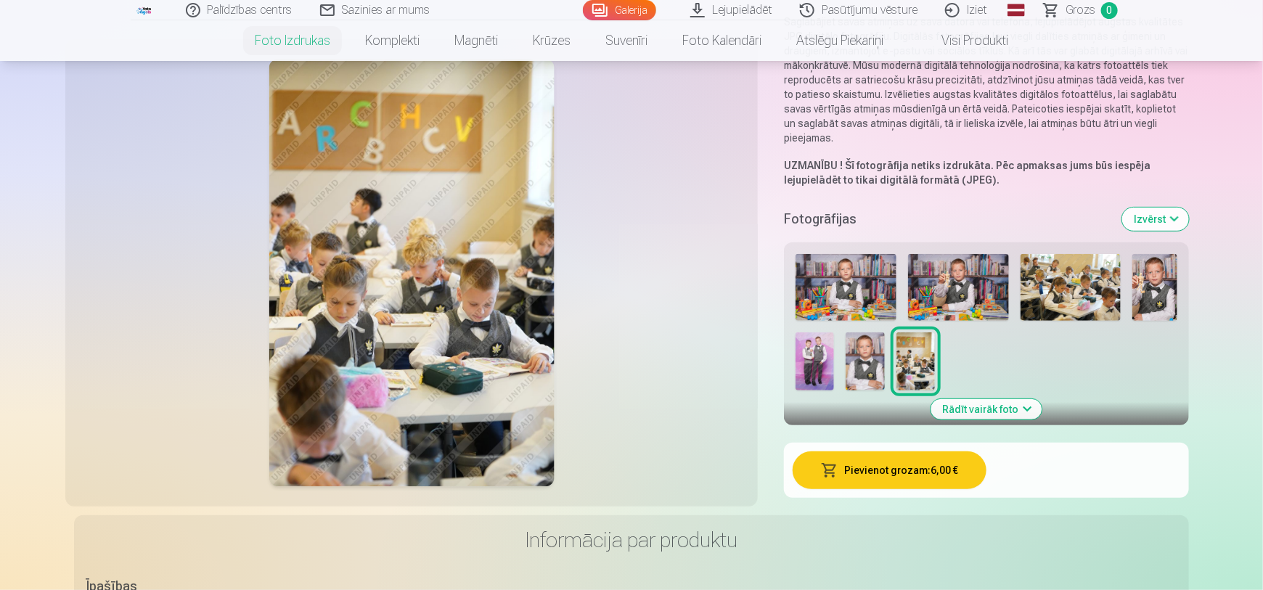
click at [1164, 221] on button "Izvērst" at bounding box center [1155, 219] width 67 height 23
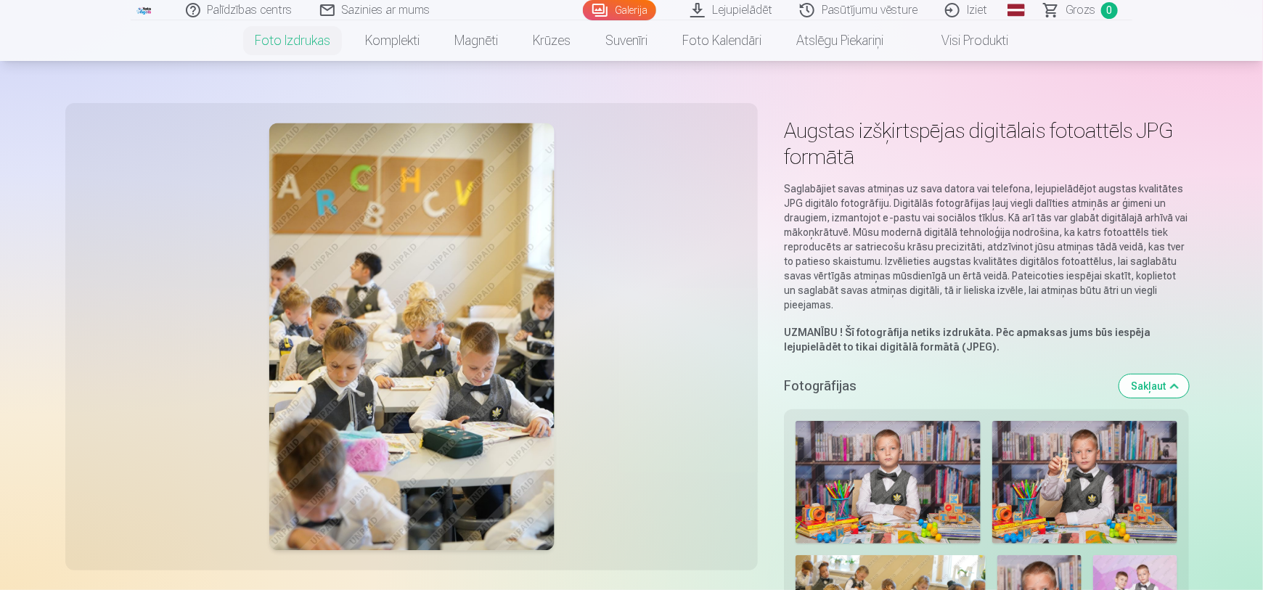
scroll to position [0, 0]
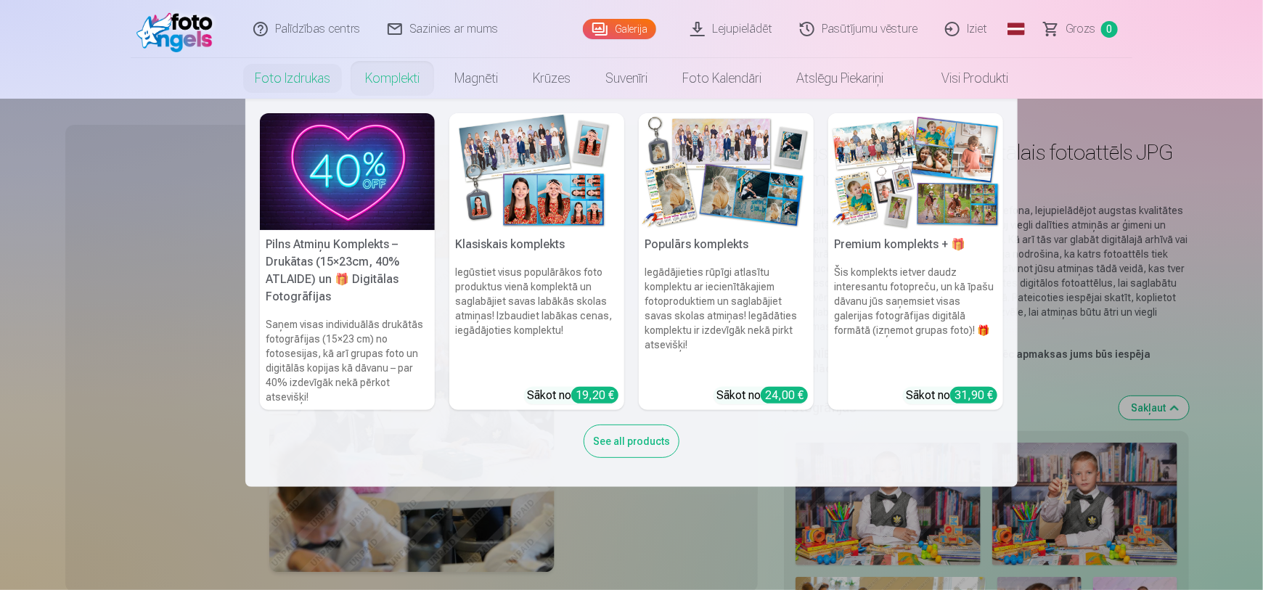
click at [360, 163] on img at bounding box center [347, 171] width 175 height 117
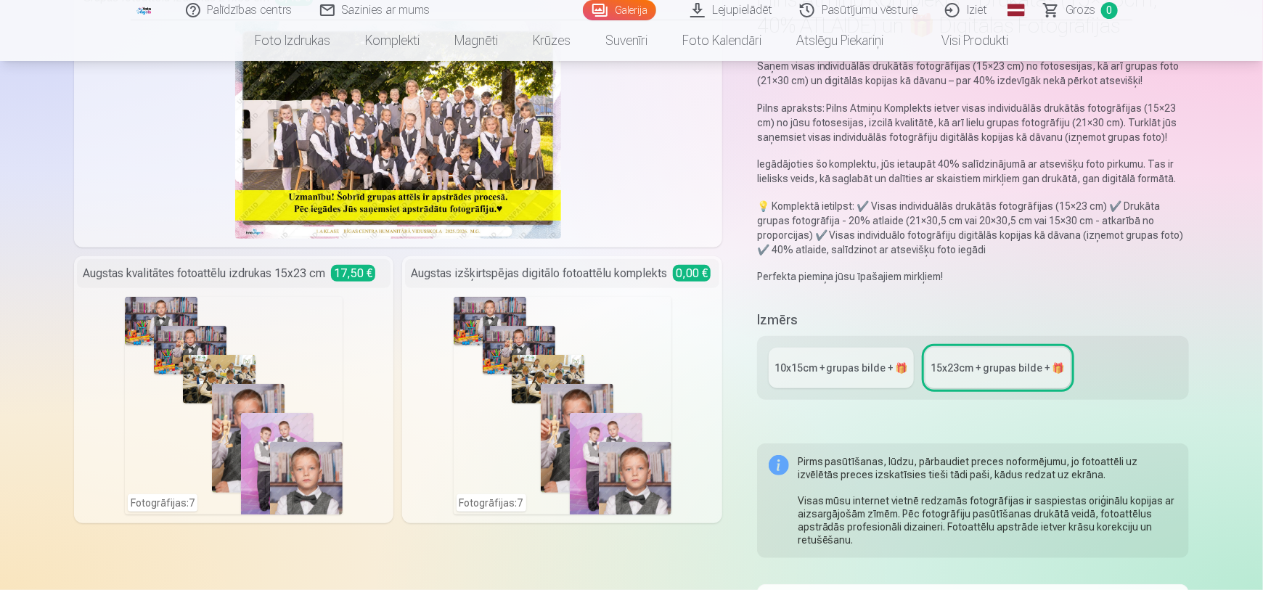
scroll to position [192, 0]
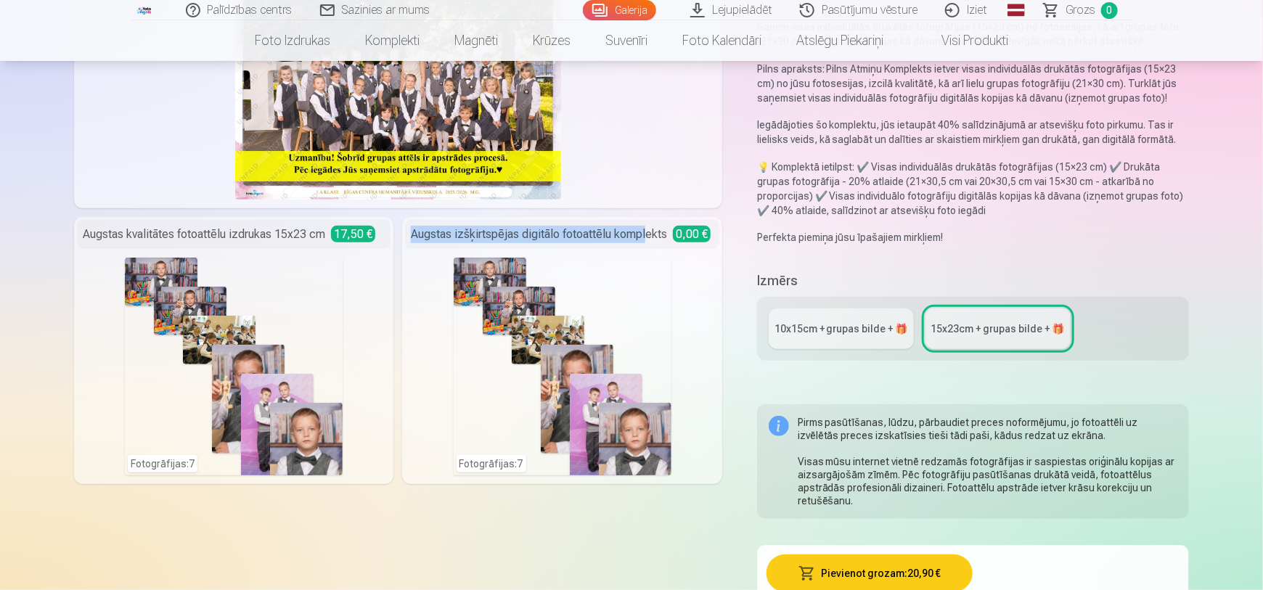
drag, startPoint x: 413, startPoint y: 234, endPoint x: 648, endPoint y: 240, distance: 235.3
click at [648, 240] on div "Augstas izšķirtspējas digitālo fotoattēlu komplekts 0,00 €" at bounding box center [562, 234] width 314 height 29
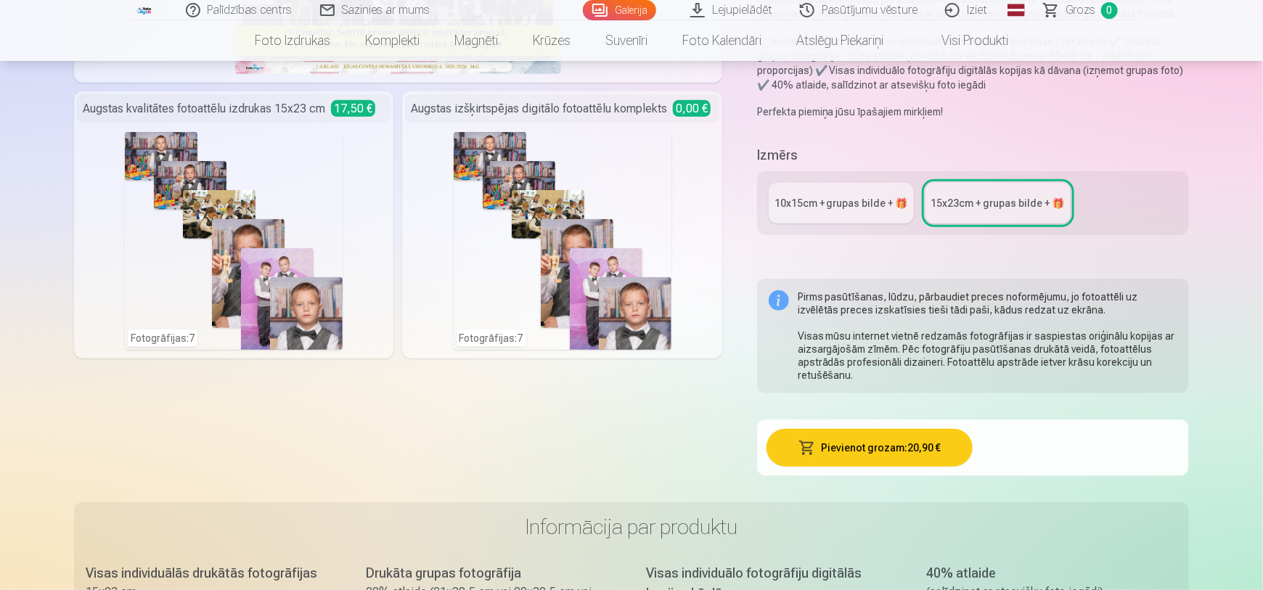
scroll to position [345, 0]
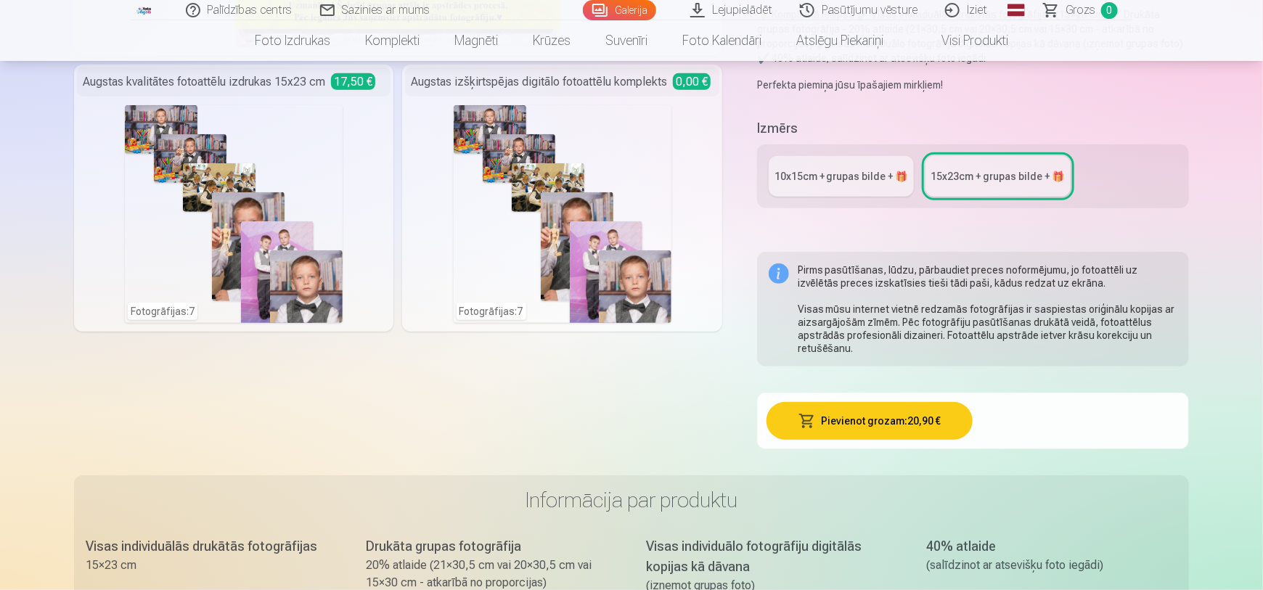
click at [865, 186] on link "10x15сm + grupas bilde + 🎁" at bounding box center [841, 176] width 145 height 41
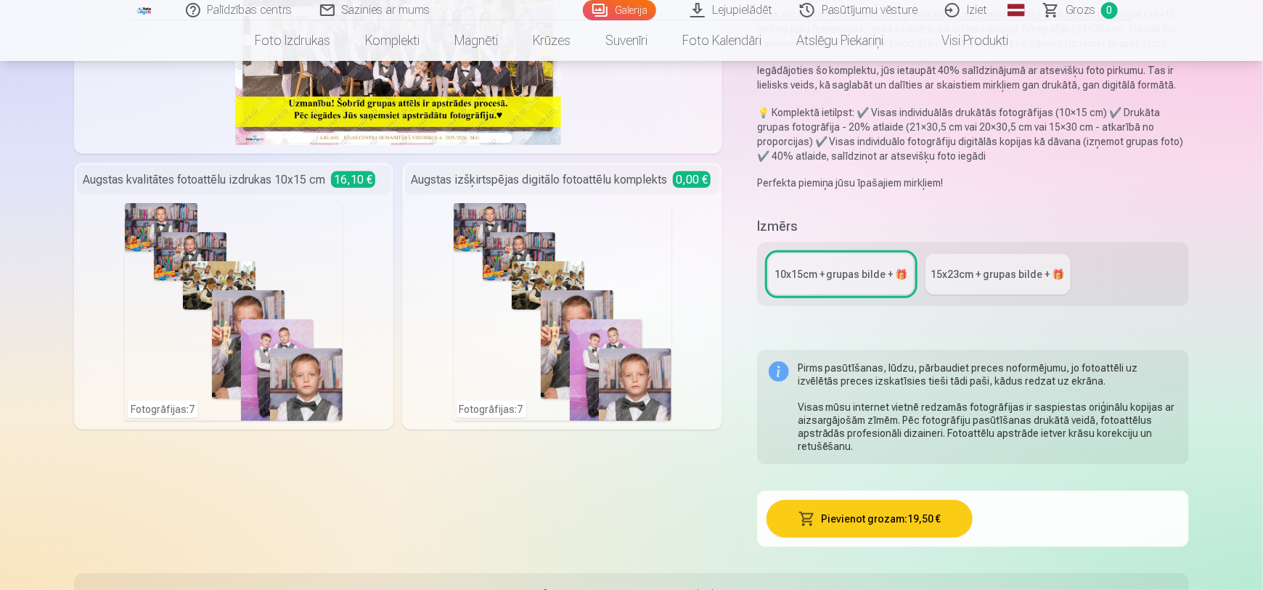
scroll to position [280, 0]
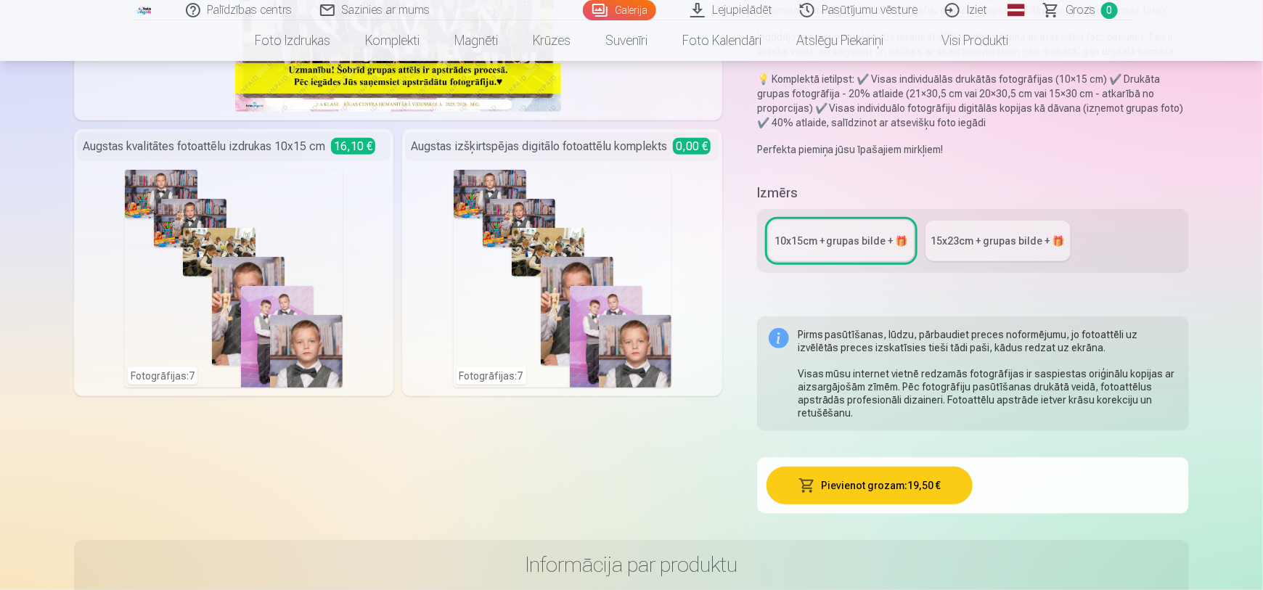
click at [987, 252] on link "15x23сm + grupas bilde + 🎁" at bounding box center [998, 241] width 145 height 41
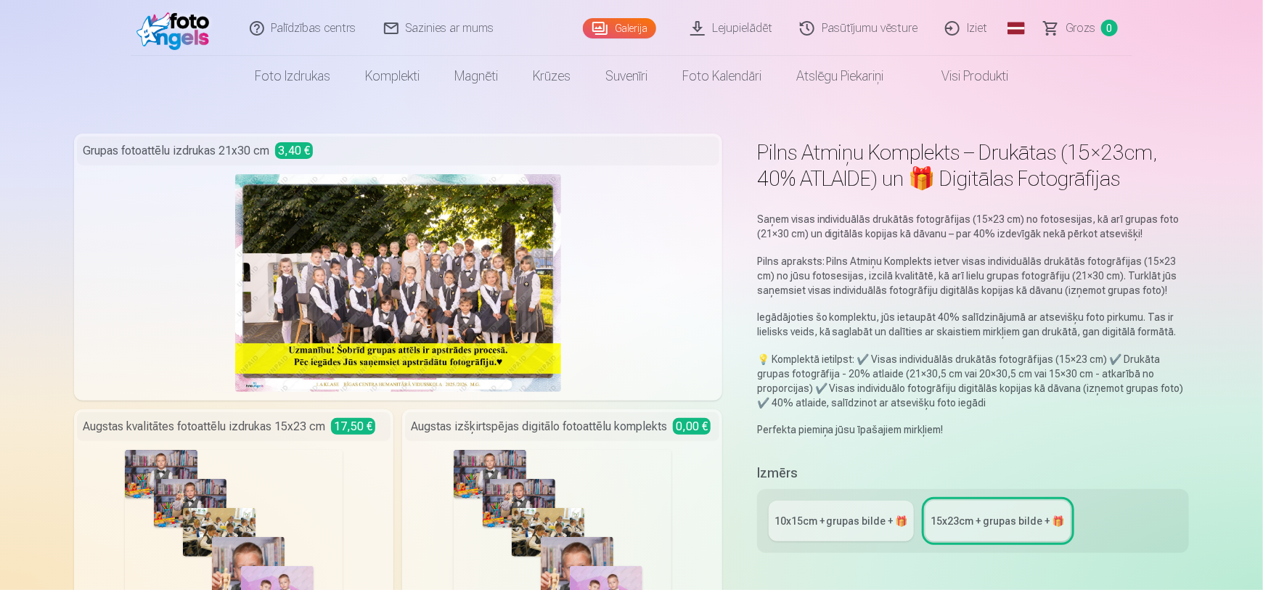
scroll to position [2, 0]
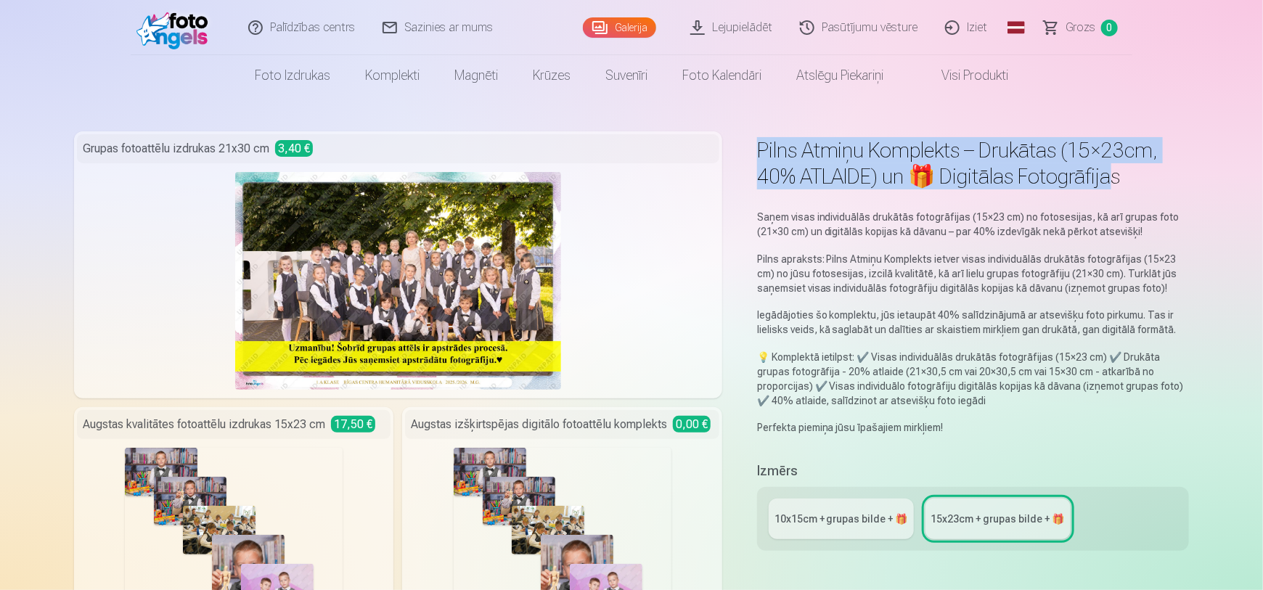
drag, startPoint x: 754, startPoint y: 149, endPoint x: 1109, endPoint y: 195, distance: 358.7
click at [1109, 195] on div "Pilns Atmiņu Komplekts – Drukātas (15×23cm, 40% ATLAIDE) un 🎁 Digitālas Fotogrā…" at bounding box center [631, 551] width 1115 height 841
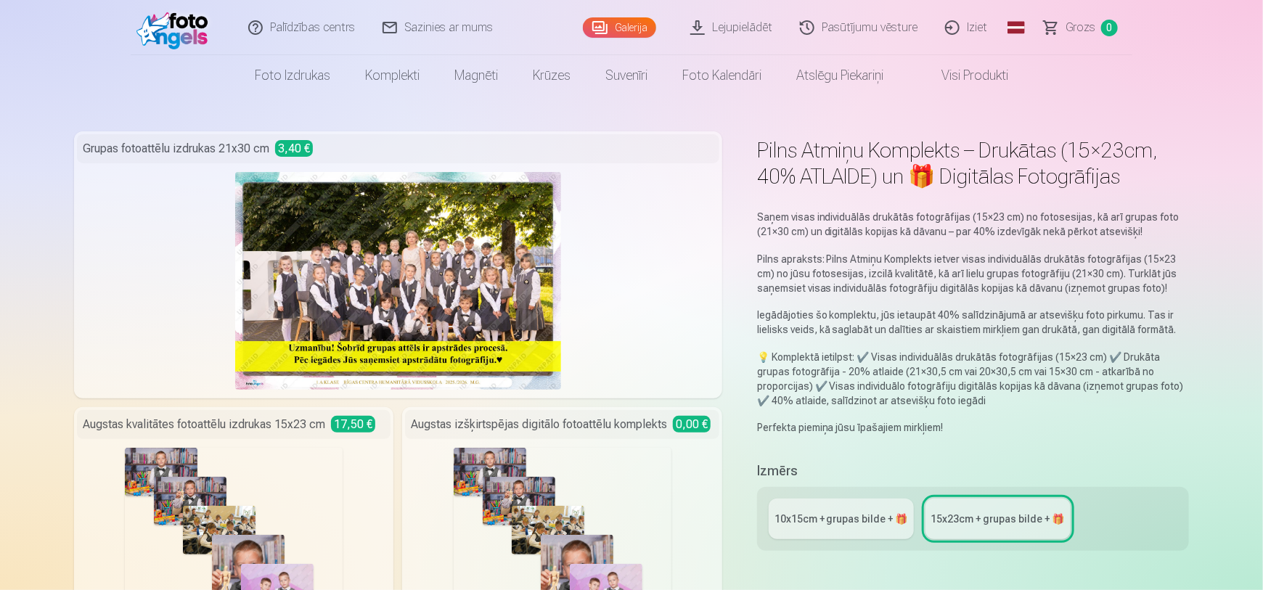
click at [1108, 199] on div "Pilns Atmiņu Komplekts – Drukātas (15×23cm, 40% ATLAIDE) un 🎁 Digitālas Fotogrā…" at bounding box center [631, 551] width 1115 height 841
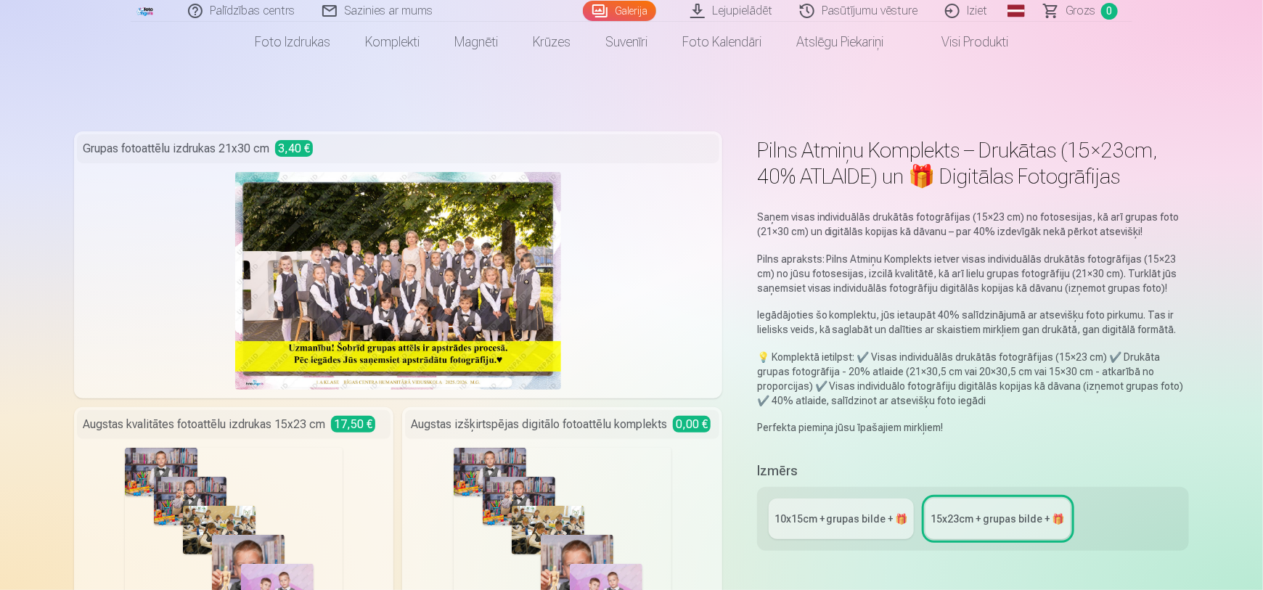
scroll to position [271, 0]
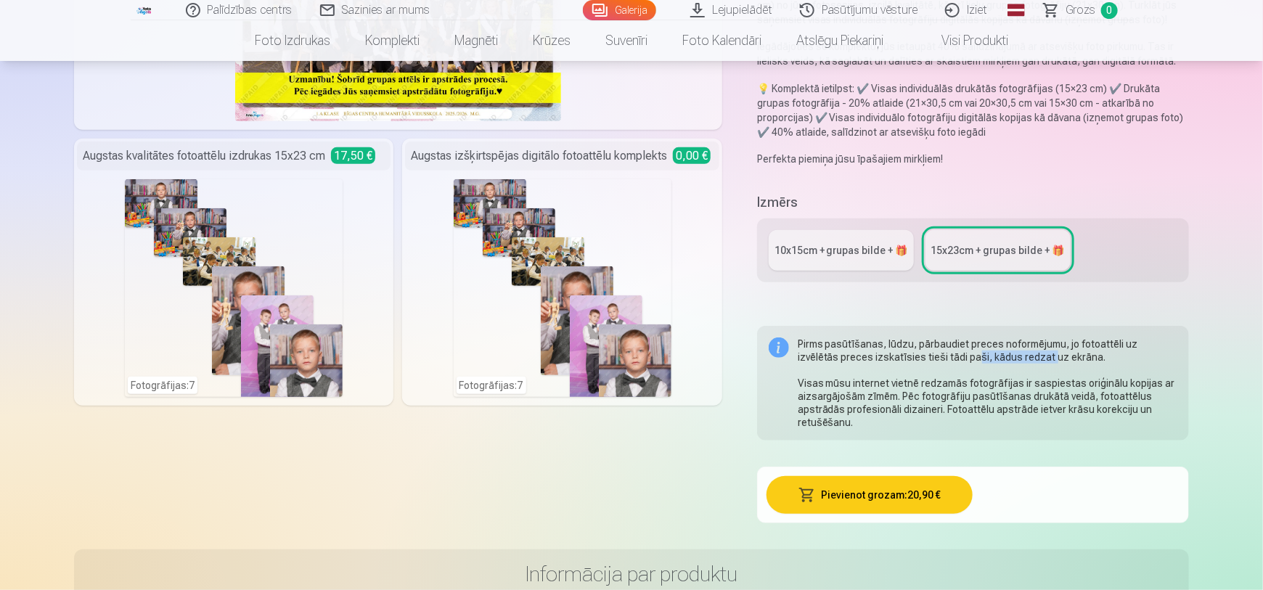
drag, startPoint x: 959, startPoint y: 354, endPoint x: 1008, endPoint y: 354, distance: 48.6
click at [1008, 354] on div "Pirms pasūtīšanas, lūdzu, pārbaudiet preces noformējumu, jo fotoattēli uz izvēl…" at bounding box center [988, 383] width 380 height 91
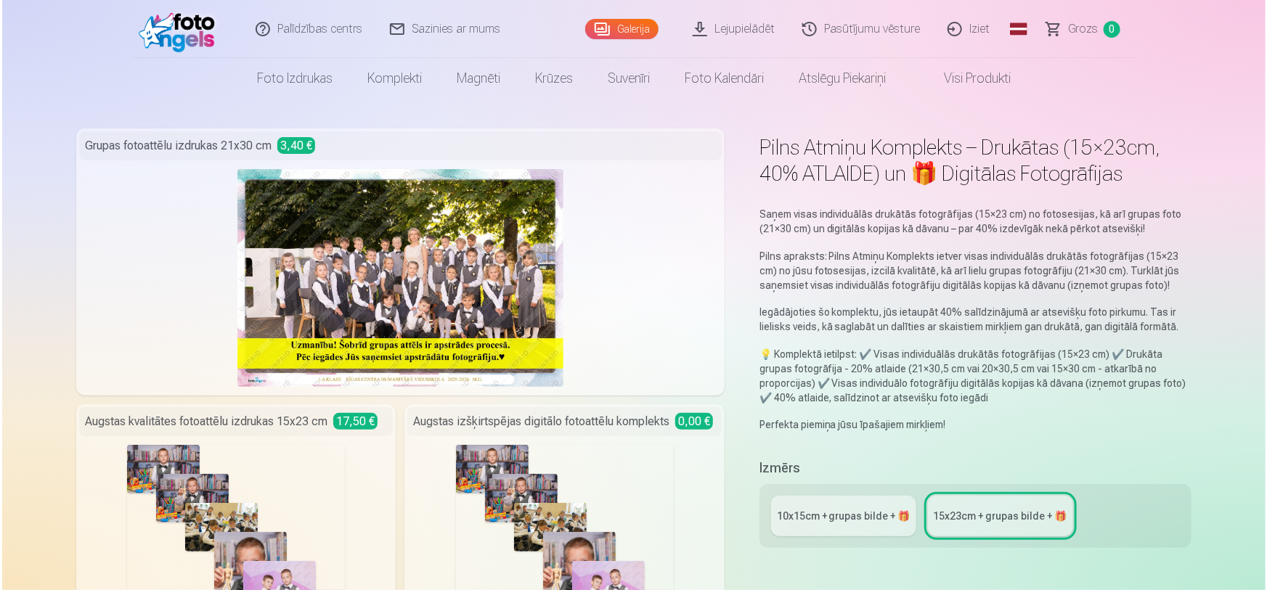
scroll to position [0, 0]
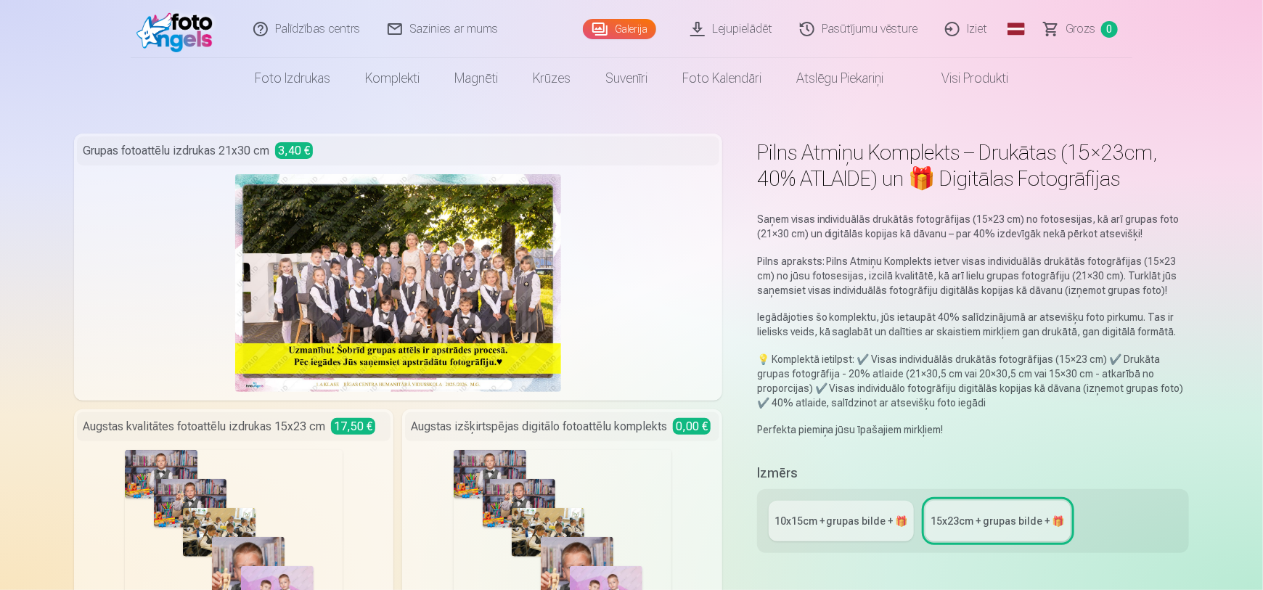
click at [448, 309] on img at bounding box center [398, 283] width 327 height 218
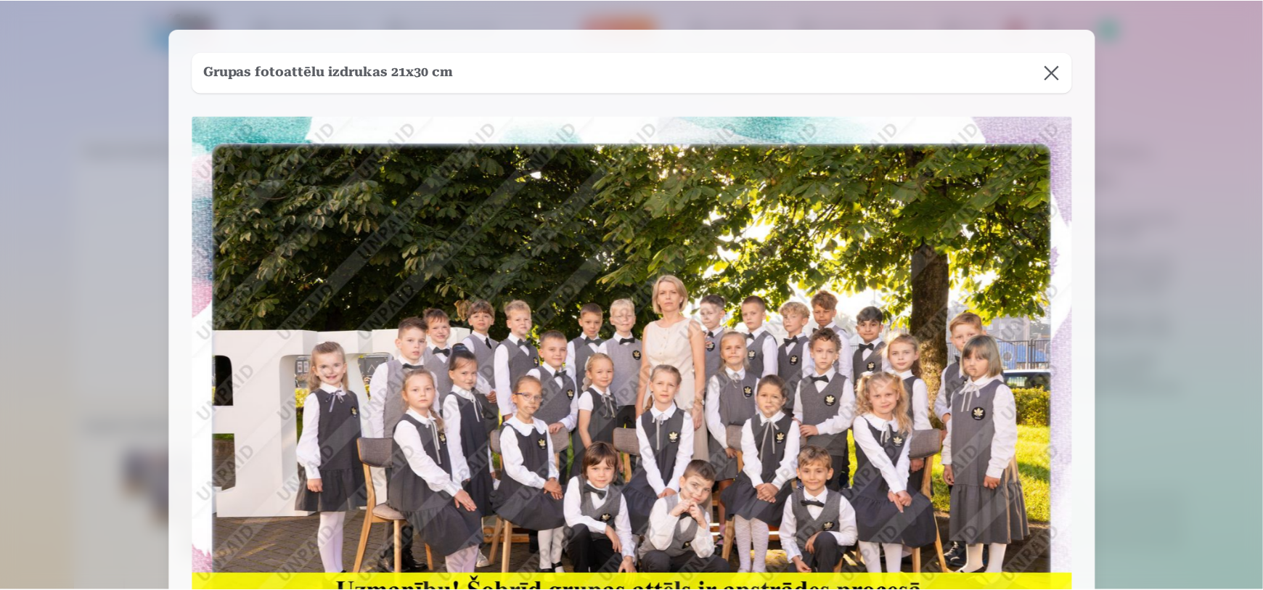
scroll to position [94, 0]
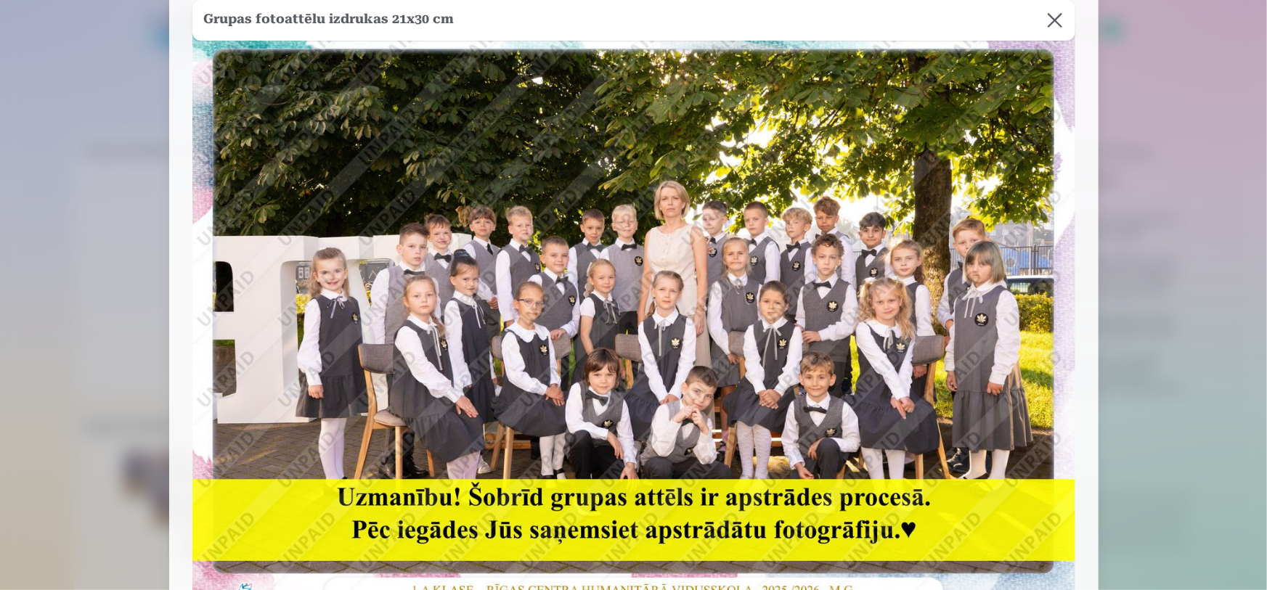
click at [1048, 23] on button at bounding box center [1054, 20] width 41 height 41
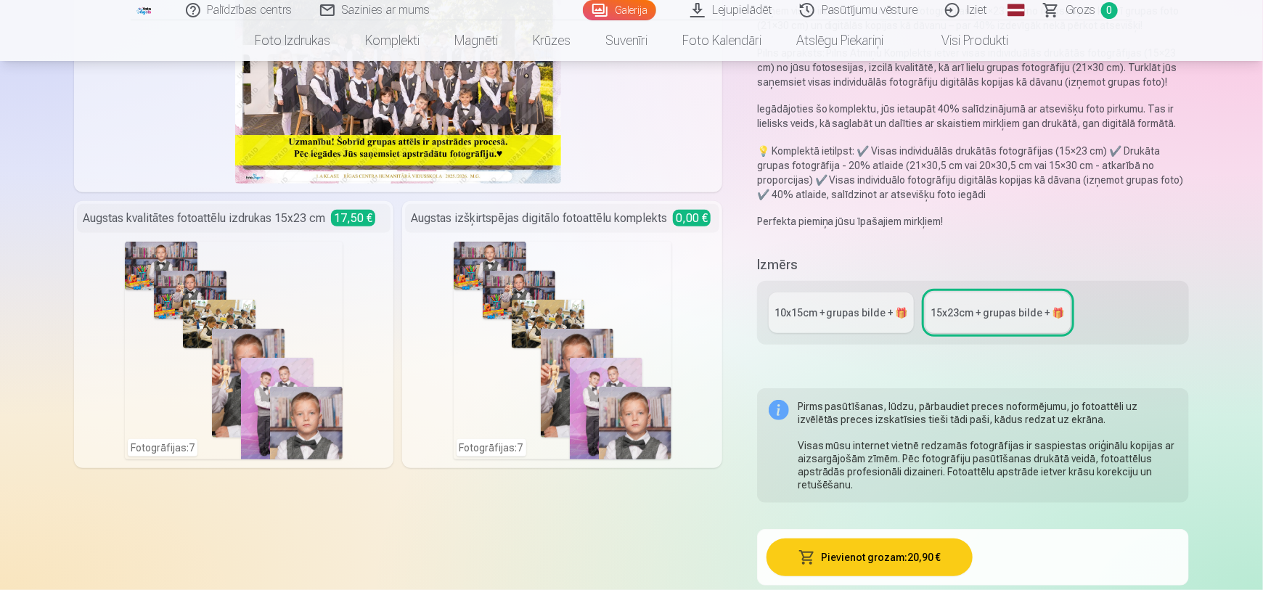
scroll to position [281, 0]
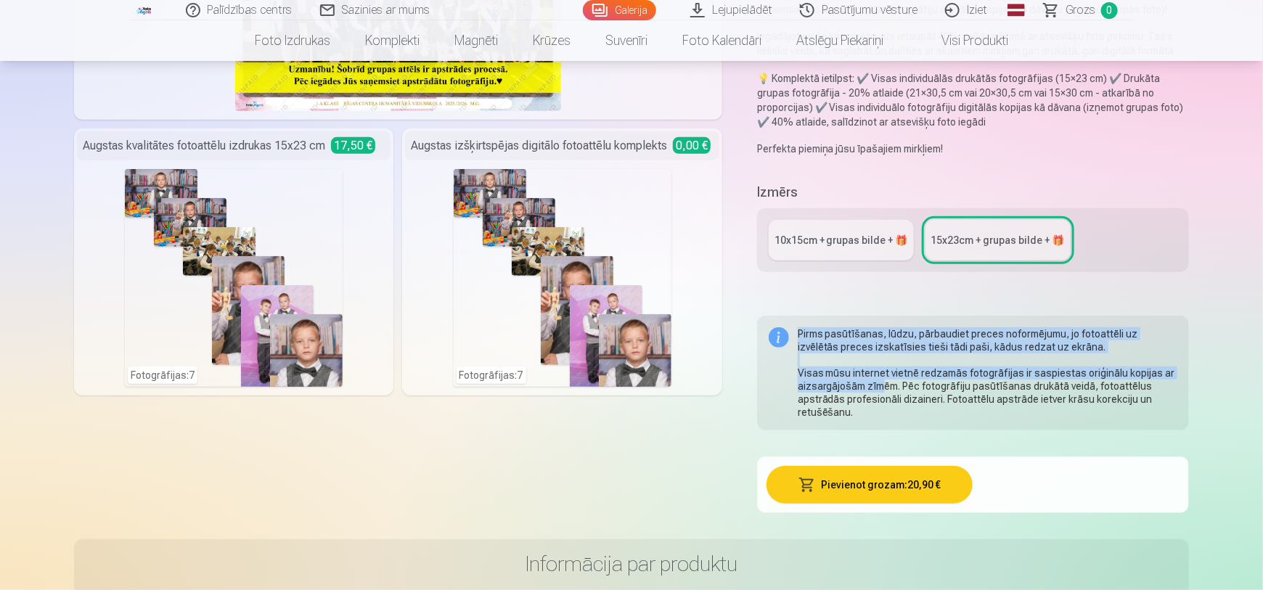
drag, startPoint x: 822, startPoint y: 328, endPoint x: 879, endPoint y: 383, distance: 79.1
click at [878, 381] on div "Pirms pasūtīšanas, lūdzu, pārbaudiet preces noformējumu, jo fotoattēli uz izvēl…" at bounding box center [973, 373] width 432 height 115
click at [879, 383] on div "Pirms pasūtīšanas, lūdzu, pārbaudiet preces noformējumu, jo fotoattēli uz izvēl…" at bounding box center [988, 372] width 380 height 91
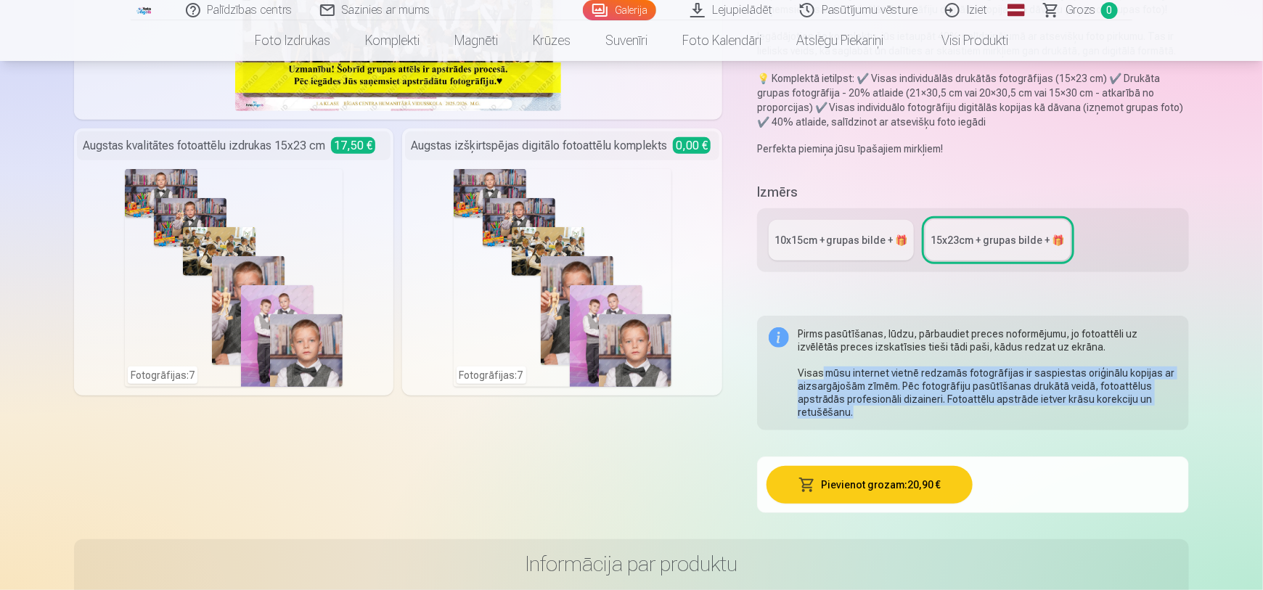
drag, startPoint x: 821, startPoint y: 367, endPoint x: 897, endPoint y: 410, distance: 86.8
click at [897, 410] on div "Pirms pasūtīšanas, lūdzu, pārbaudiet preces noformējumu, jo fotoattēli uz izvēl…" at bounding box center [988, 372] width 380 height 91
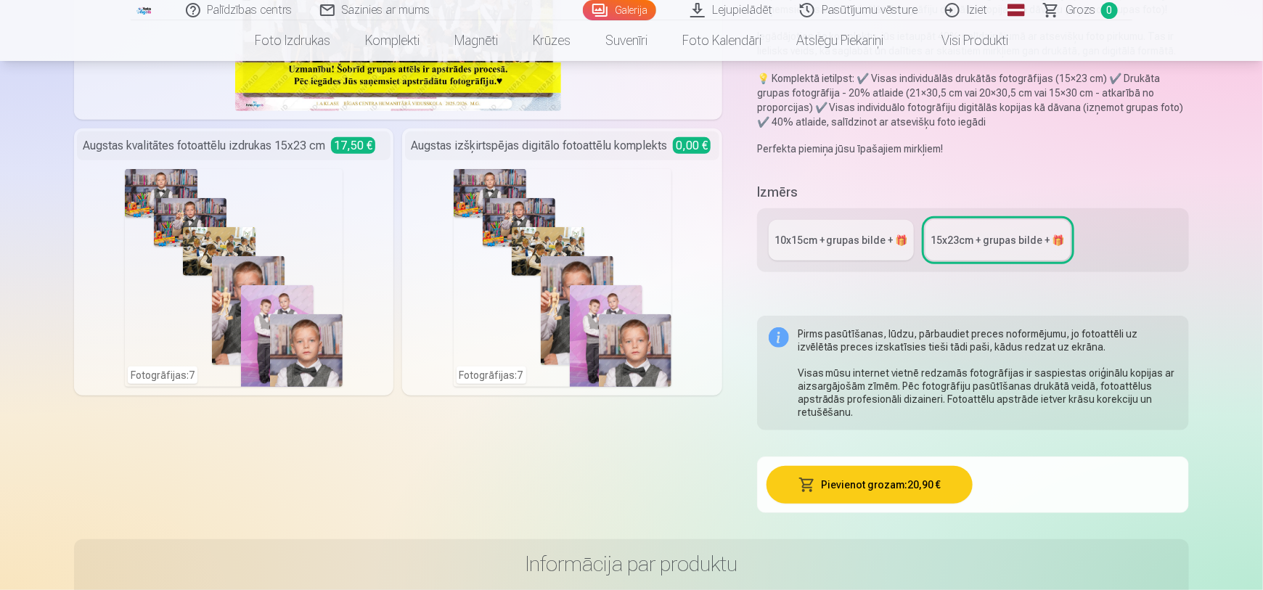
click at [897, 410] on div "Pirms pasūtīšanas, lūdzu, pārbaudiet preces noformējumu, jo fotoattēli uz izvēl…" at bounding box center [988, 372] width 380 height 91
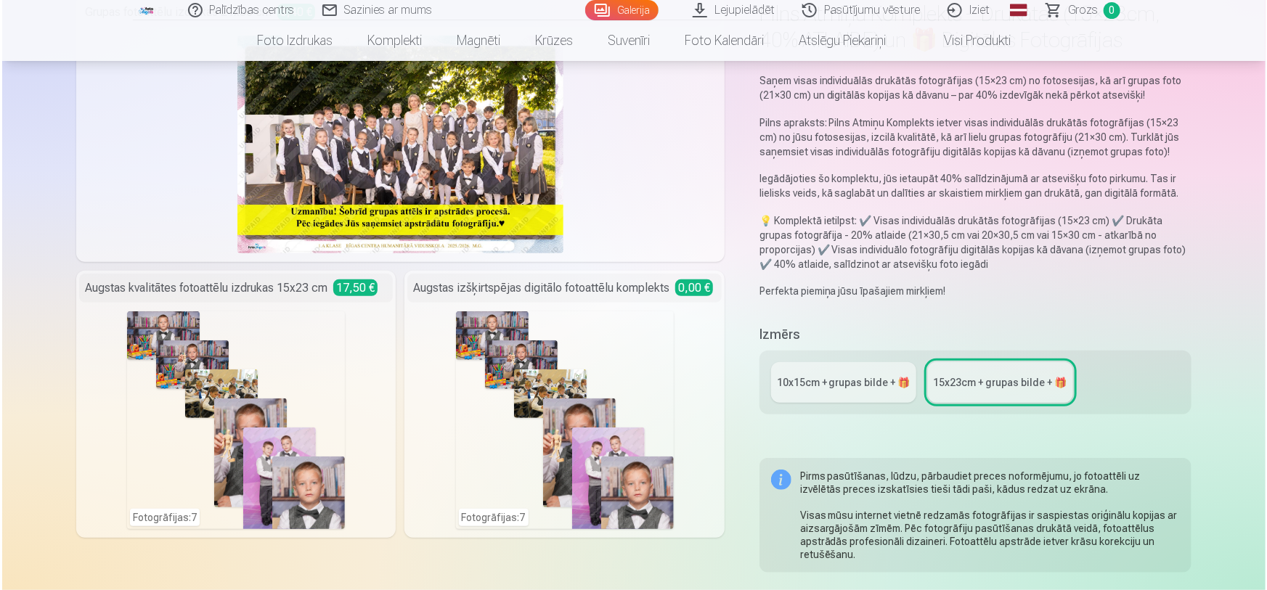
scroll to position [0, 0]
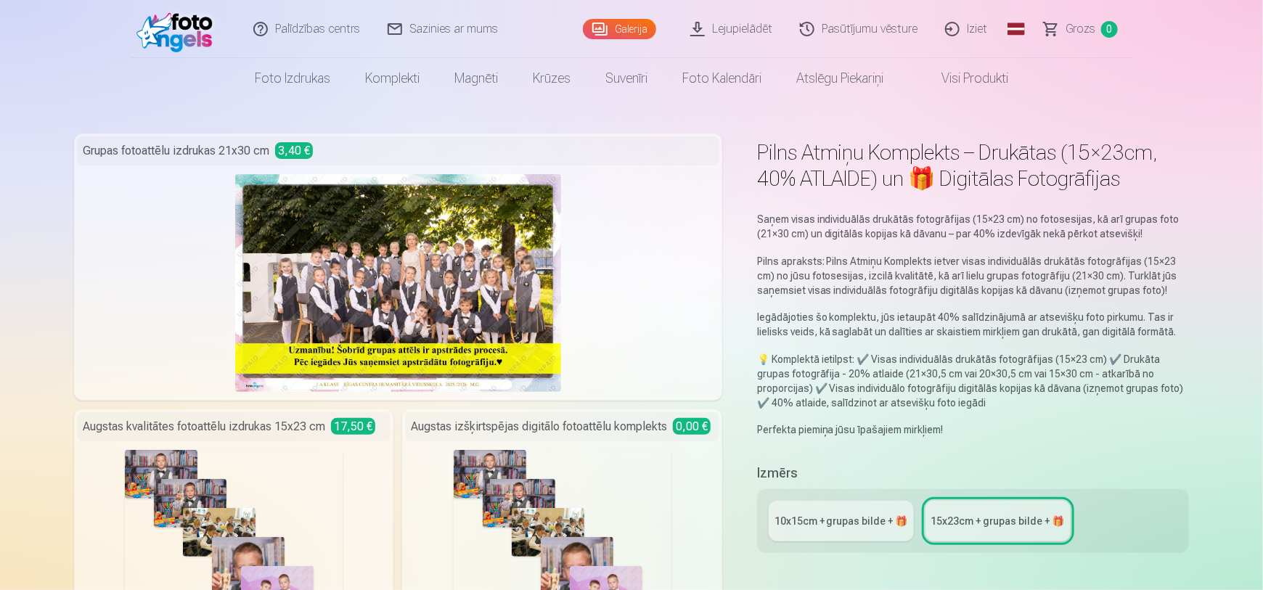
click at [565, 494] on div "Fotogrāfijas : 7" at bounding box center [563, 559] width 218 height 218
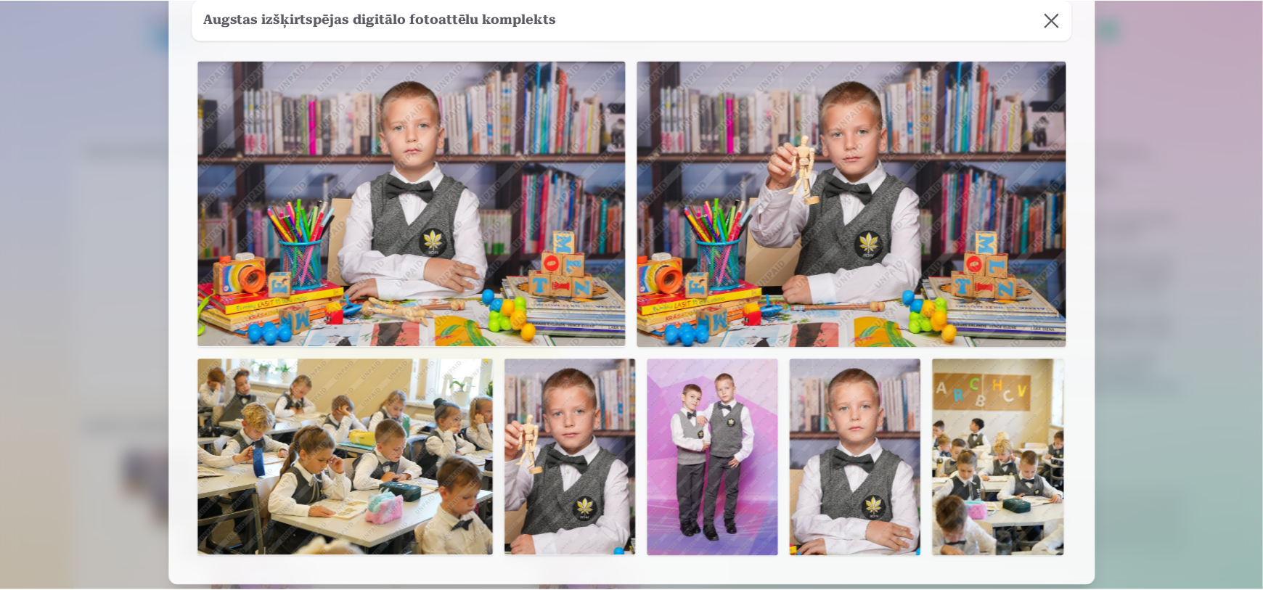
scroll to position [60, 0]
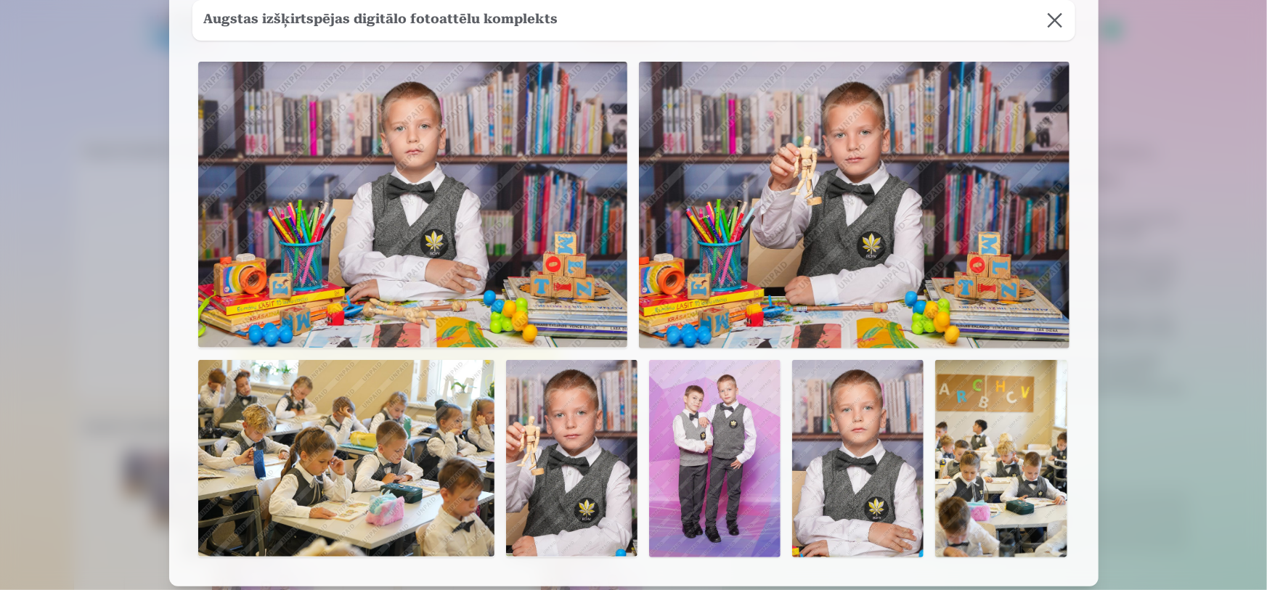
click at [1057, 23] on button at bounding box center [1054, 20] width 41 height 41
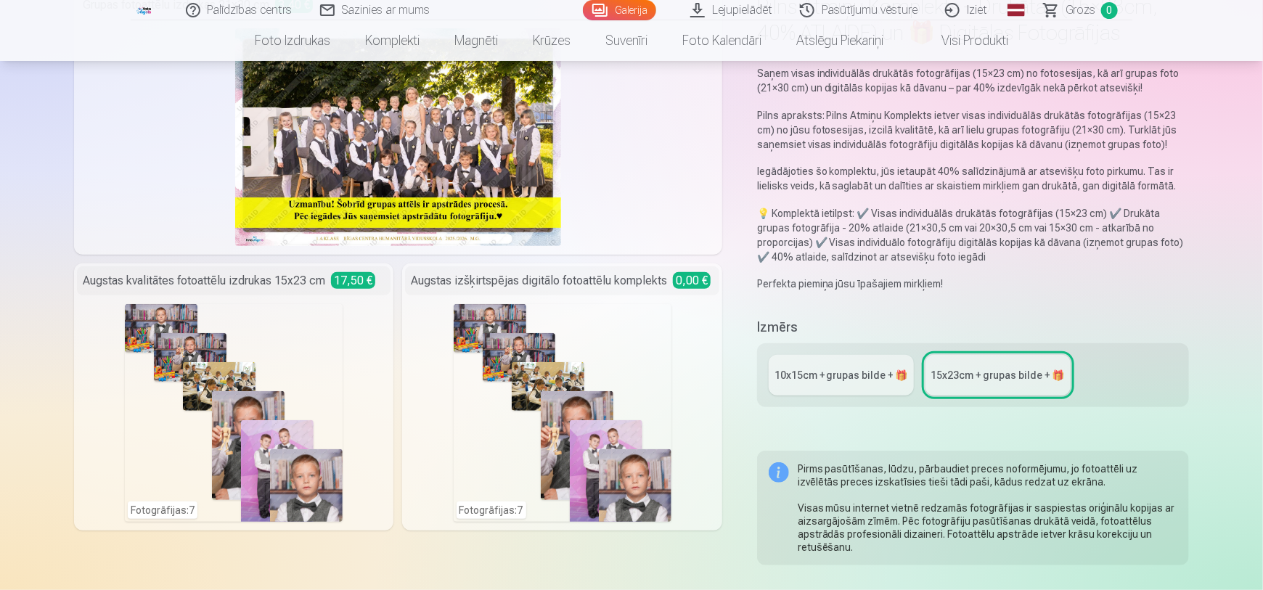
scroll to position [313, 0]
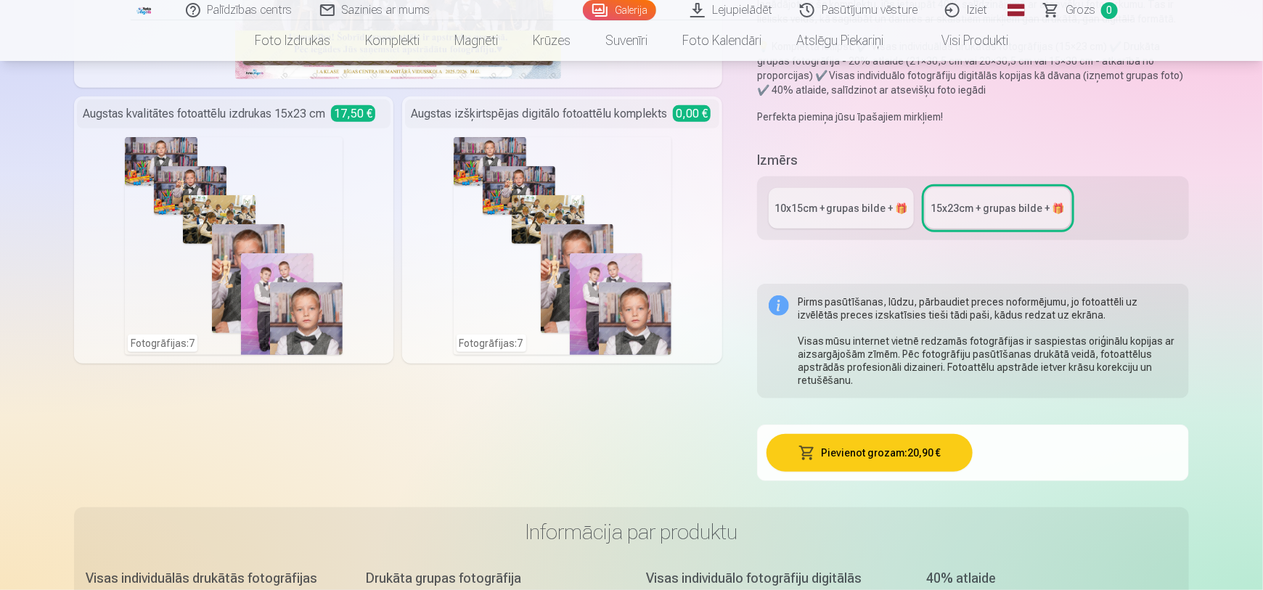
click at [863, 190] on link "10x15сm + grupas bilde + 🎁" at bounding box center [841, 208] width 145 height 41
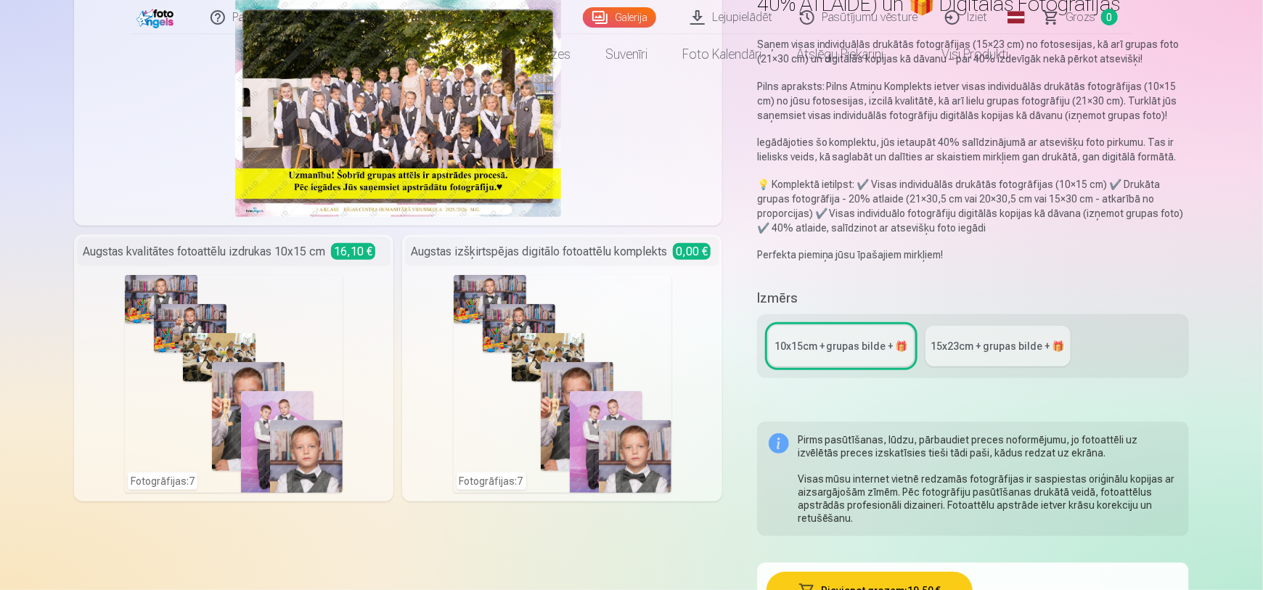
scroll to position [183, 0]
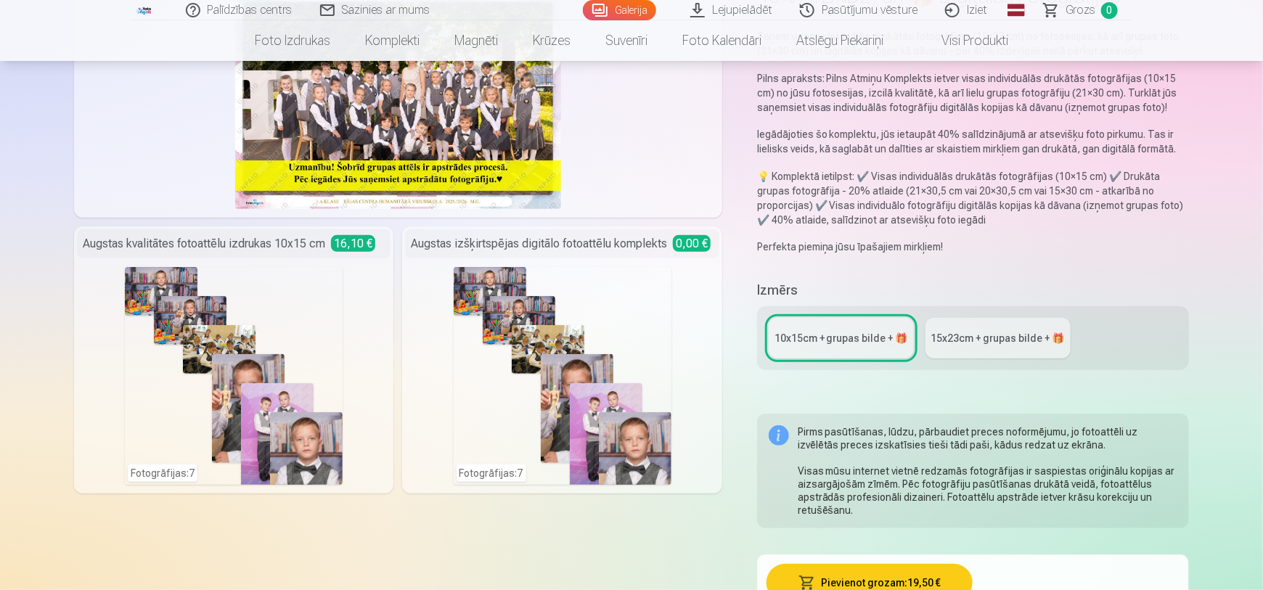
click at [983, 346] on link "15x23сm + grupas bilde + 🎁" at bounding box center [998, 338] width 145 height 41
